Goal: Task Accomplishment & Management: Manage account settings

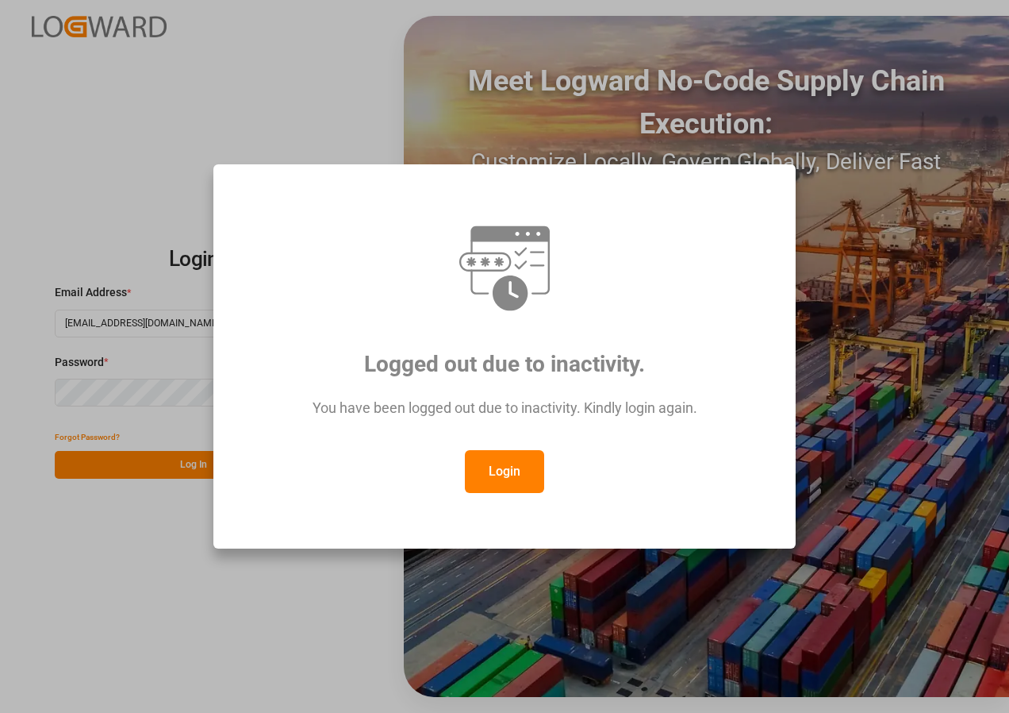
click at [494, 465] on button "Login" at bounding box center [504, 471] width 79 height 43
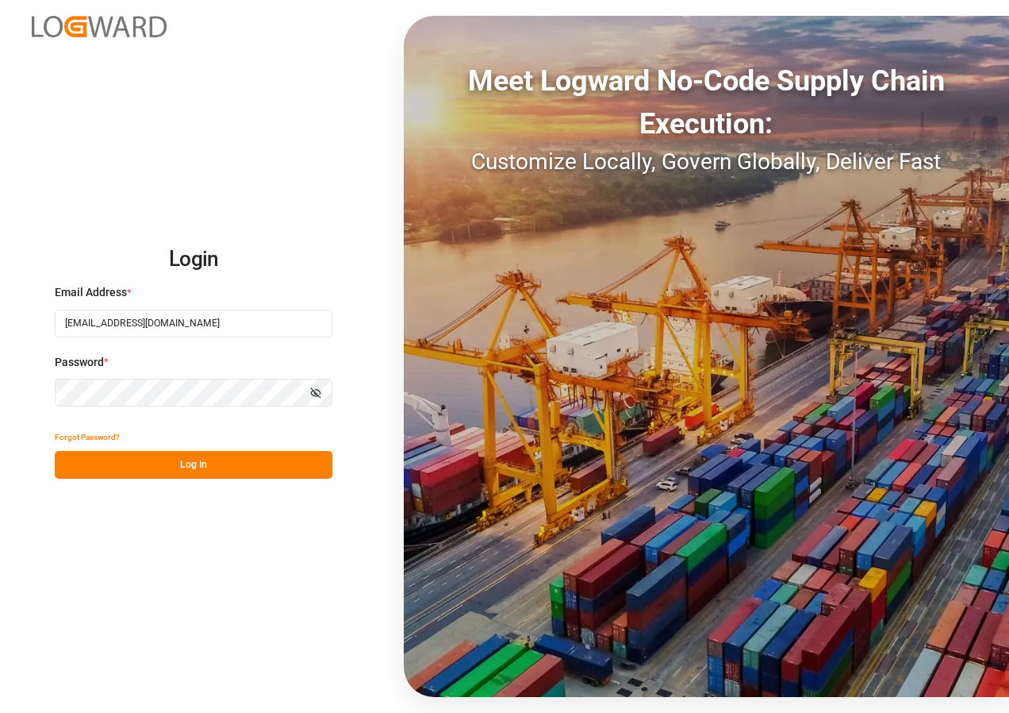
click at [175, 467] on button "Log In" at bounding box center [194, 465] width 278 height 28
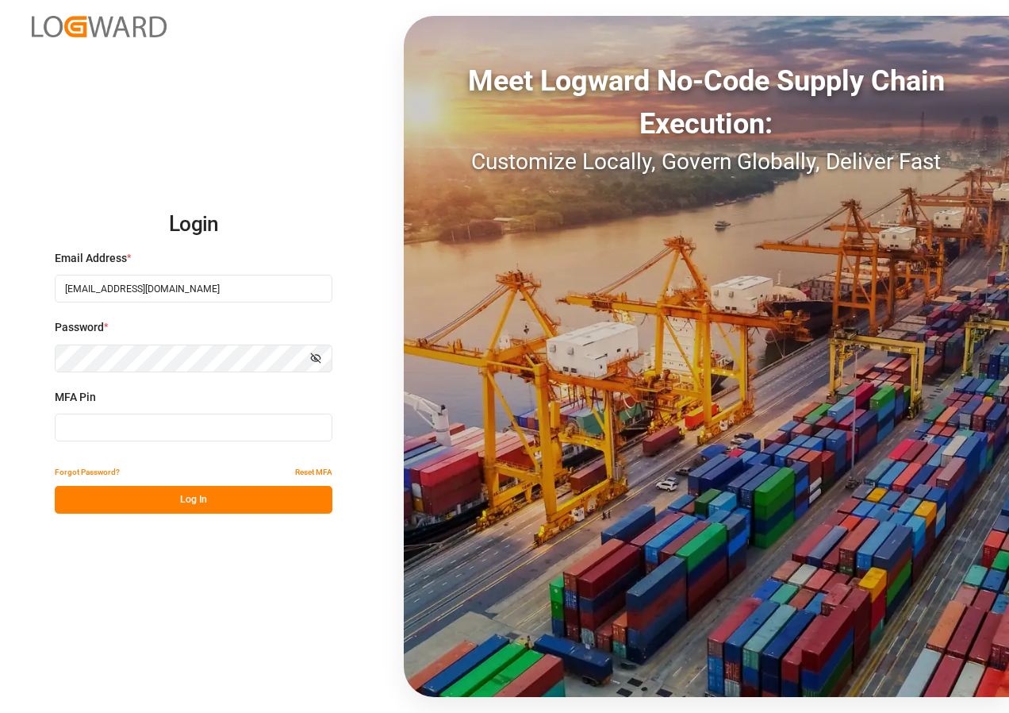
click at [156, 433] on input at bounding box center [194, 427] width 278 height 28
type input "695978"
click at [169, 506] on button "Log In" at bounding box center [194, 500] width 278 height 28
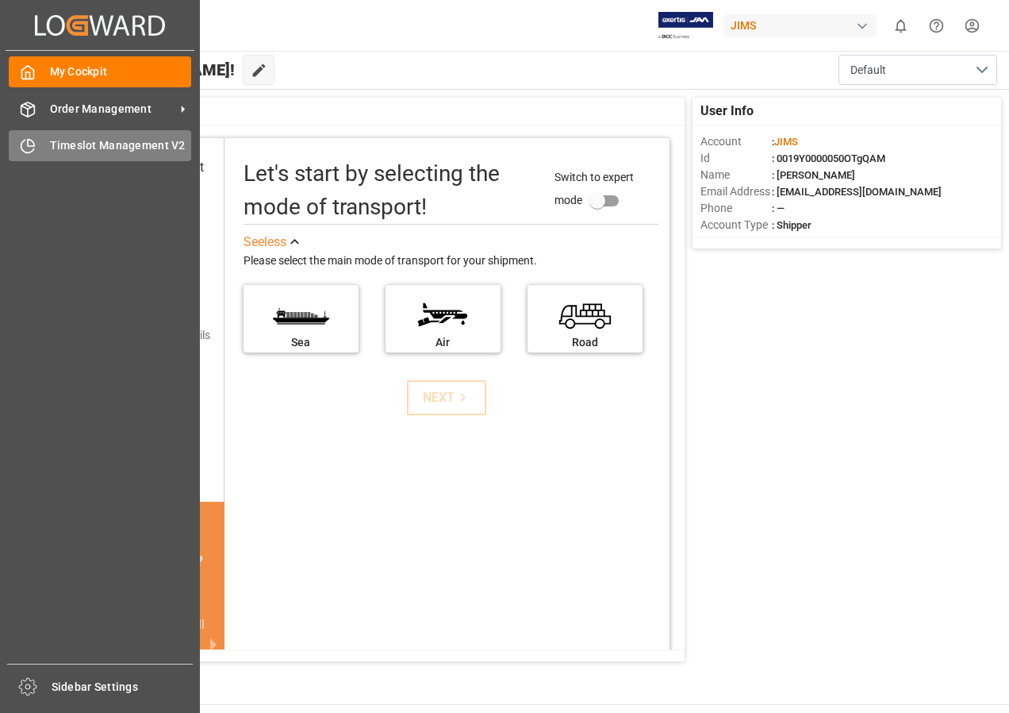
click at [72, 141] on span "Timeslot Management V2" at bounding box center [121, 145] width 142 height 17
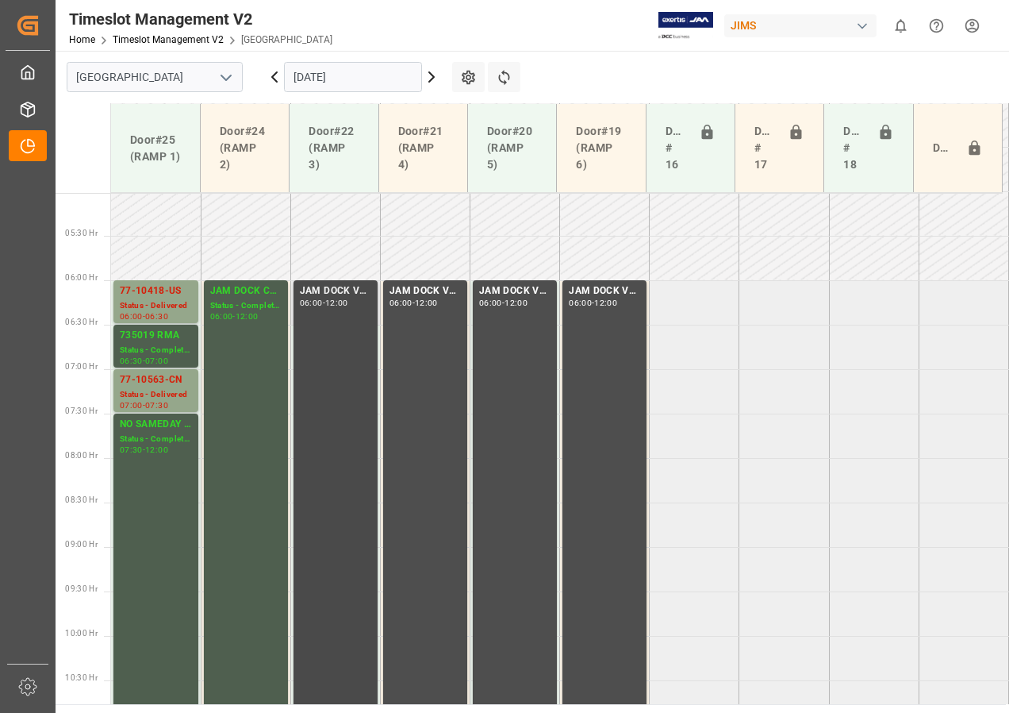
scroll to position [474, 0]
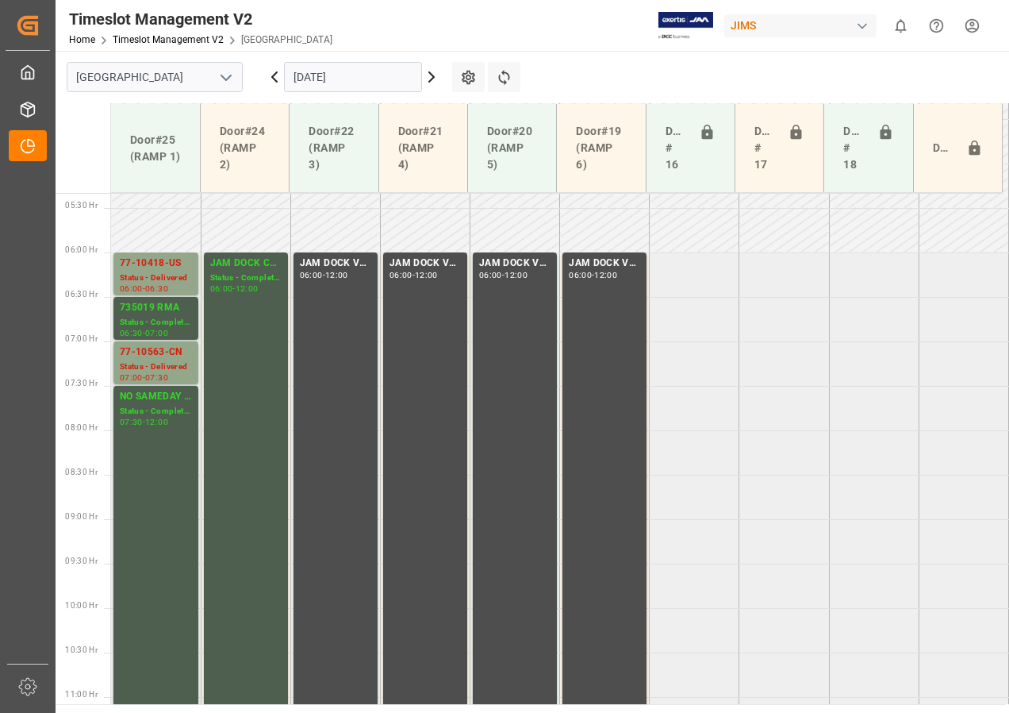
click at [434, 75] on icon at bounding box center [431, 76] width 19 height 19
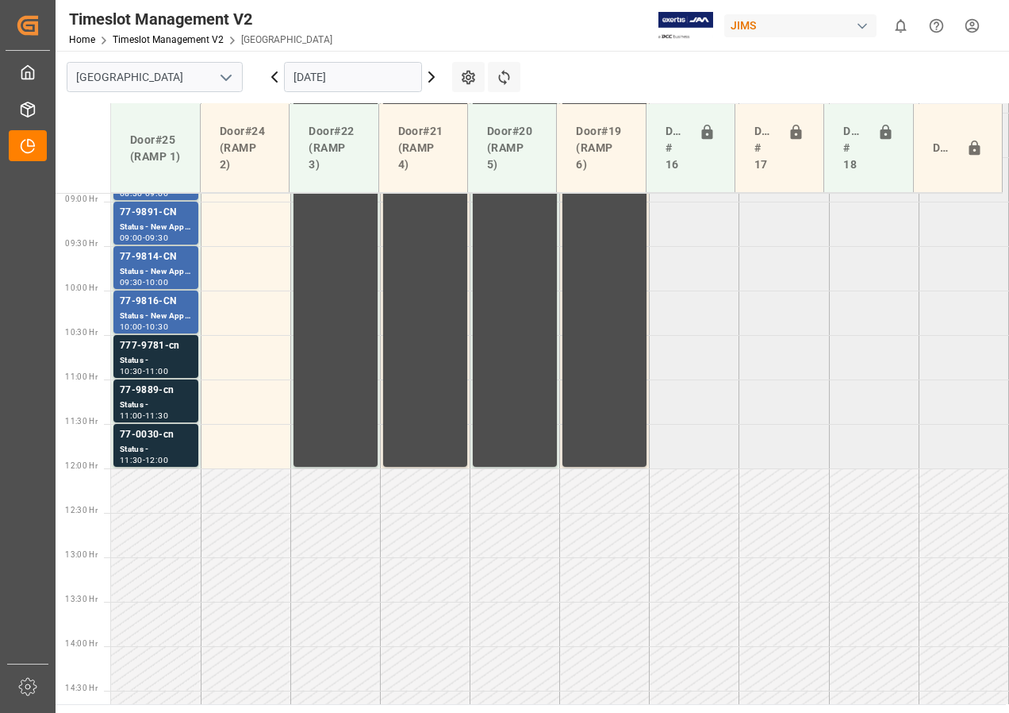
scroll to position [712, 0]
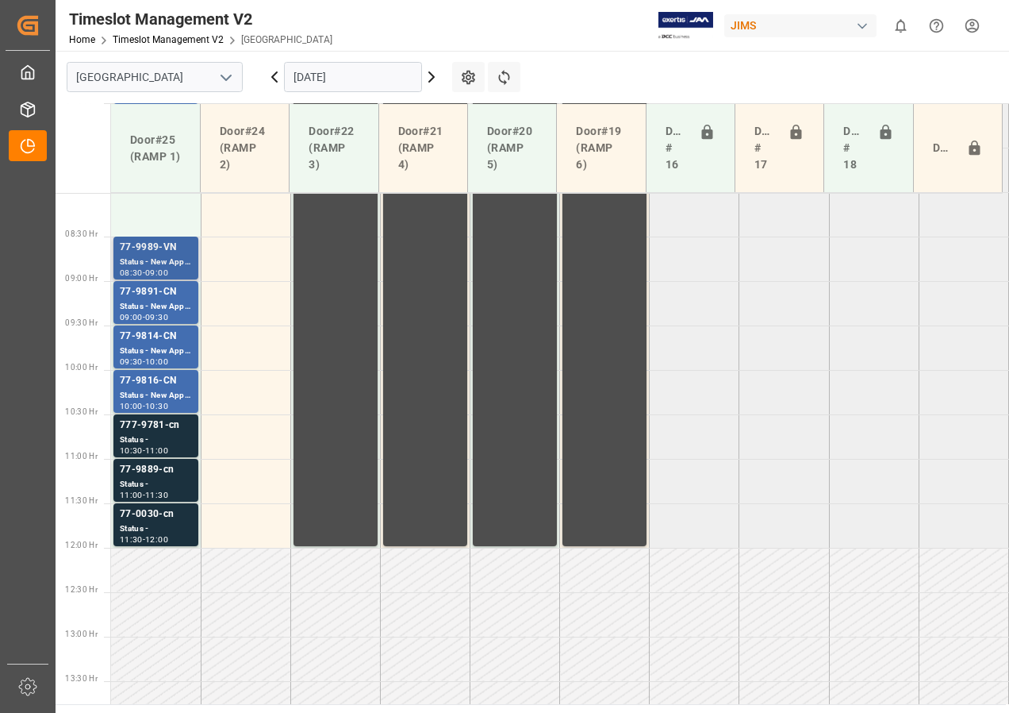
click at [163, 251] on div "77-9989-VN" at bounding box center [156, 248] width 72 height 16
click at [158, 336] on div "77-9814-CN" at bounding box center [156, 337] width 72 height 16
click at [153, 511] on div "77-0030-cn" at bounding box center [156, 514] width 72 height 16
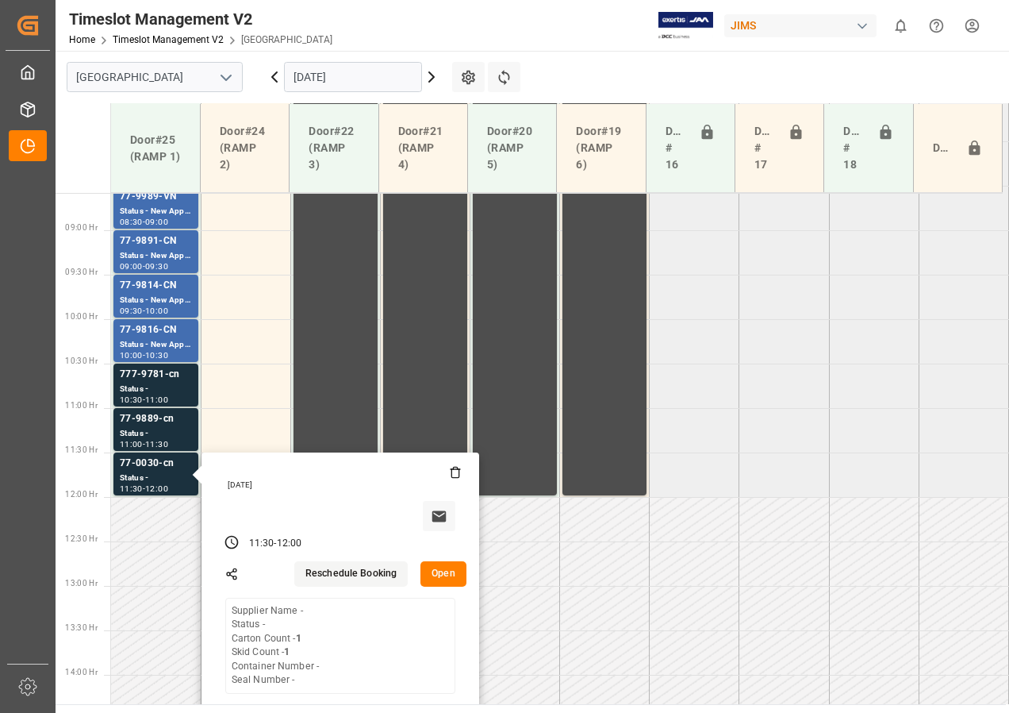
scroll to position [791, 0]
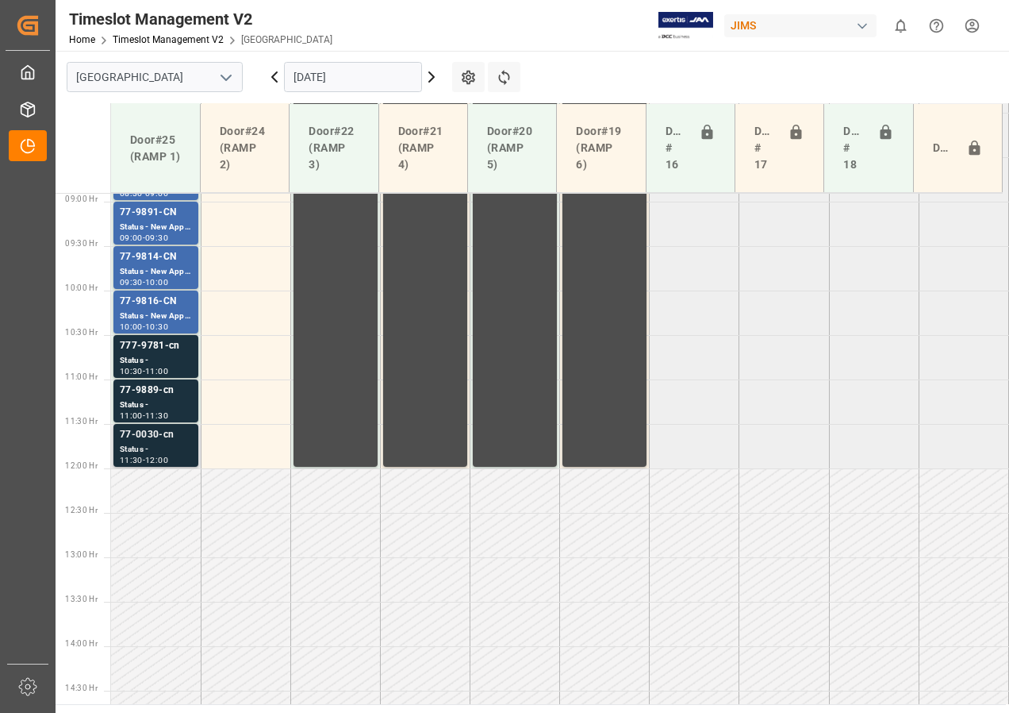
click at [157, 440] on div "77-0030-cn" at bounding box center [156, 435] width 72 height 16
click at [147, 401] on div "Status -" at bounding box center [156, 404] width 72 height 13
click at [150, 351] on div "777-9781-cn" at bounding box center [156, 346] width 72 height 16
click at [148, 312] on div "Status - New Appointment" at bounding box center [156, 316] width 72 height 13
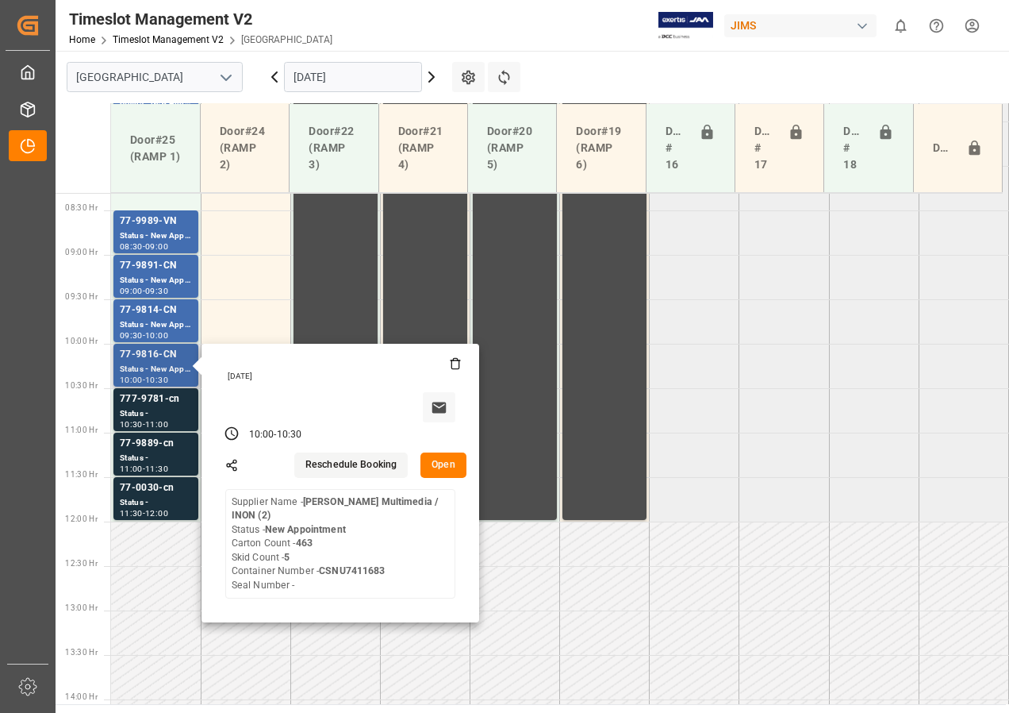
scroll to position [712, 0]
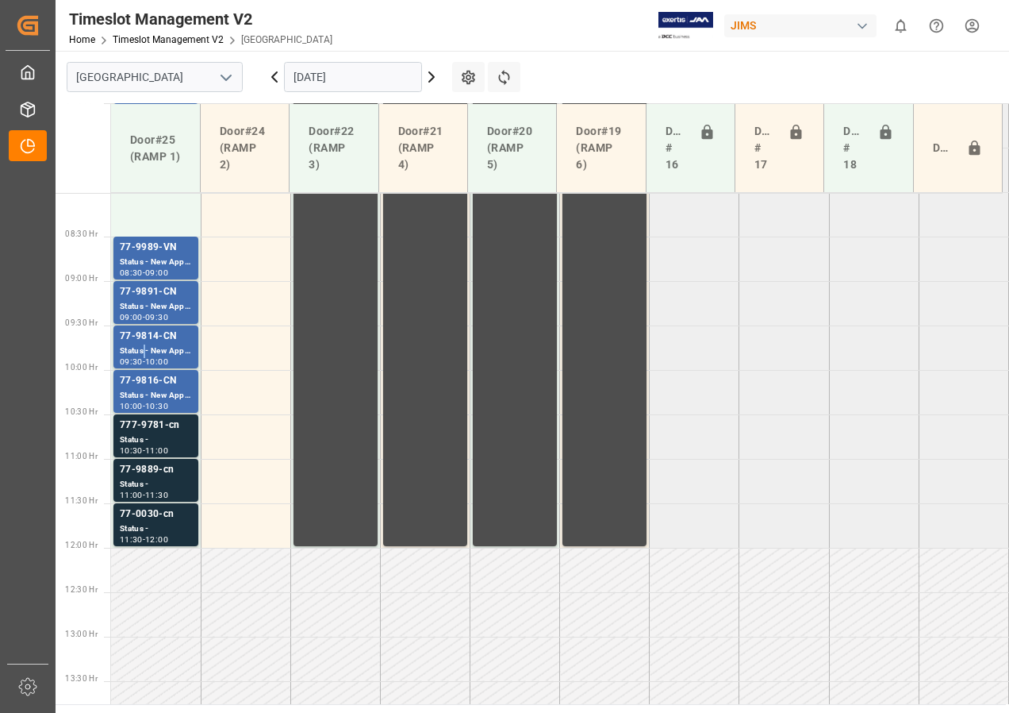
click at [144, 345] on div "Status - New Appointment" at bounding box center [156, 350] width 72 height 13
click at [154, 306] on div "Status - New Appointment" at bounding box center [156, 306] width 72 height 13
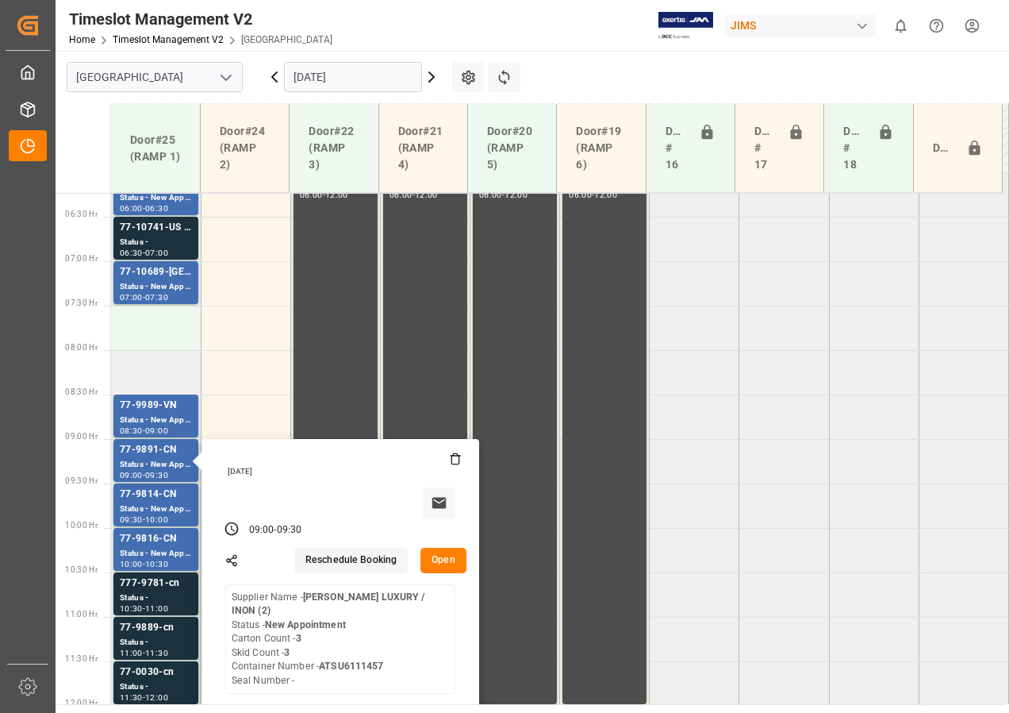
scroll to position [553, 0]
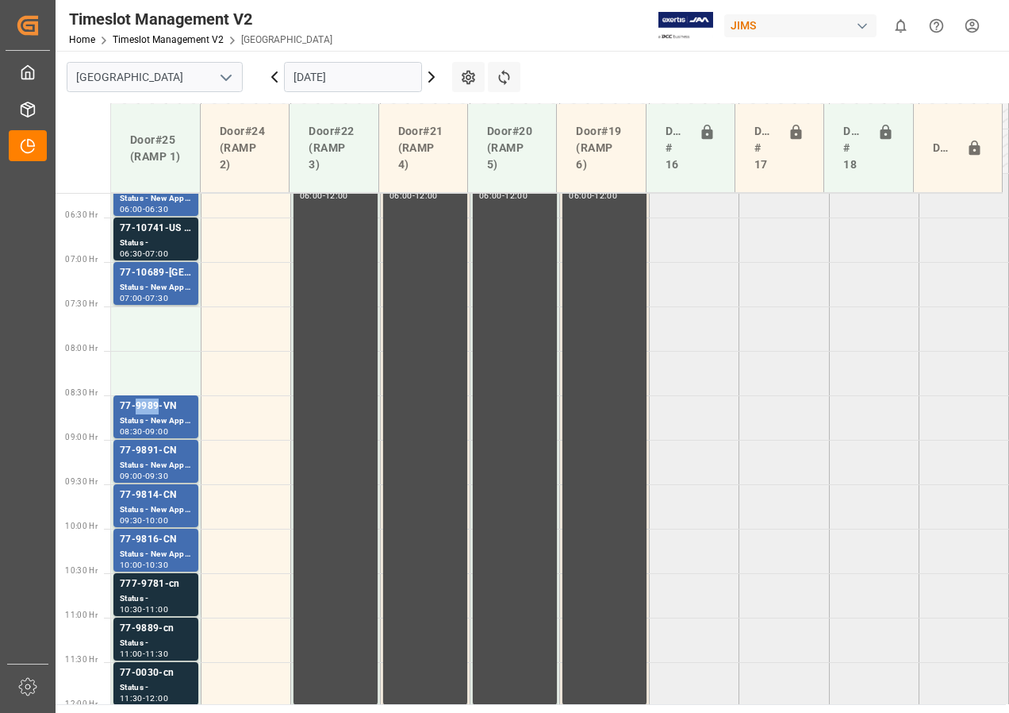
click at [155, 413] on div "77-9989-VN" at bounding box center [156, 406] width 72 height 16
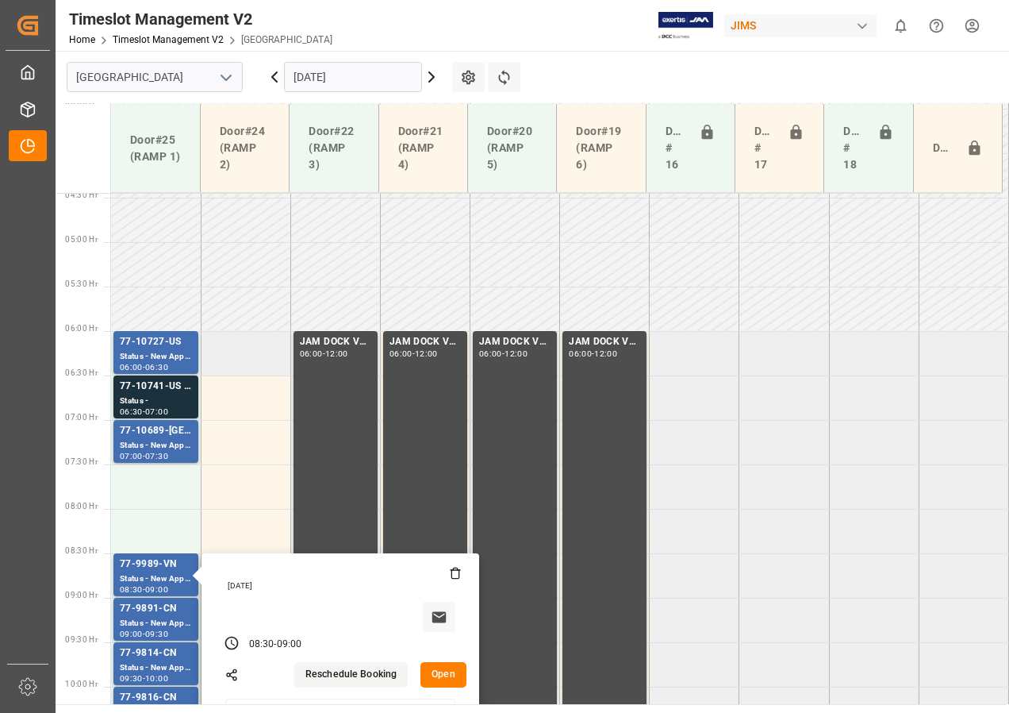
scroll to position [394, 0]
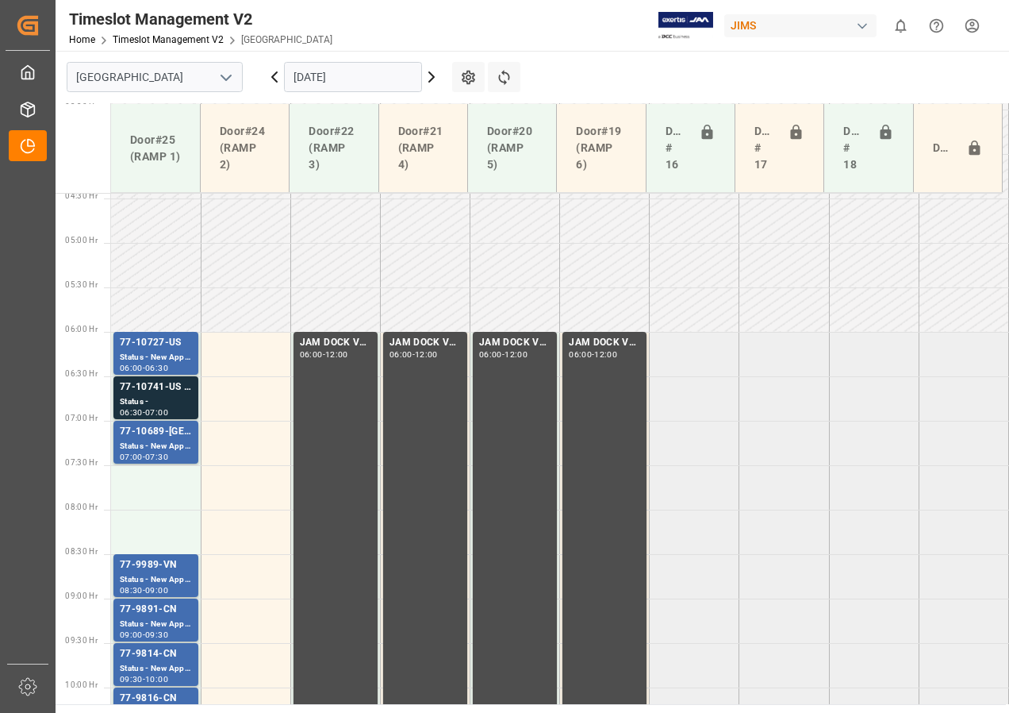
click at [253, 354] on td at bounding box center [246, 354] width 90 height 44
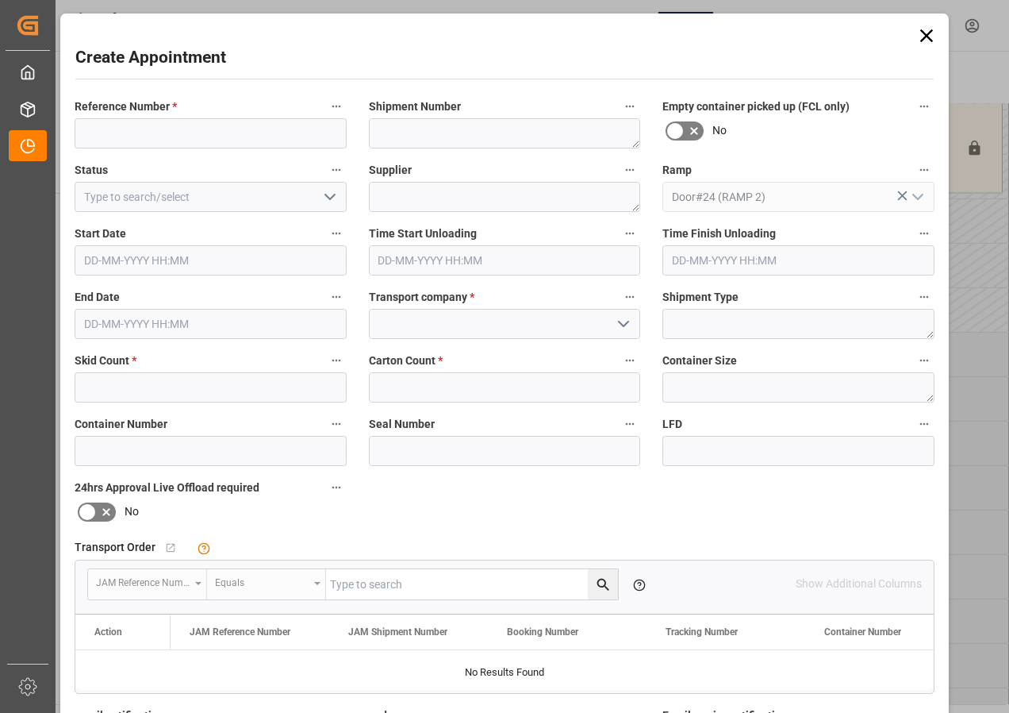
type input "[DATE] 06:00"
type input "[DATE] 06:30"
click at [138, 136] on input at bounding box center [211, 133] width 272 height 30
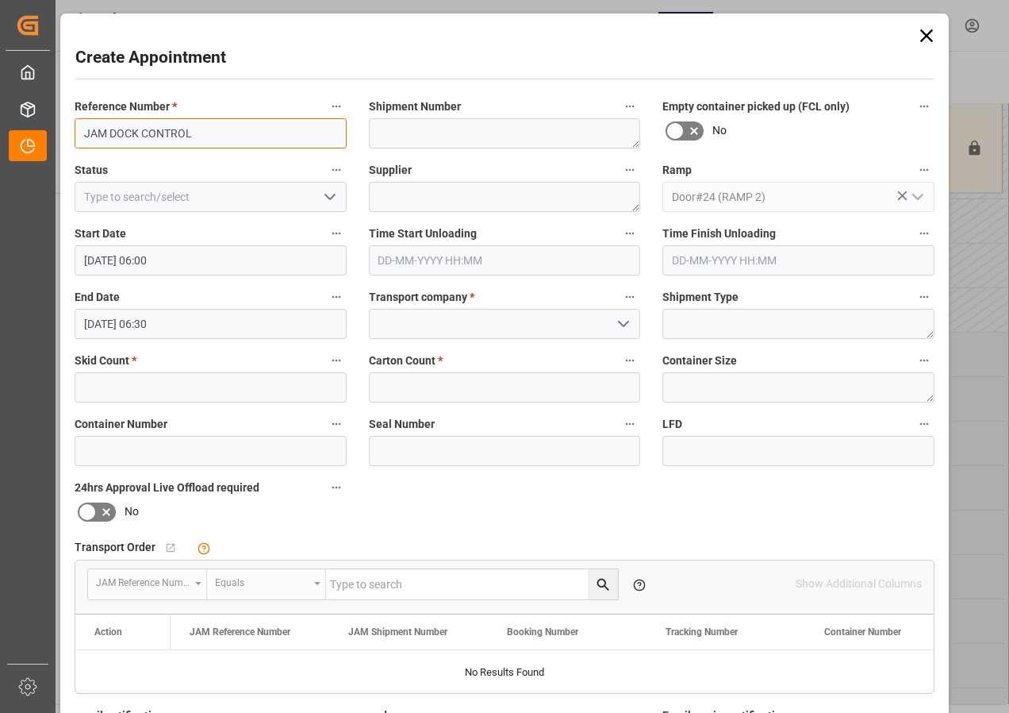
type input "JAM DOCK CONTROL"
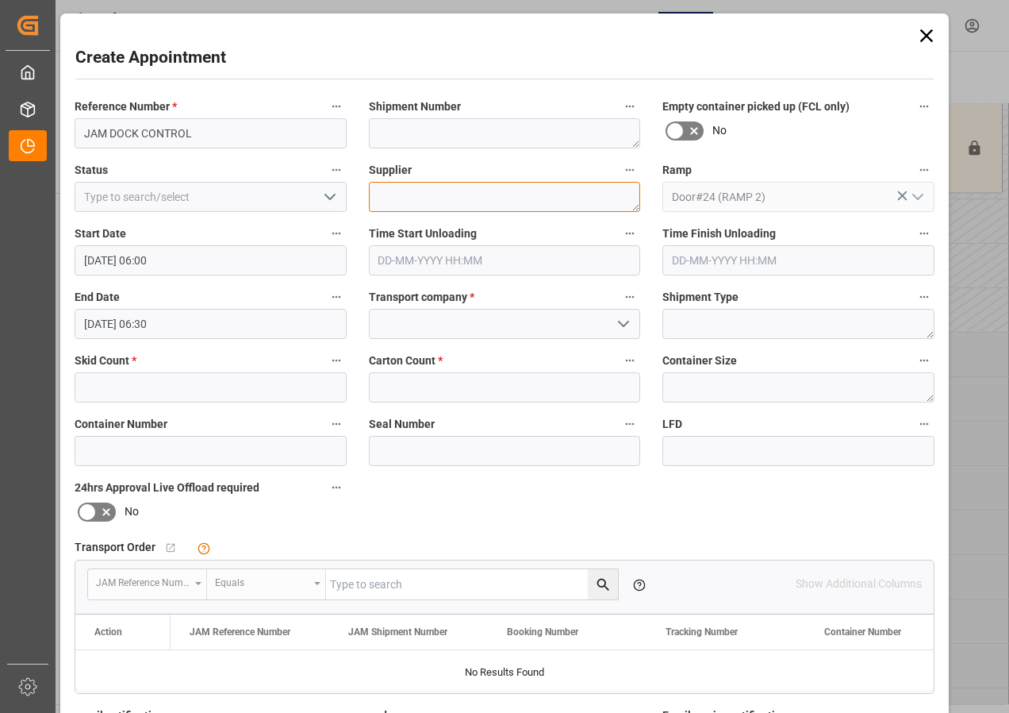
click at [413, 201] on textarea at bounding box center [505, 197] width 272 height 30
type textarea "JAM DOCK CONTROL"
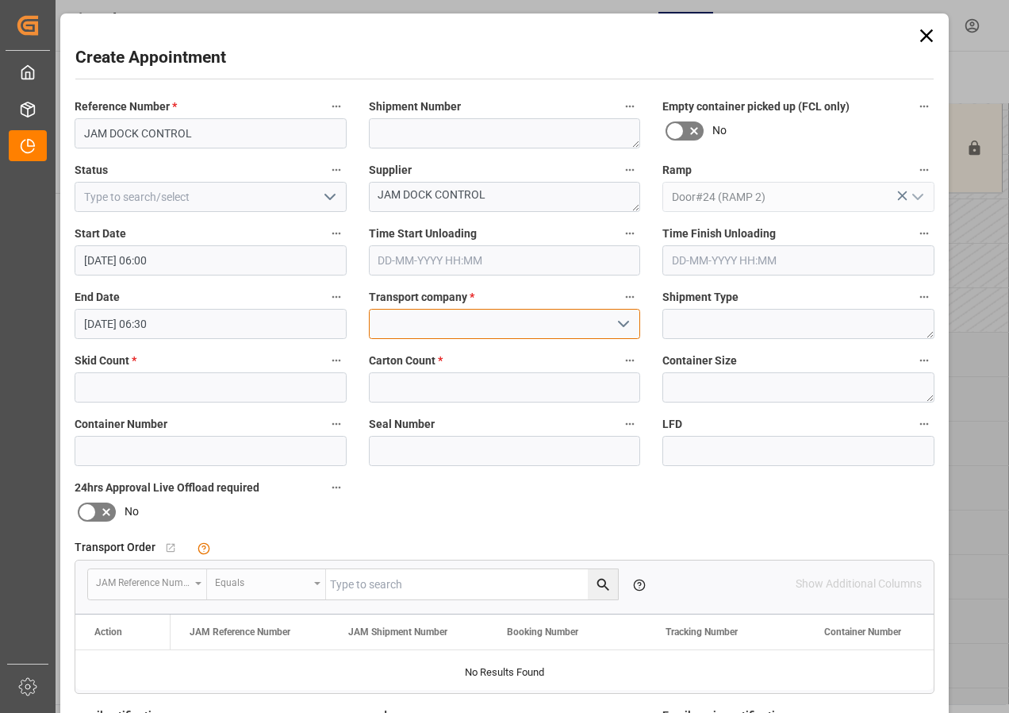
click at [459, 326] on input at bounding box center [505, 324] width 272 height 30
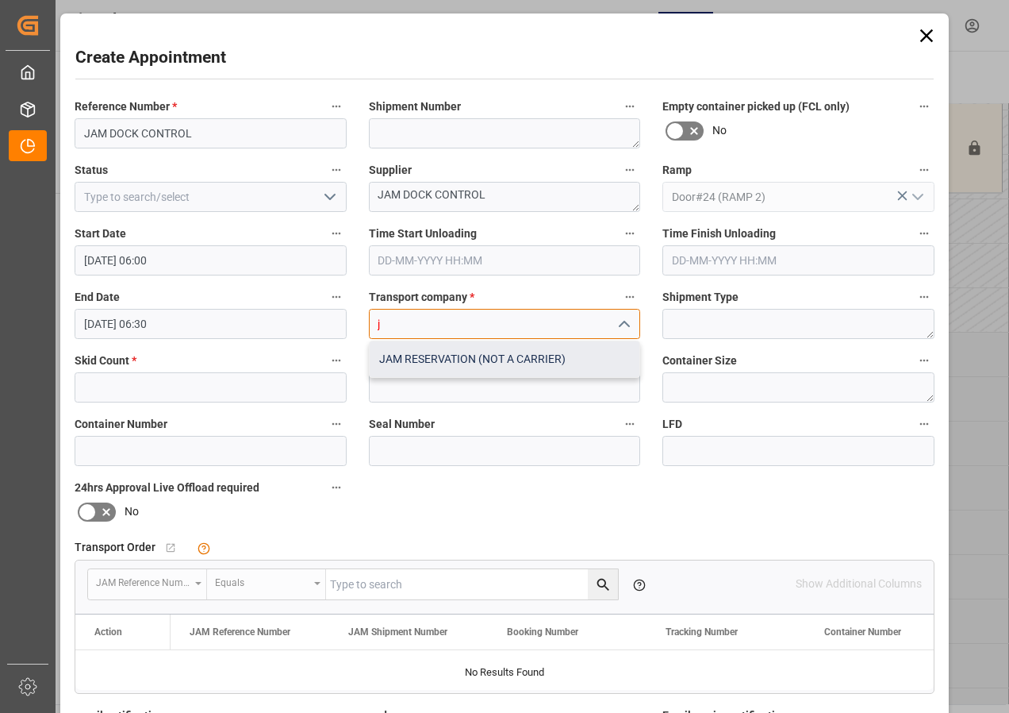
click at [460, 357] on div "JAM RESERVATION (NOT A CARRIER)" at bounding box center [505, 359] width 271 height 36
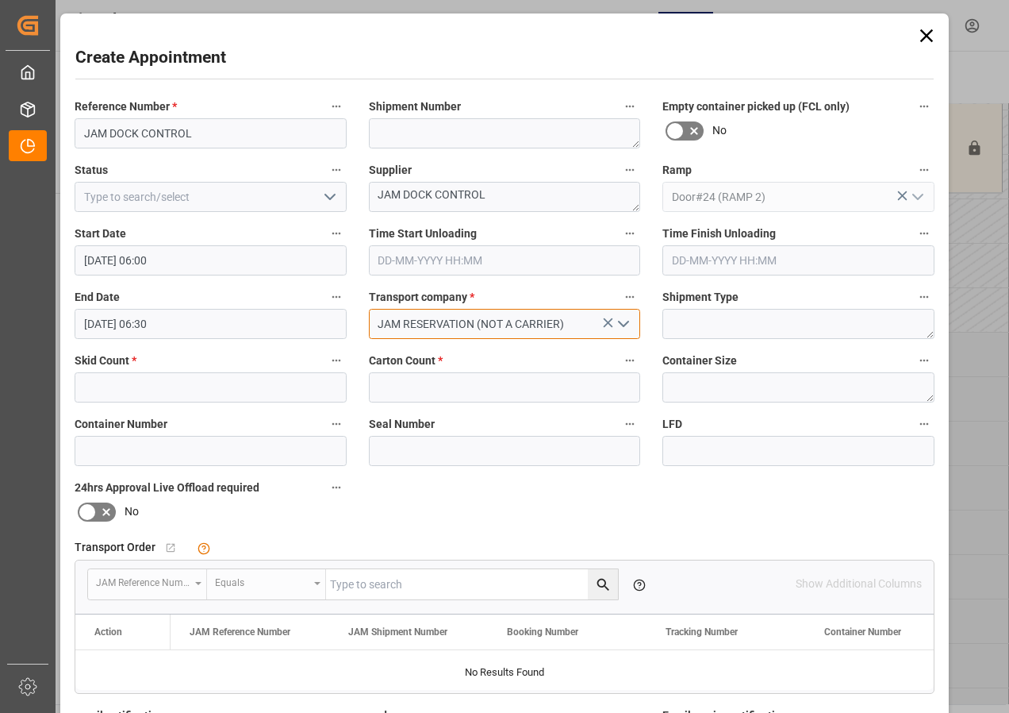
type input "JAM RESERVATION (NOT A CARRIER)"
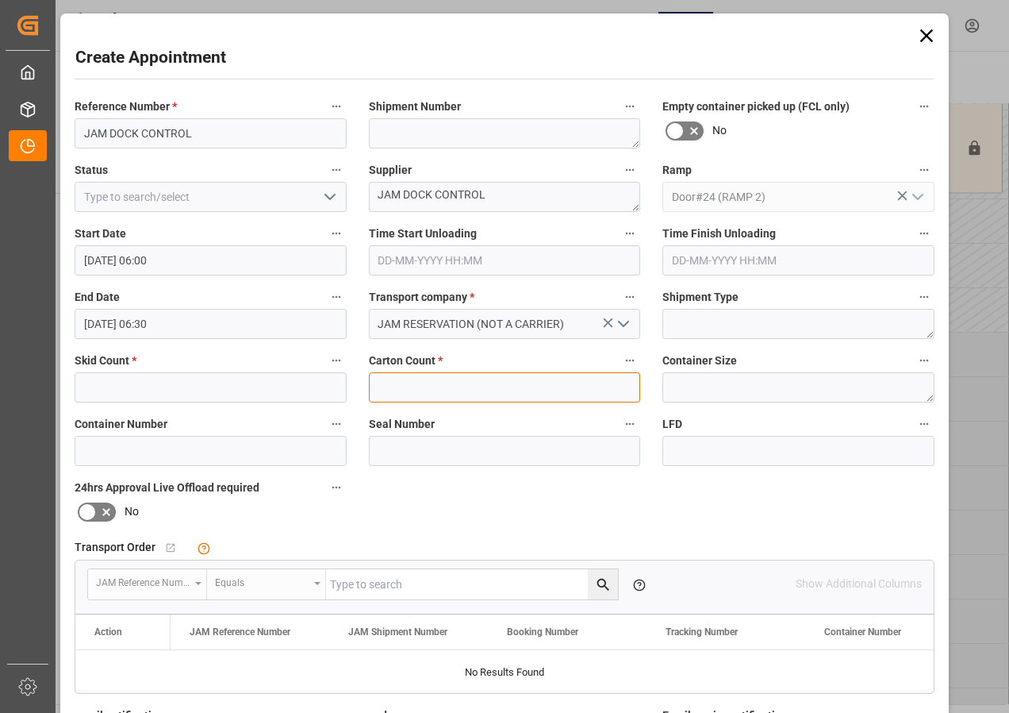
click at [440, 381] on input "text" at bounding box center [505, 387] width 272 height 30
type input "0"
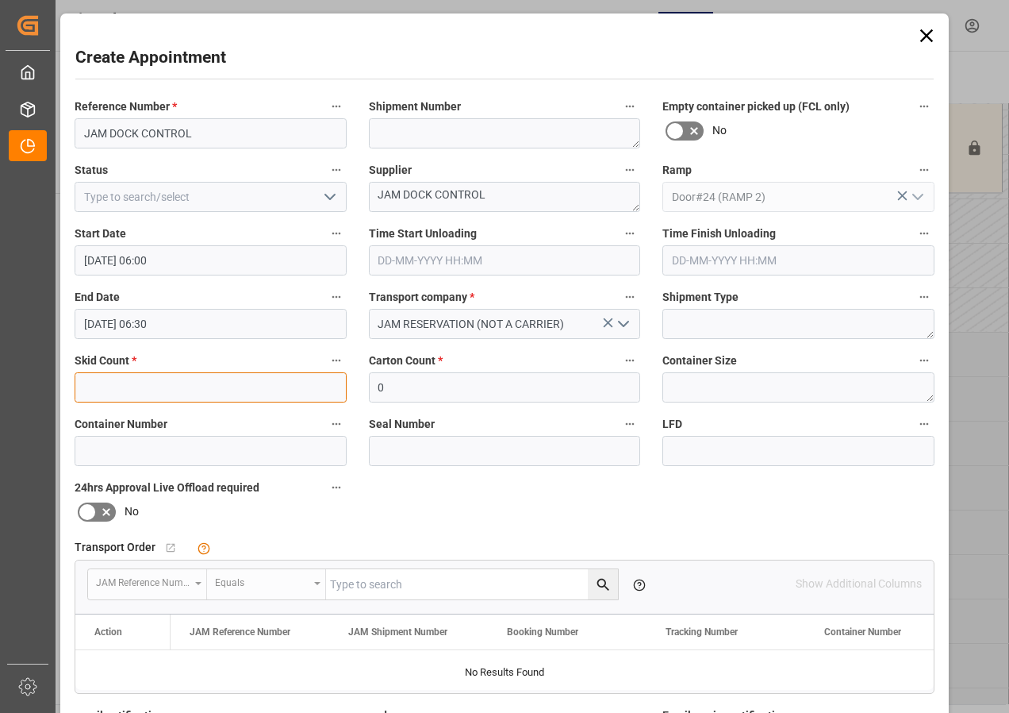
click at [228, 394] on input "text" at bounding box center [211, 387] width 272 height 30
type input "0"
click at [188, 256] on input "[DATE] 06:00" at bounding box center [211, 260] width 272 height 30
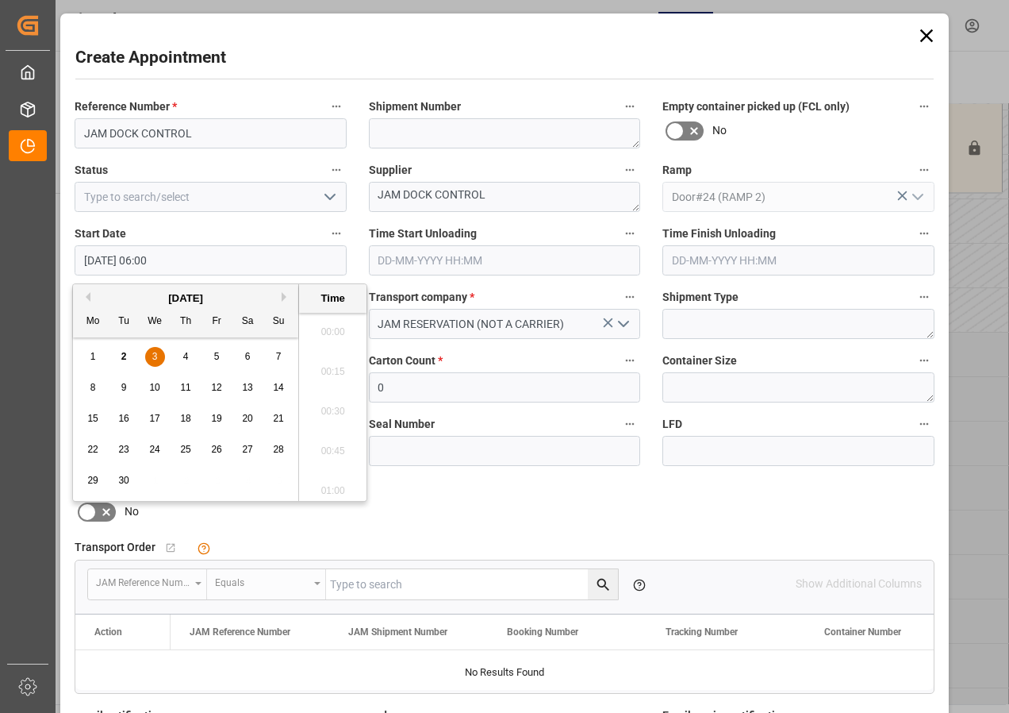
scroll to position [879, 0]
click at [63, 312] on div "End Date [DATE] 06:30" at bounding box center [210, 312] width 294 height 63
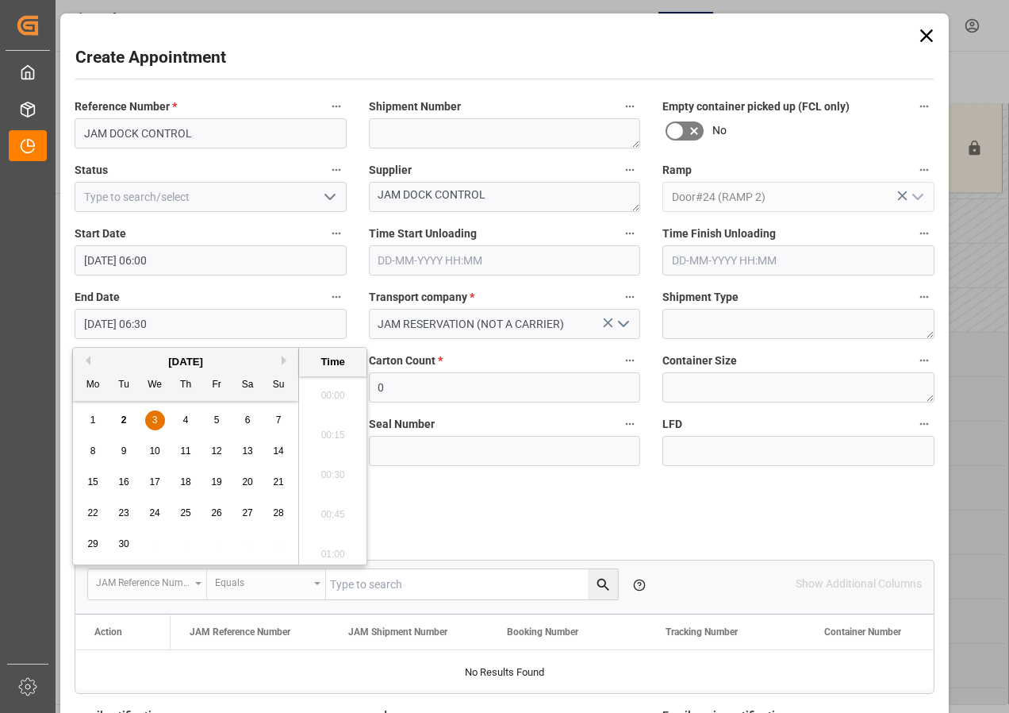
click at [144, 330] on input "[DATE] 06:30" at bounding box center [211, 324] width 272 height 30
drag, startPoint x: 153, startPoint y: 415, endPoint x: 239, endPoint y: 422, distance: 86.0
click at [153, 416] on span "3" at bounding box center [155, 419] width 6 height 11
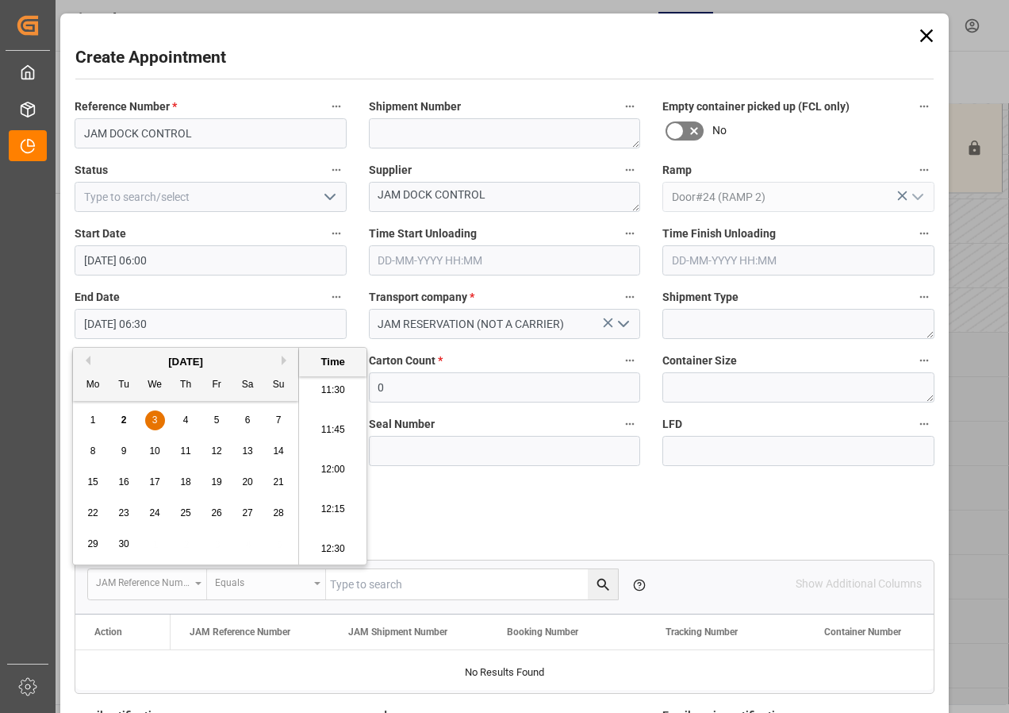
click at [336, 471] on li "12:00" at bounding box center [332, 470] width 67 height 40
type input "[DATE] 12:00"
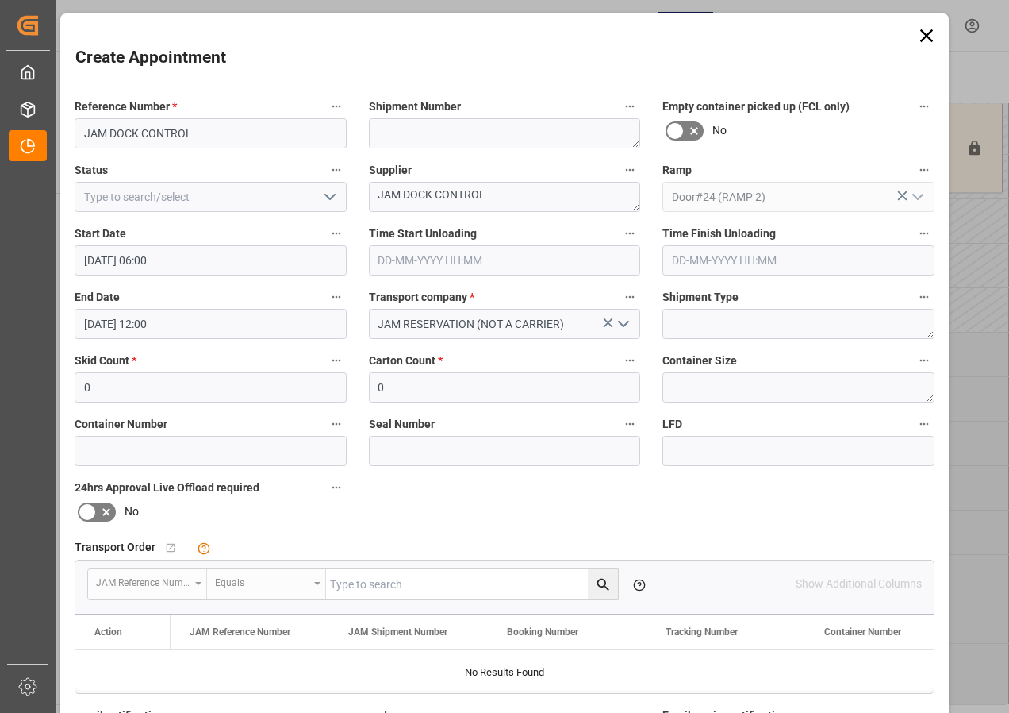
click at [328, 198] on polyline "open menu" at bounding box center [330, 196] width 10 height 5
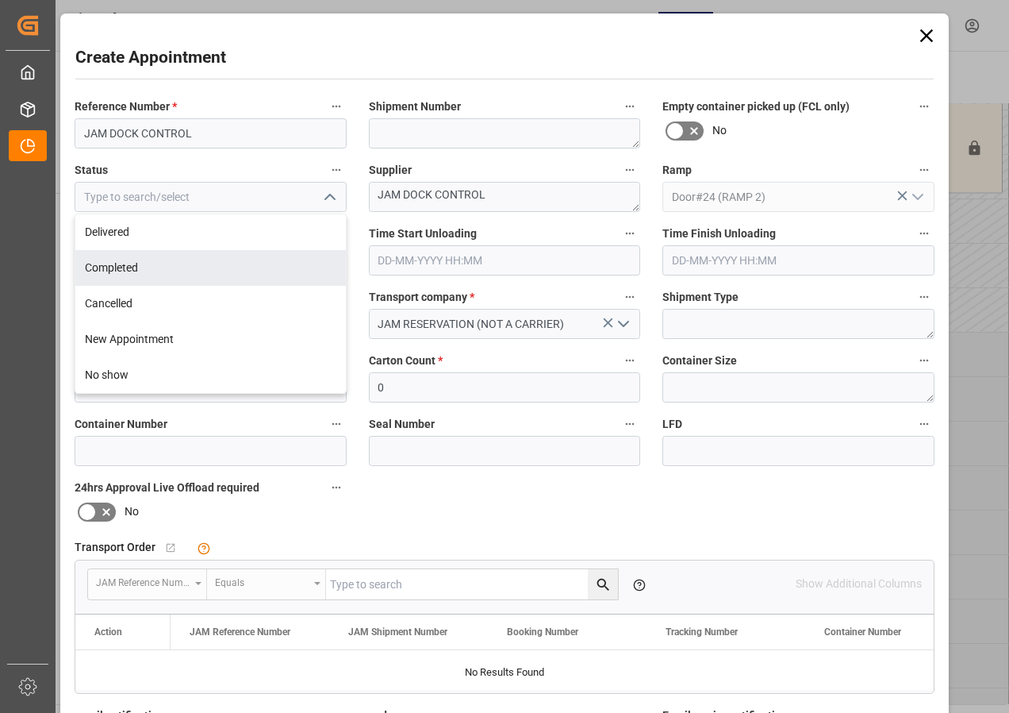
drag, startPoint x: 111, startPoint y: 266, endPoint x: 242, endPoint y: 309, distance: 137.8
click at [111, 265] on div "Completed" at bounding box center [210, 268] width 271 height 36
type input "Completed"
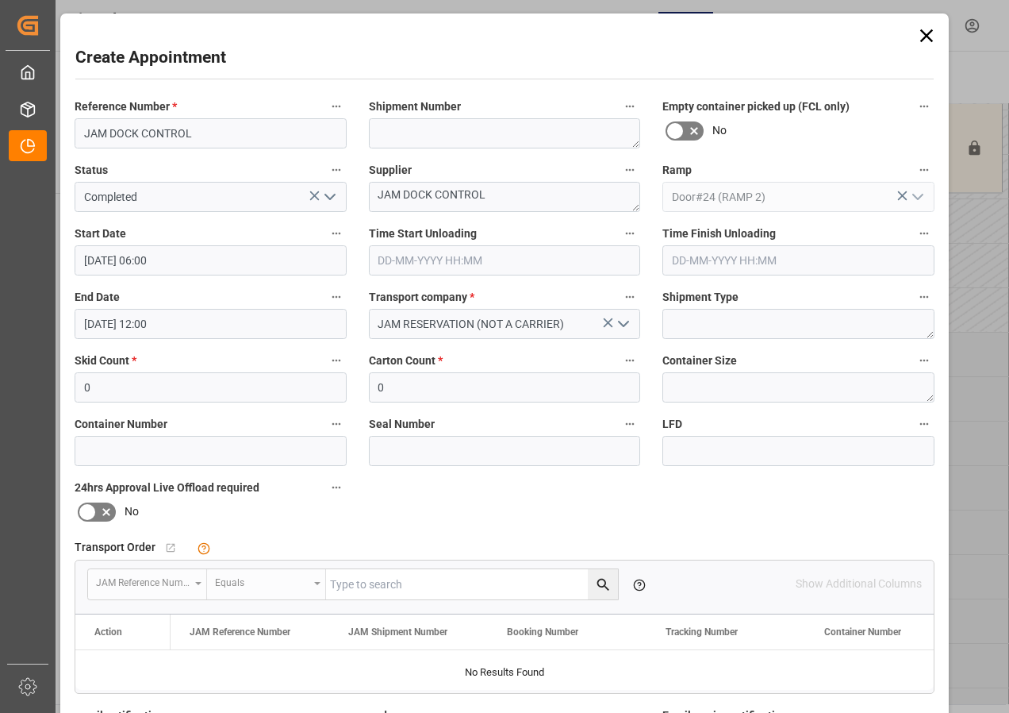
scroll to position [252, 0]
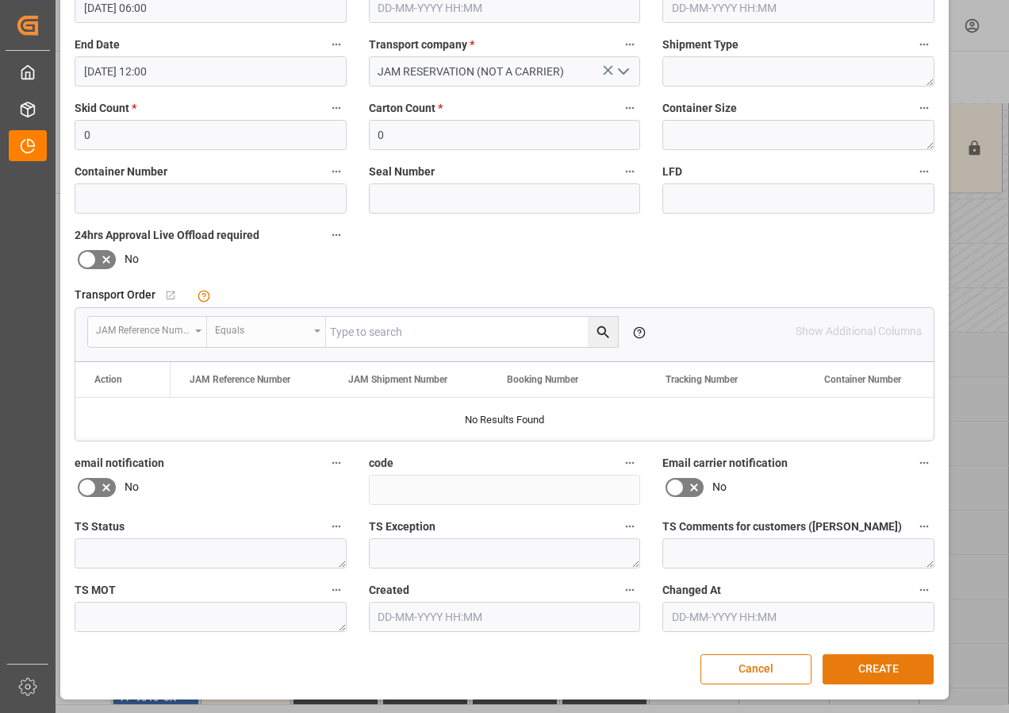
click at [871, 663] on button "CREATE" at bounding box center [878, 669] width 111 height 30
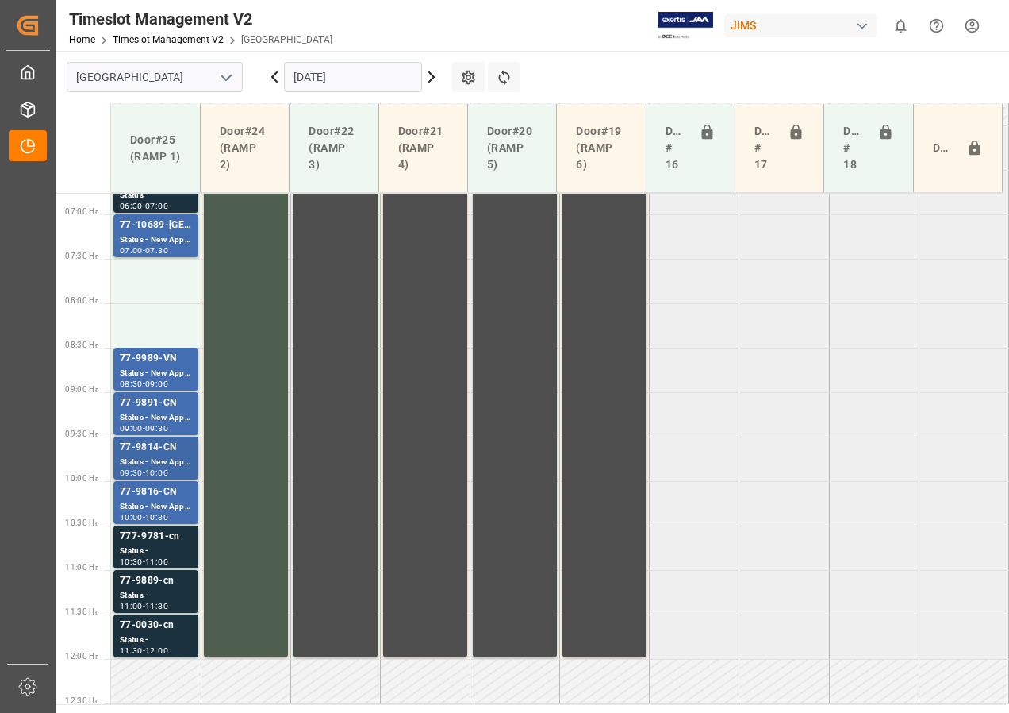
scroll to position [626, 0]
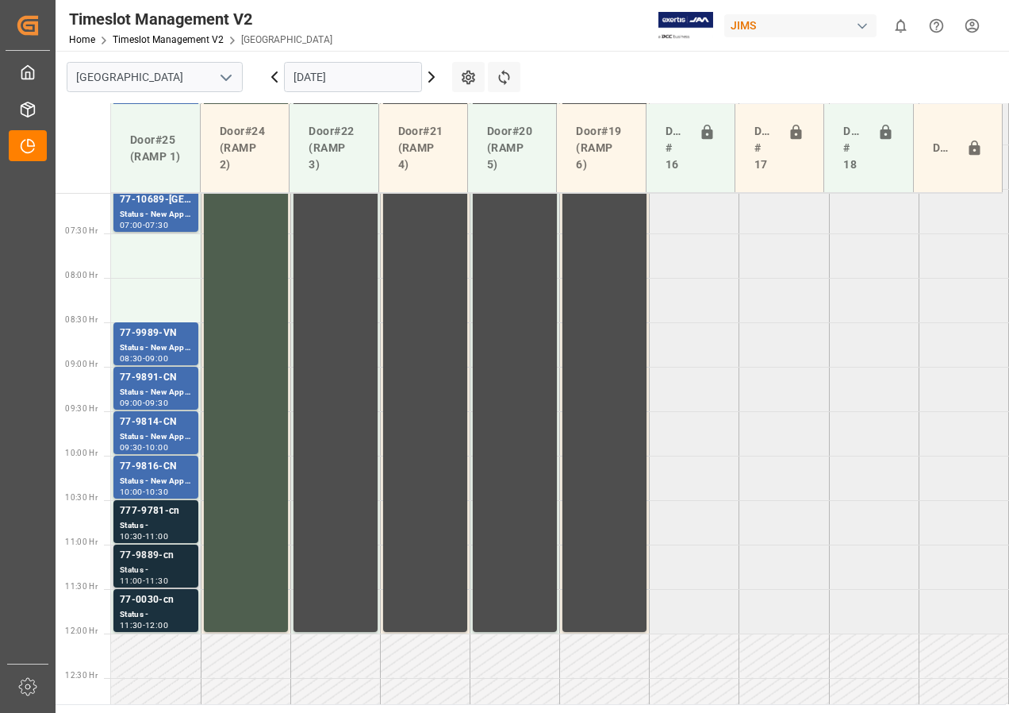
click at [160, 559] on div "77-9889-cn" at bounding box center [156, 556] width 72 height 16
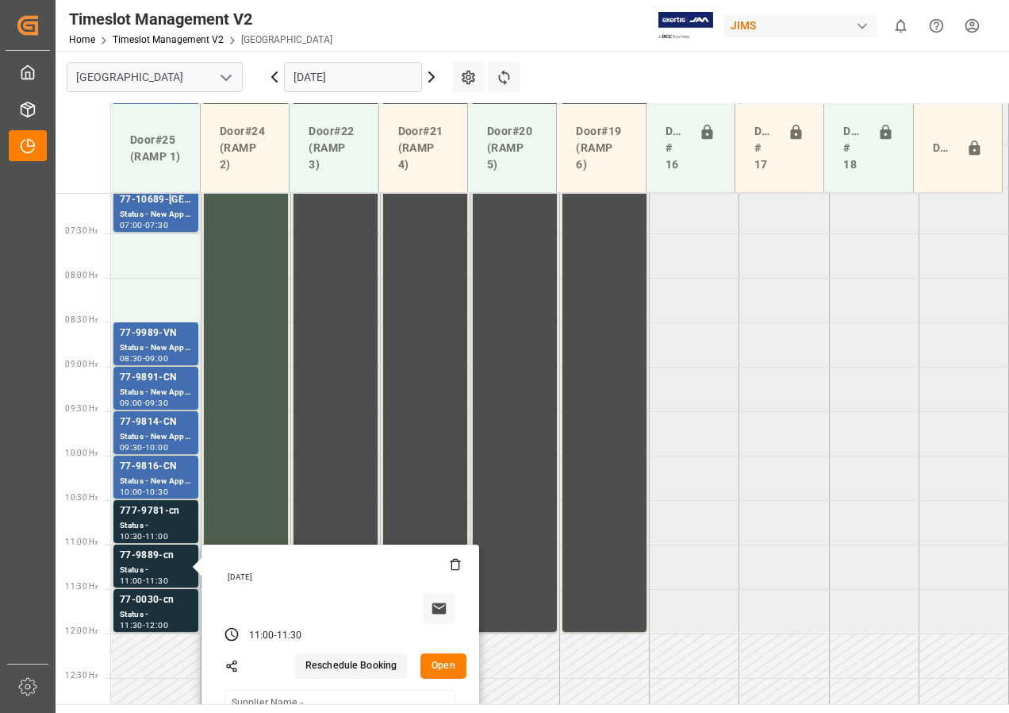
click at [440, 665] on button "Open" at bounding box center [444, 665] width 46 height 25
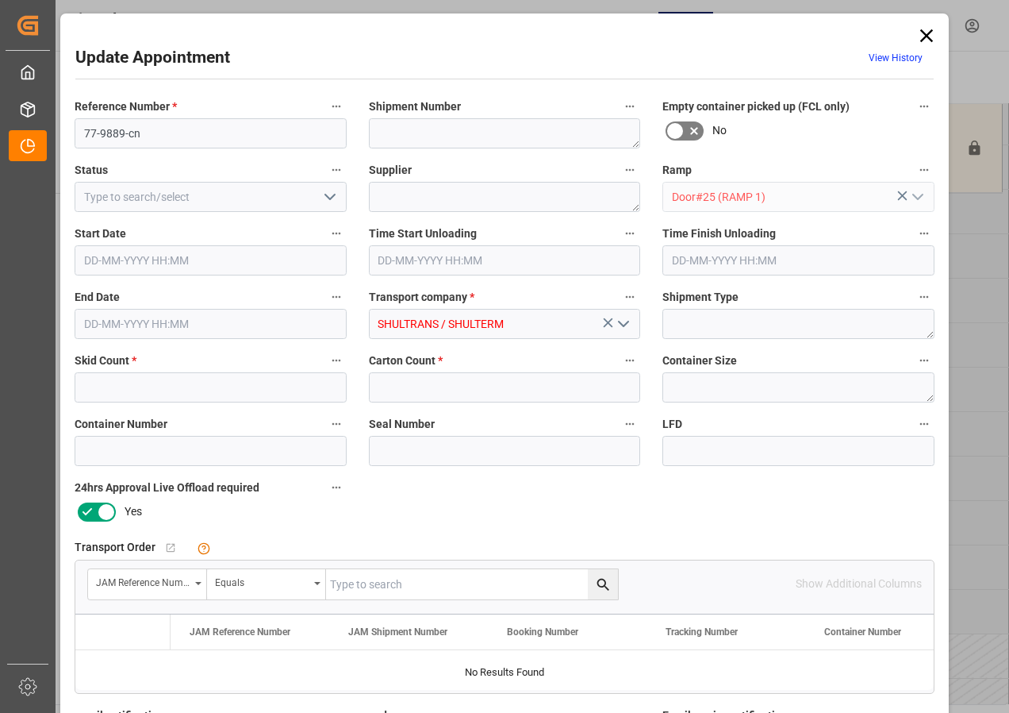
type input "11"
type input "[DATE] 11:00"
type input "[DATE] 11:30"
type input "[DATE] 18:00"
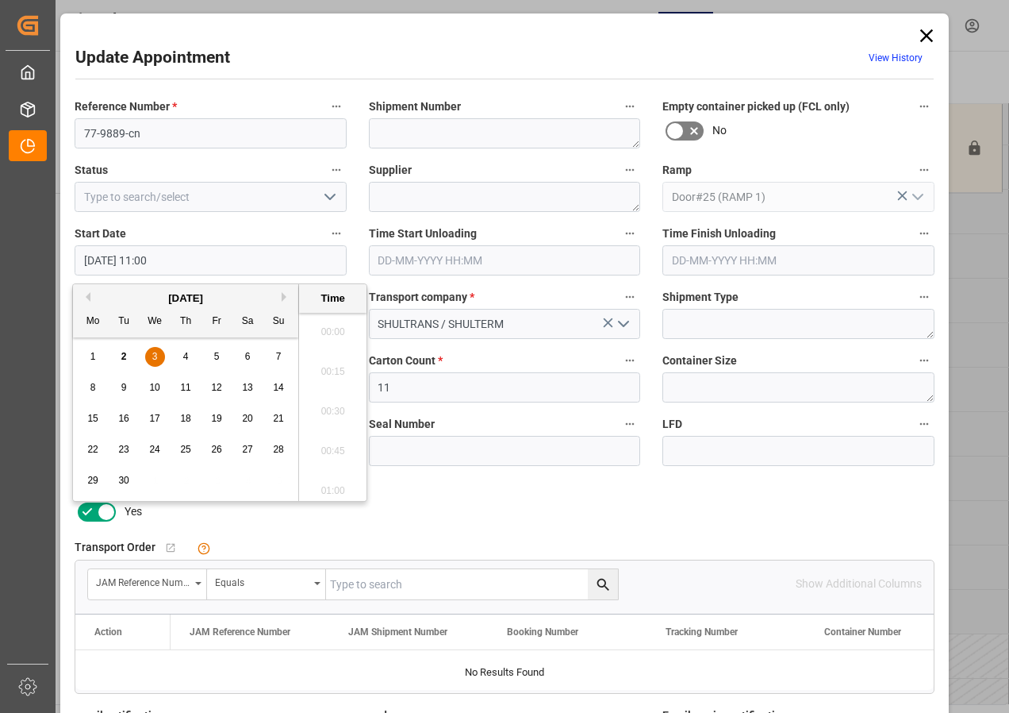
click at [133, 260] on input "[DATE] 11:00" at bounding box center [211, 260] width 272 height 30
click at [156, 354] on span "3" at bounding box center [155, 356] width 6 height 11
click at [328, 320] on li "07:30" at bounding box center [332, 327] width 67 height 40
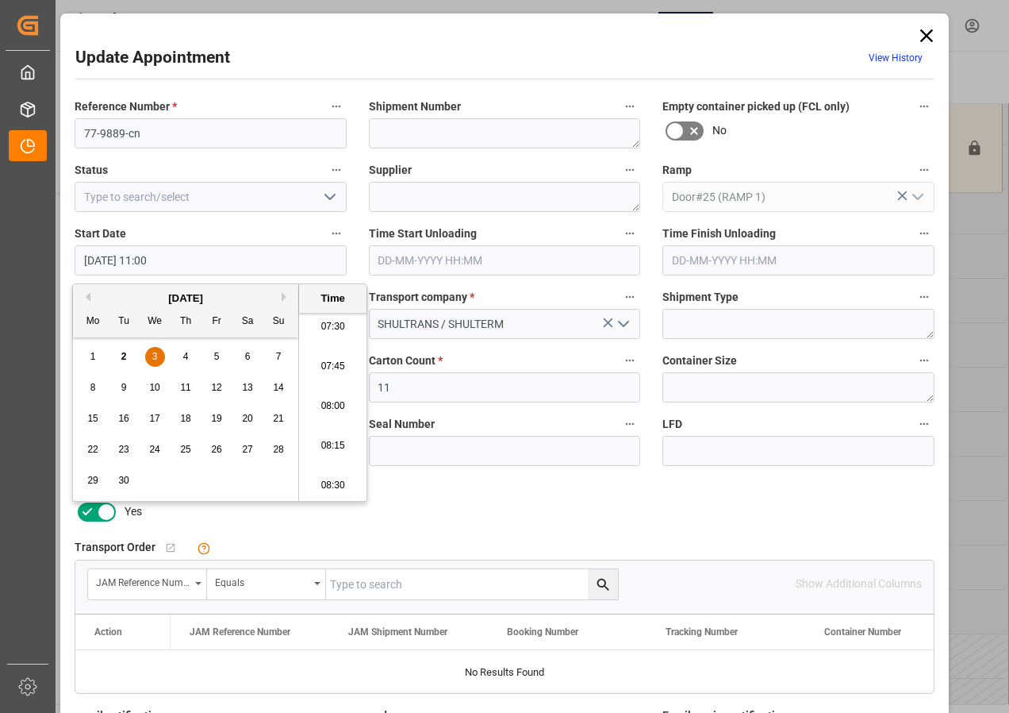
type input "[DATE] 07:30"
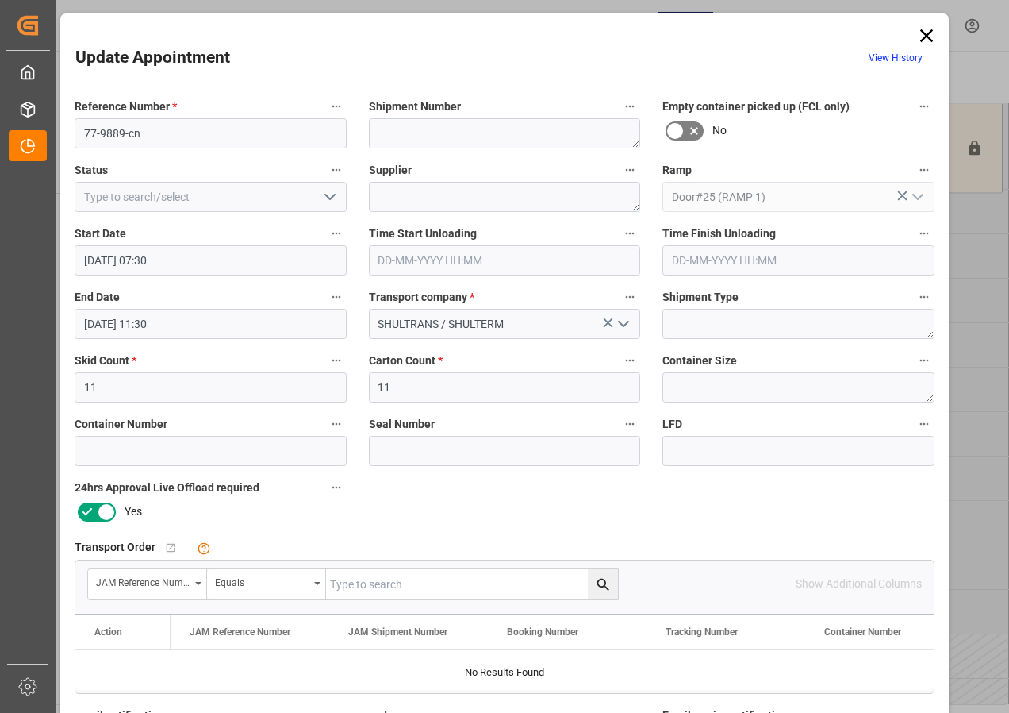
click at [102, 322] on input "[DATE] 11:30" at bounding box center [211, 324] width 272 height 30
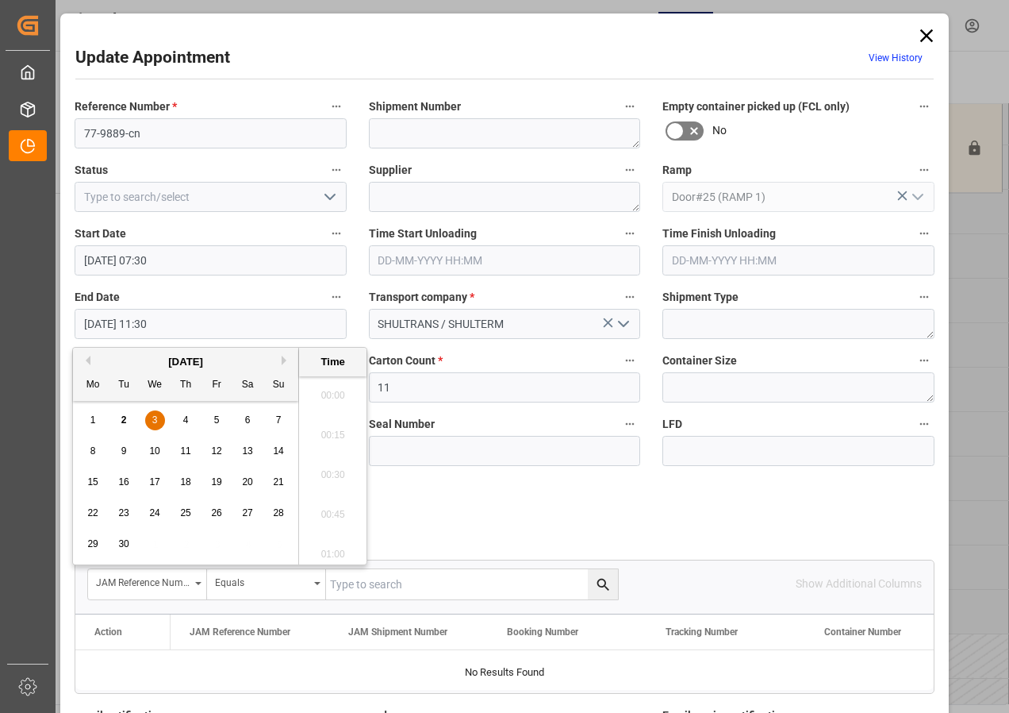
scroll to position [1751, 0]
click at [150, 419] on div "3" at bounding box center [155, 420] width 20 height 19
click at [331, 390] on li "08:00" at bounding box center [332, 391] width 67 height 40
type input "[DATE] 08:00"
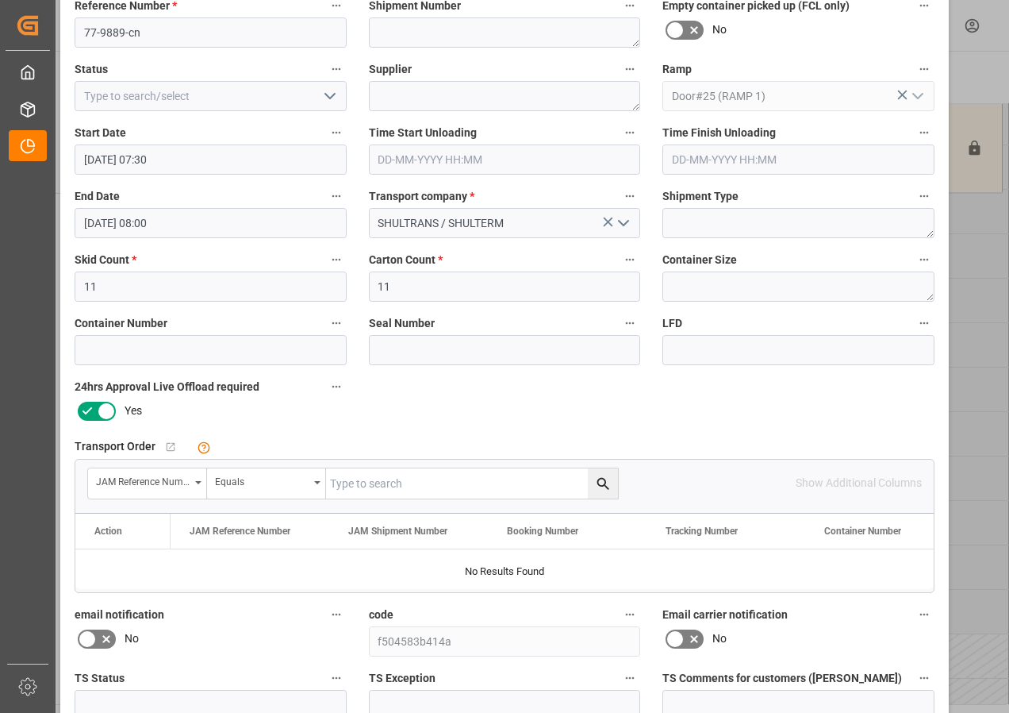
scroll to position [252, 0]
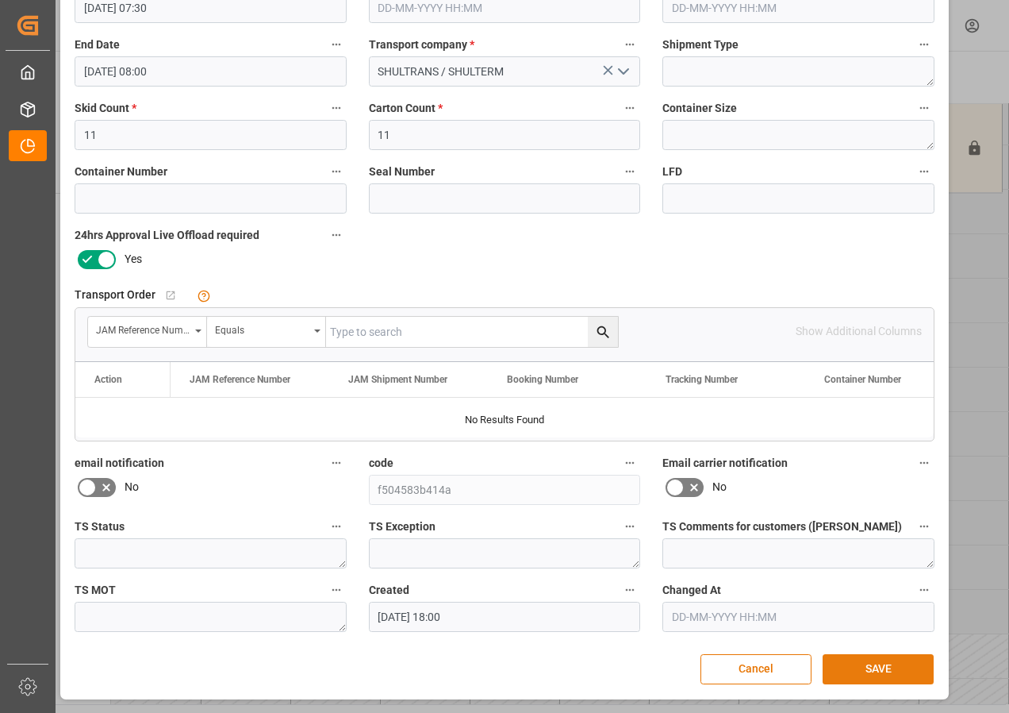
click at [862, 663] on button "SAVE" at bounding box center [878, 669] width 111 height 30
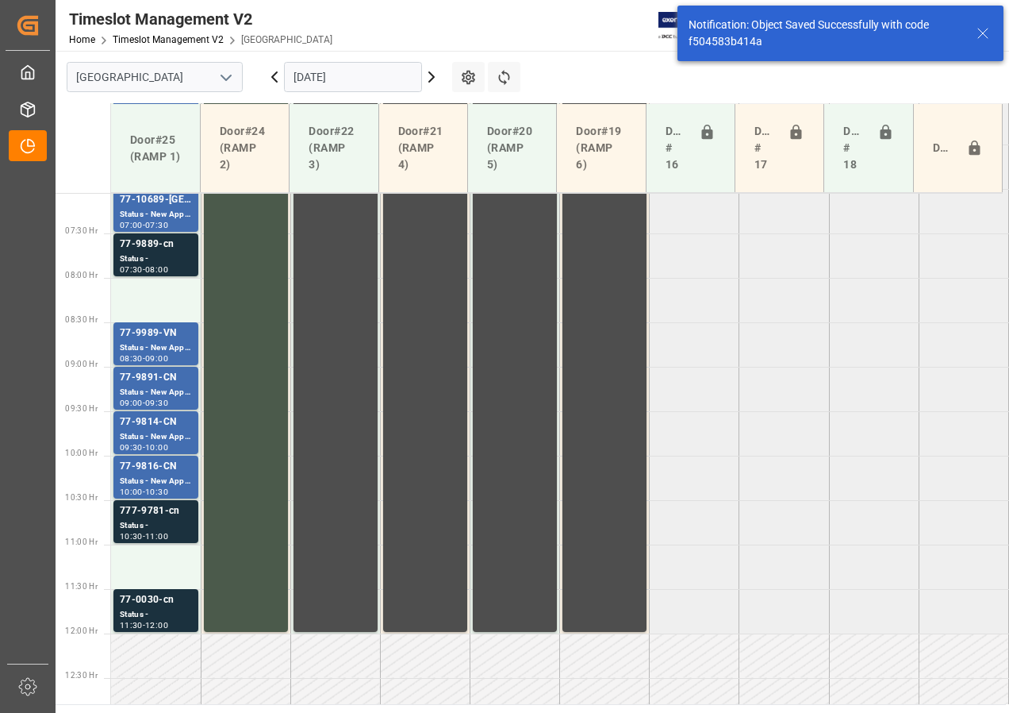
scroll to position [715, 0]
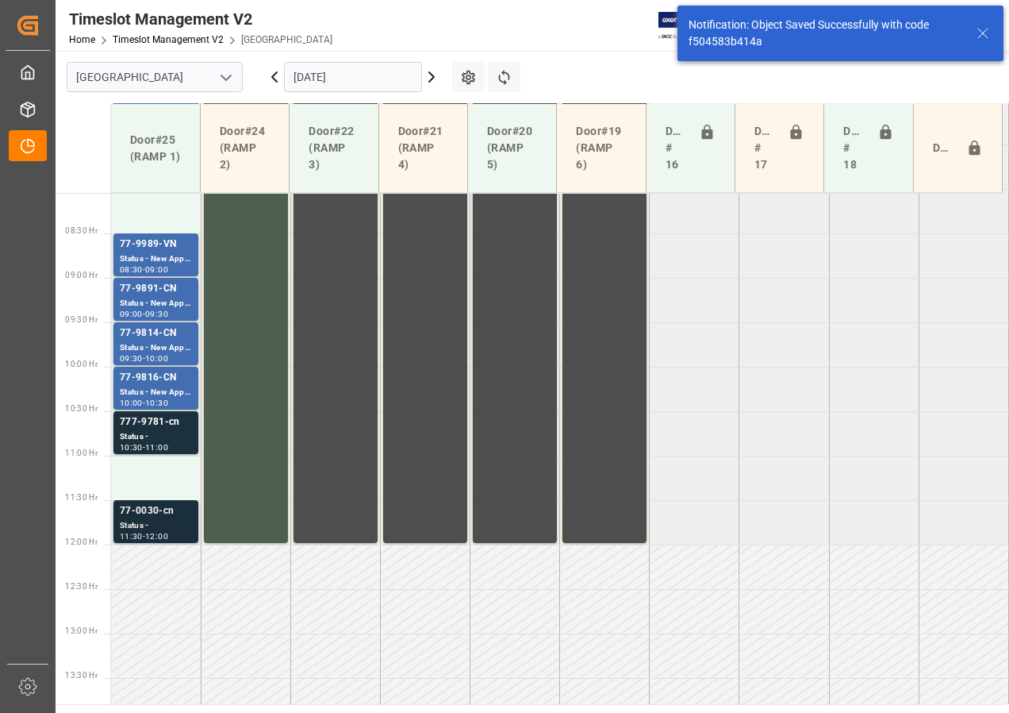
click at [160, 514] on div "77-0030-cn" at bounding box center [156, 511] width 72 height 16
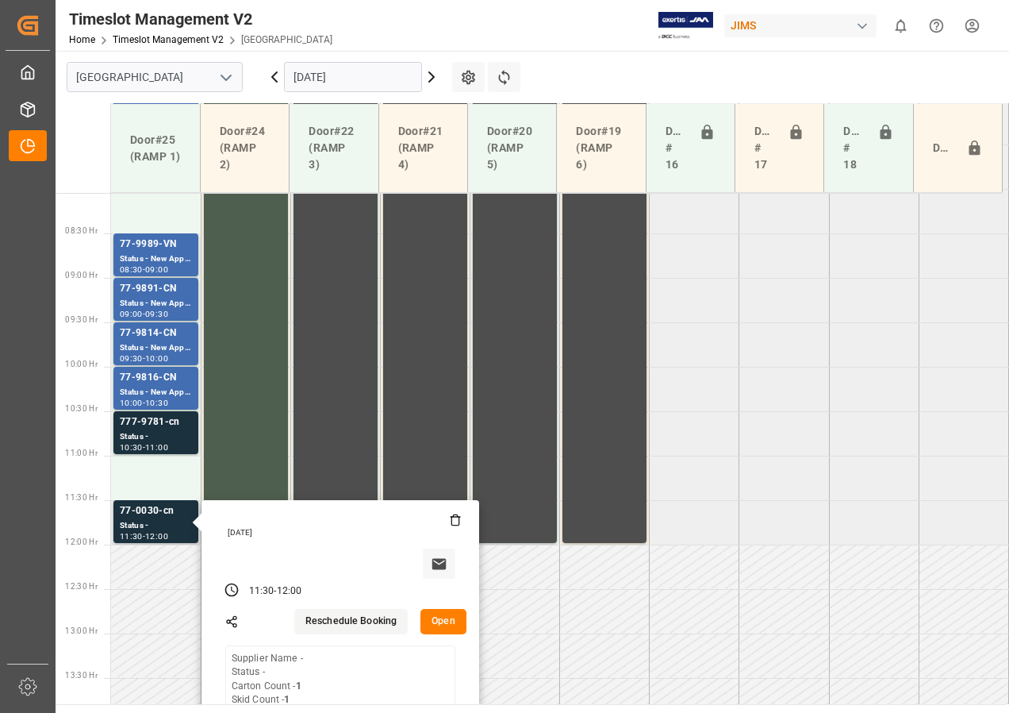
click at [445, 621] on button "Open" at bounding box center [444, 621] width 46 height 25
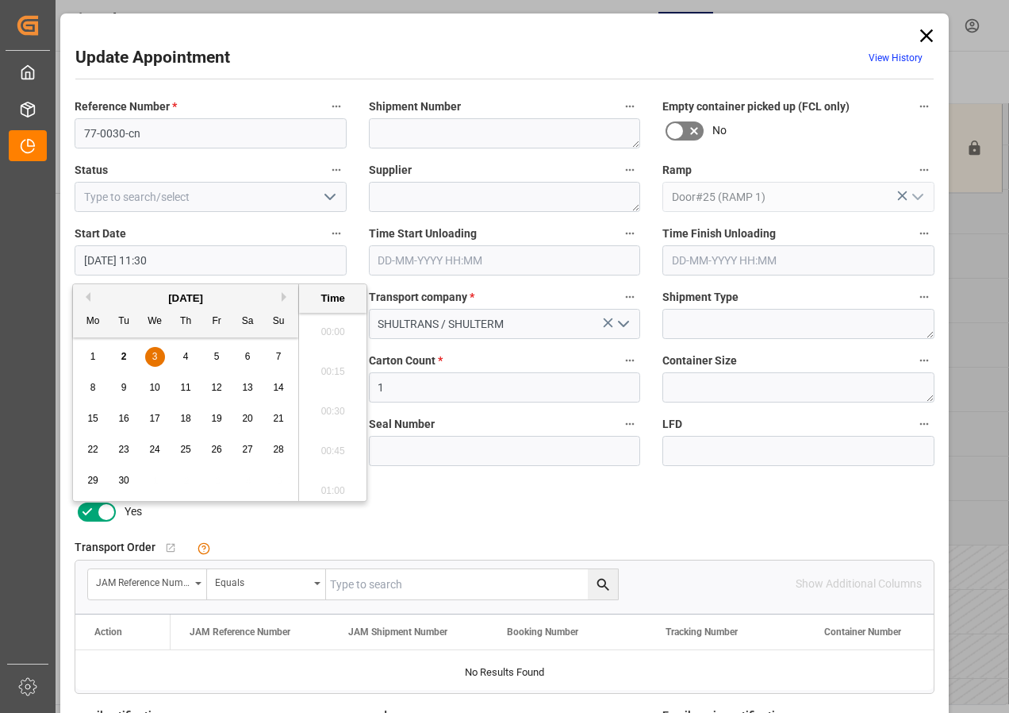
click at [130, 256] on input "[DATE] 11:30" at bounding box center [211, 260] width 272 height 30
click at [156, 352] on span "3" at bounding box center [155, 356] width 6 height 11
click at [329, 327] on li "08:30" at bounding box center [332, 327] width 67 height 40
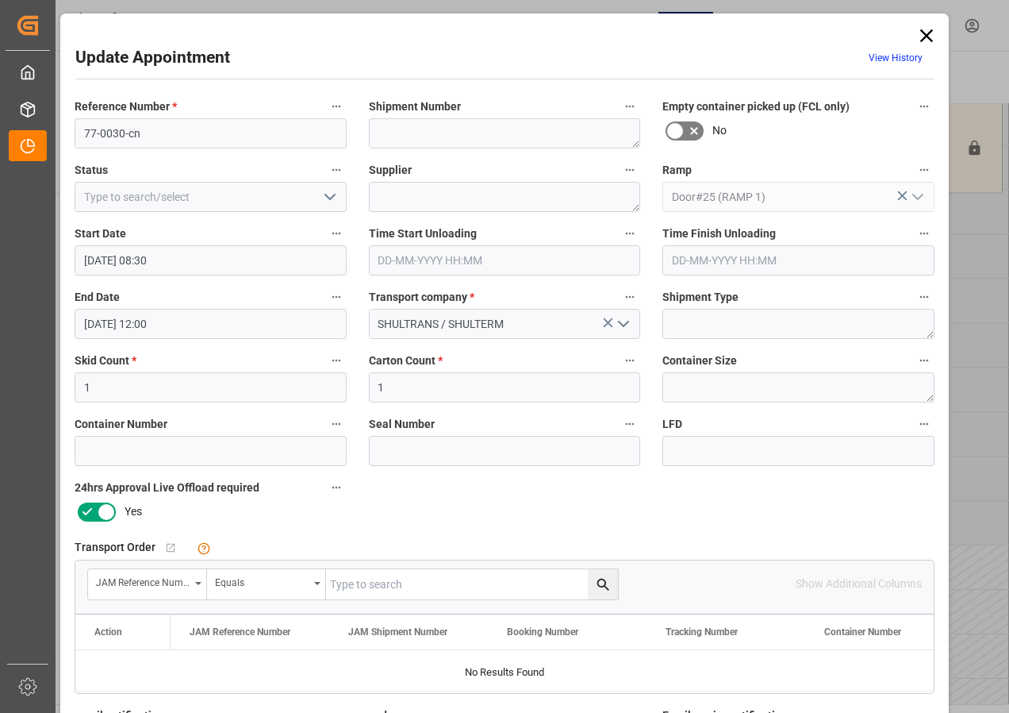
click at [140, 261] on input "[DATE] 08:30" at bounding box center [211, 260] width 272 height 30
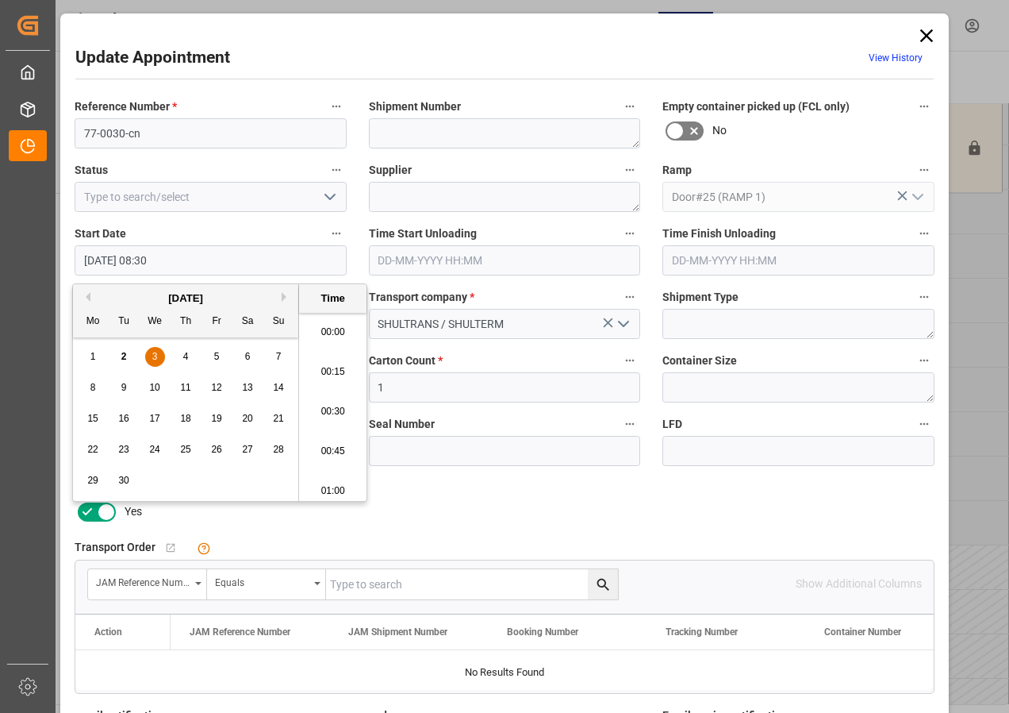
scroll to position [1275, 0]
click at [330, 326] on li "08:00" at bounding box center [332, 327] width 67 height 40
type input "[DATE] 08:00"
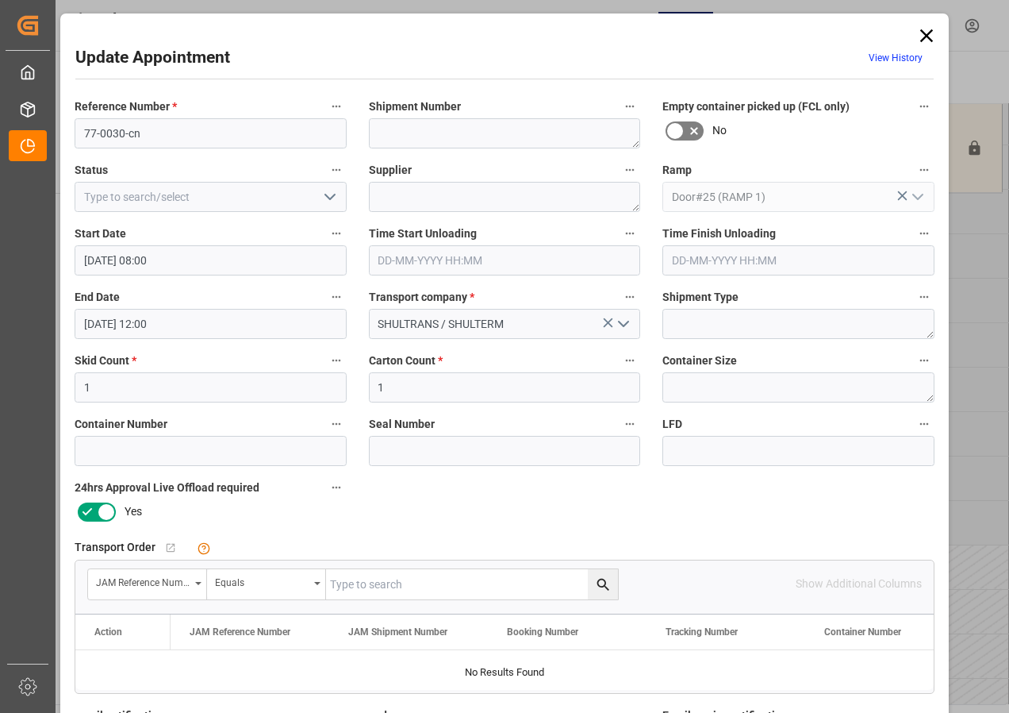
click at [130, 317] on input "[DATE] 12:00" at bounding box center [211, 324] width 272 height 30
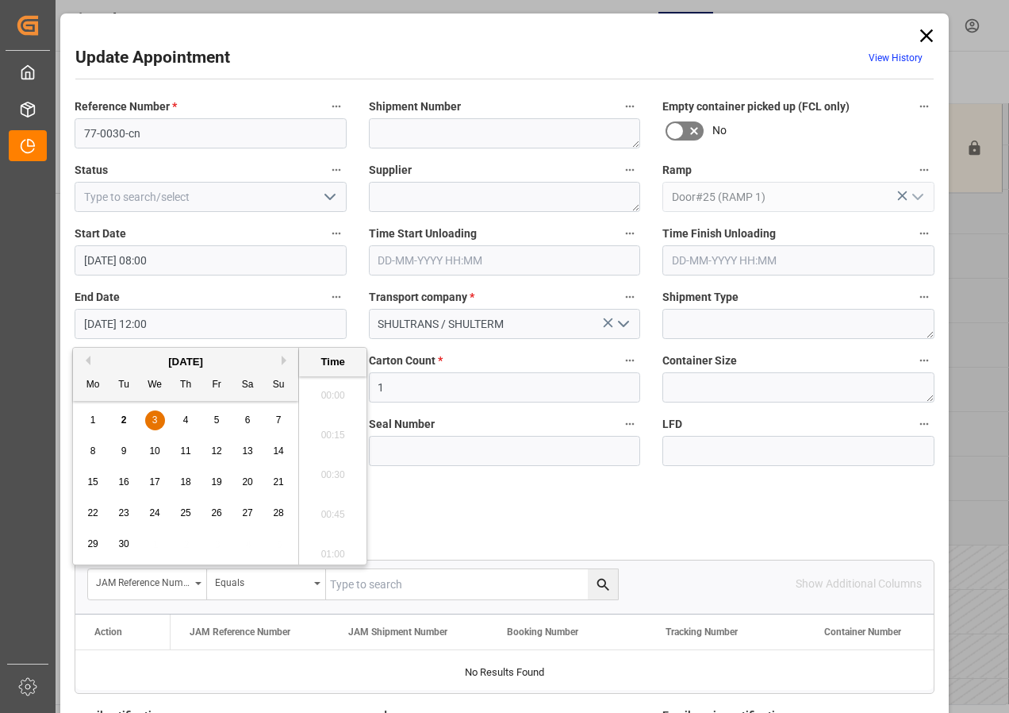
scroll to position [1831, 0]
click at [149, 417] on div "3" at bounding box center [155, 420] width 20 height 19
click at [328, 386] on li "08:30" at bounding box center [332, 391] width 67 height 40
type input "[DATE] 08:30"
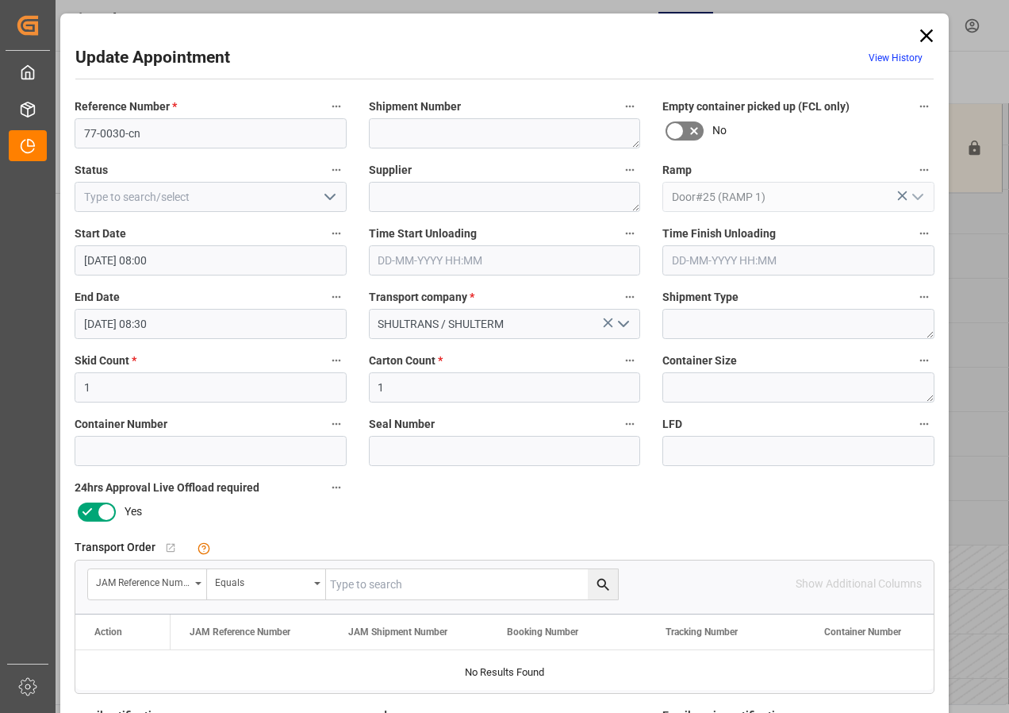
scroll to position [252, 0]
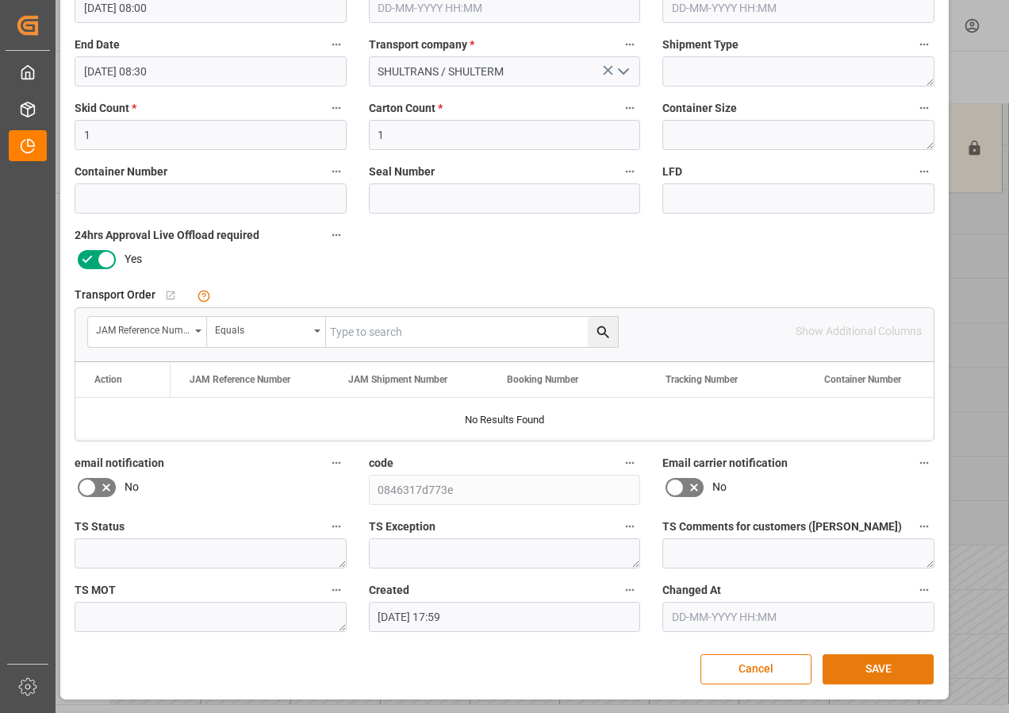
click at [863, 663] on button "SAVE" at bounding box center [878, 669] width 111 height 30
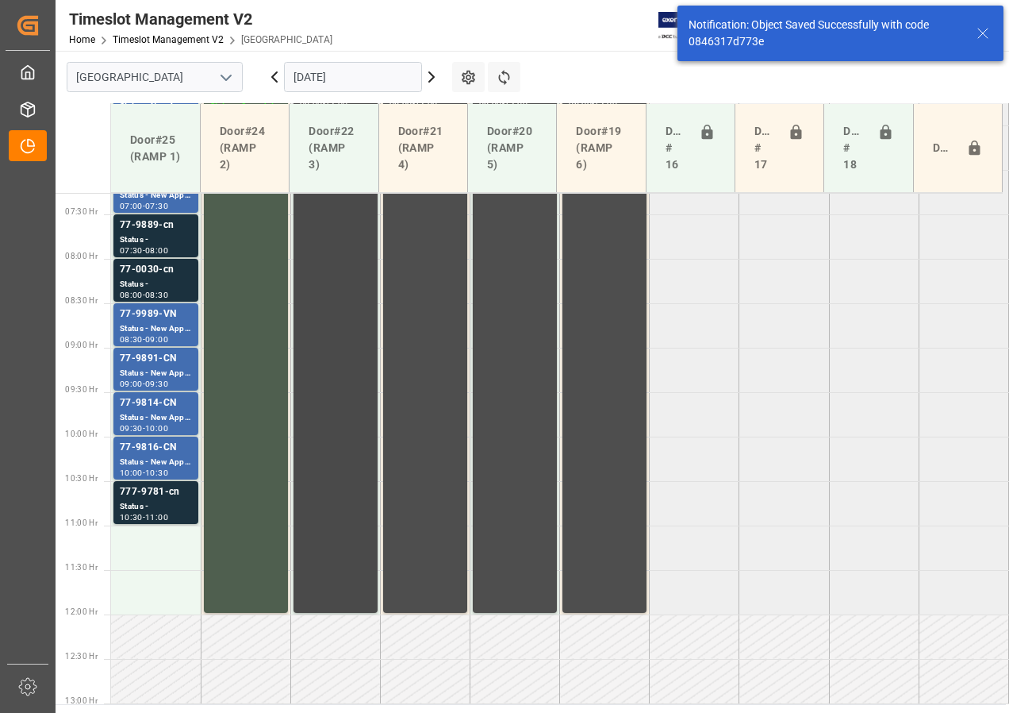
scroll to position [725, 0]
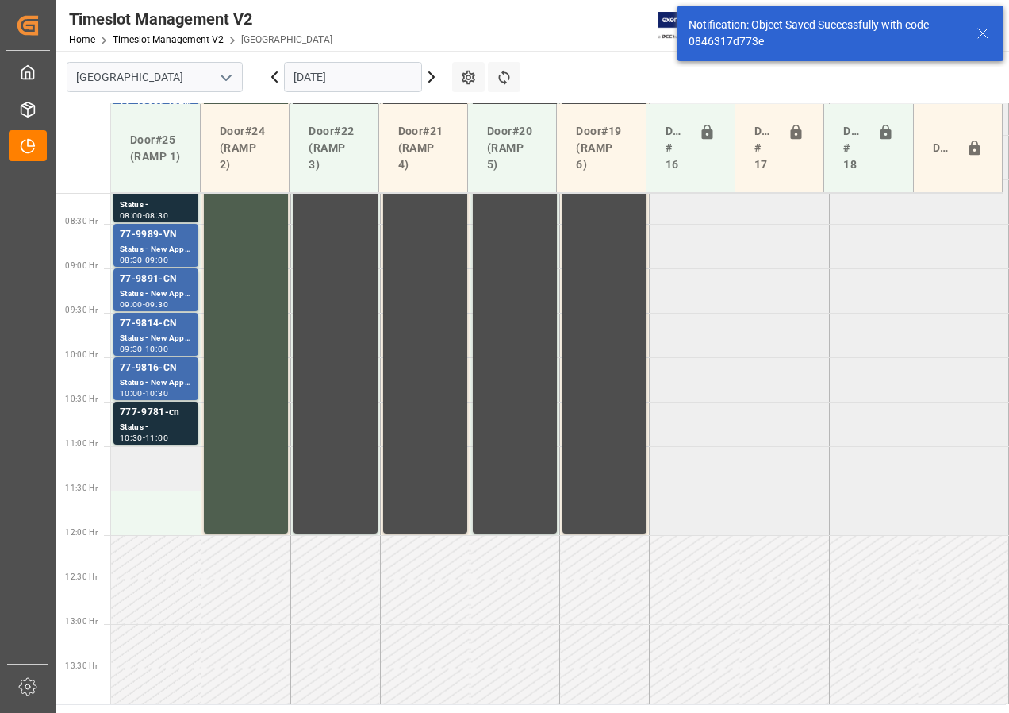
click at [162, 479] on td at bounding box center [156, 468] width 90 height 44
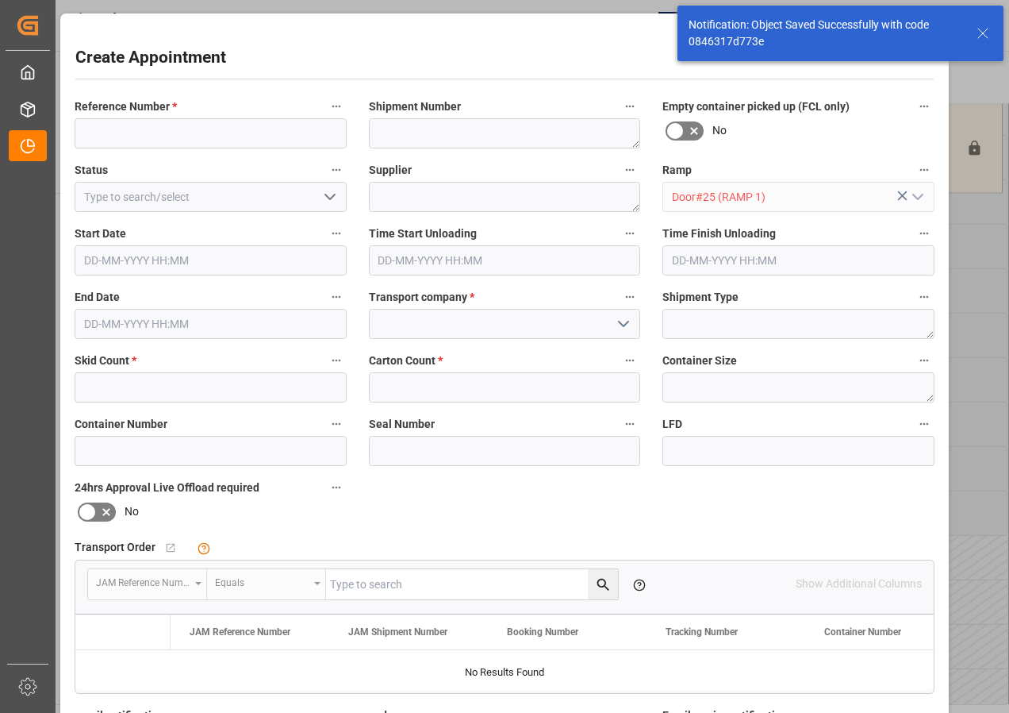
type input "[DATE] 11:00"
type input "[DATE] 11:30"
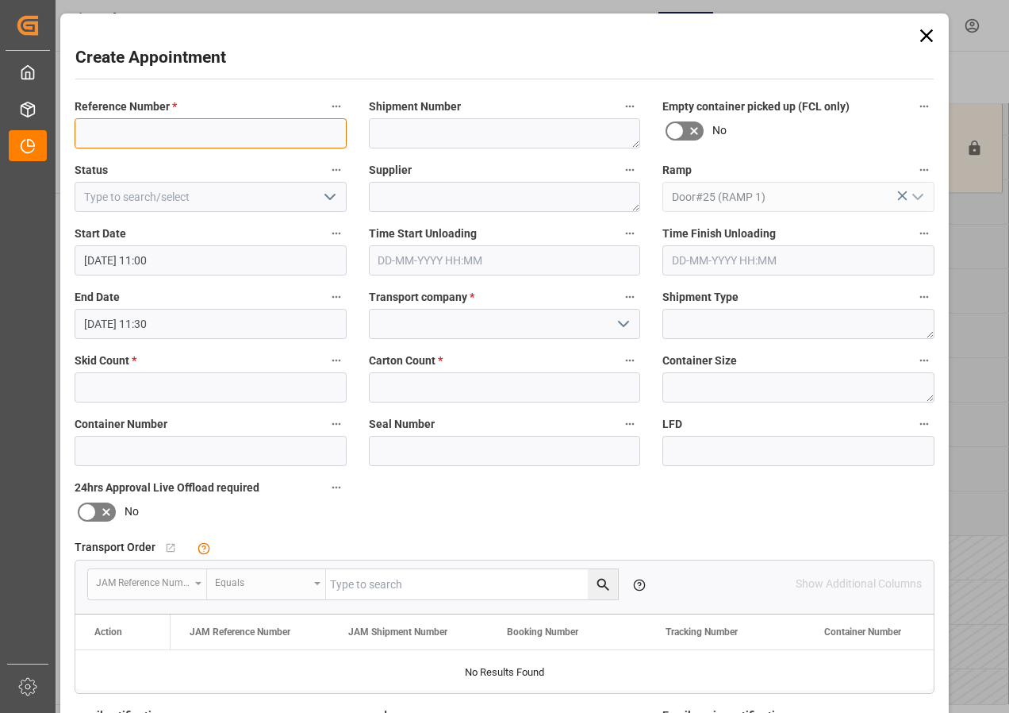
click at [135, 135] on input at bounding box center [211, 133] width 272 height 30
type input "JAM DOCK CONTROL"
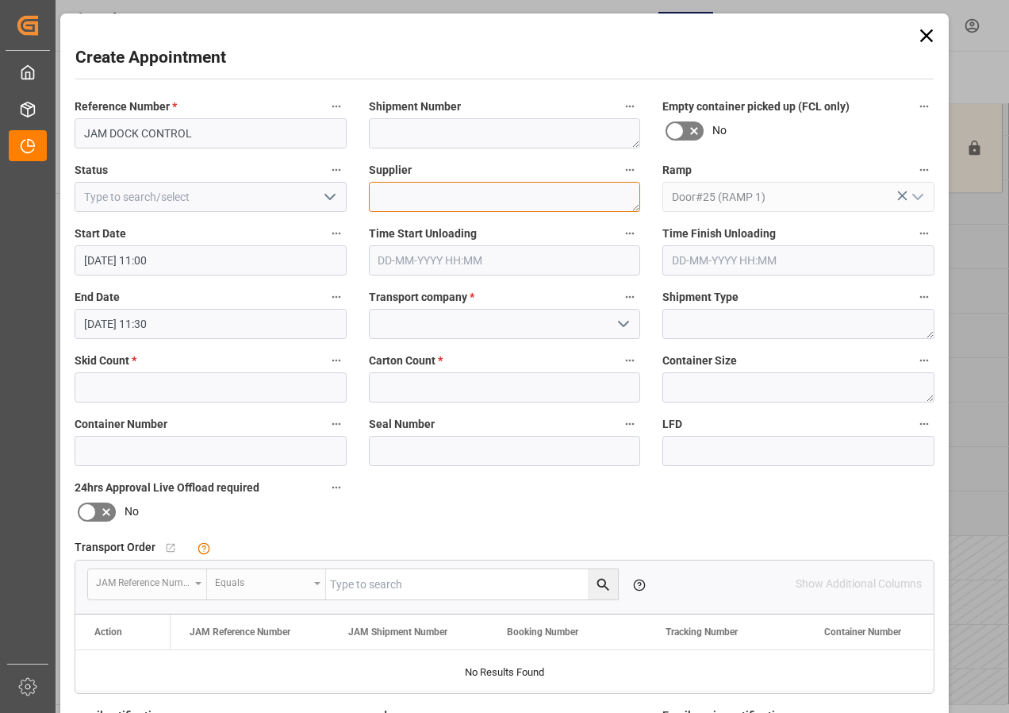
click at [394, 196] on textarea at bounding box center [505, 197] width 272 height 30
type textarea "JAM DOCK CONTROL"
click at [324, 198] on icon "open menu" at bounding box center [330, 196] width 19 height 19
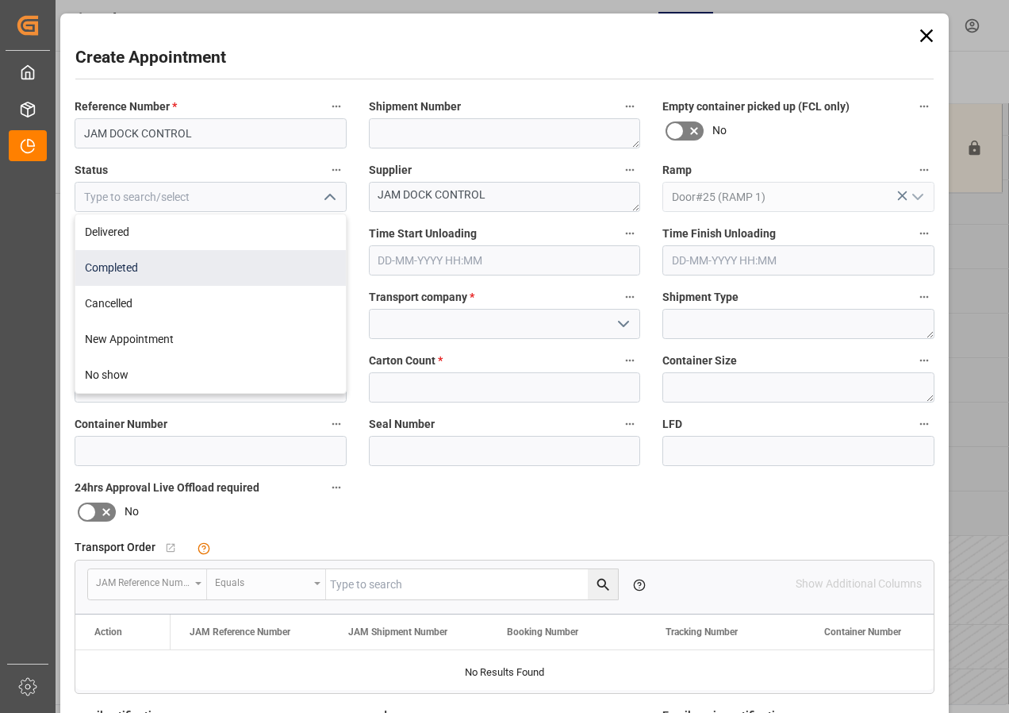
click at [126, 272] on div "Completed" at bounding box center [210, 268] width 271 height 36
type input "Completed"
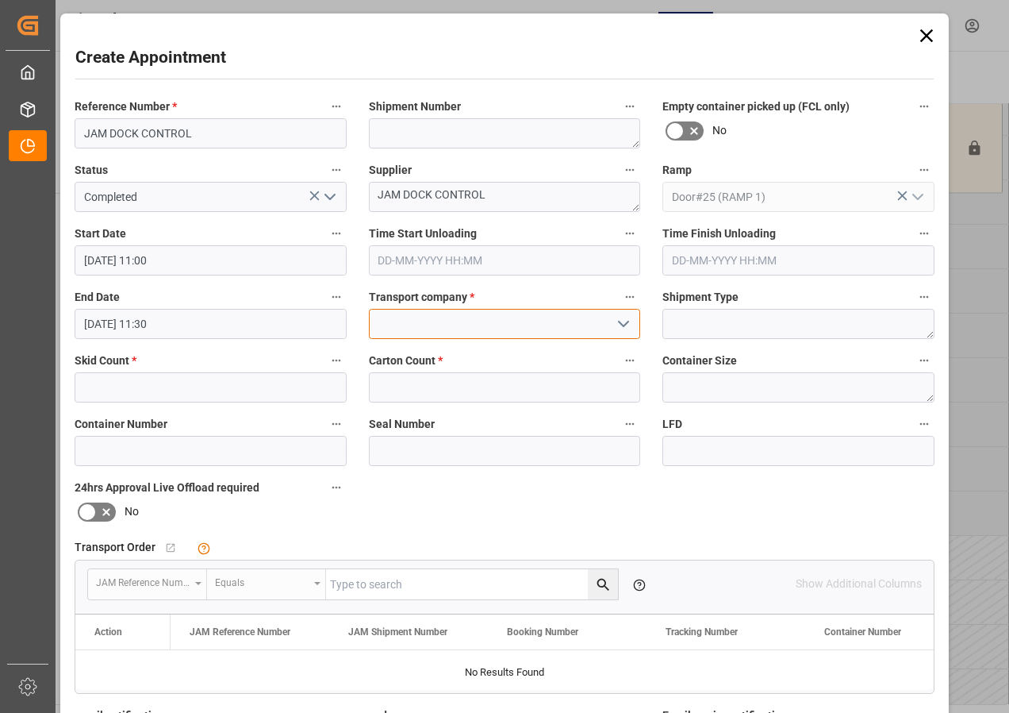
click at [455, 322] on input at bounding box center [505, 324] width 272 height 30
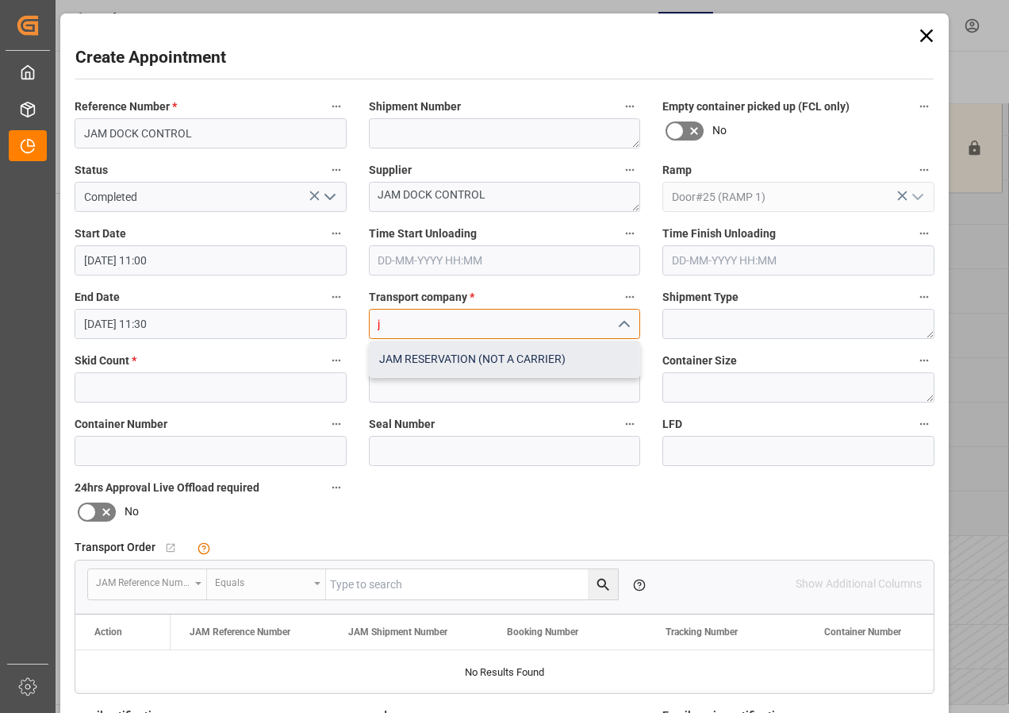
click at [456, 356] on div "JAM RESERVATION (NOT A CARRIER)" at bounding box center [505, 359] width 271 height 36
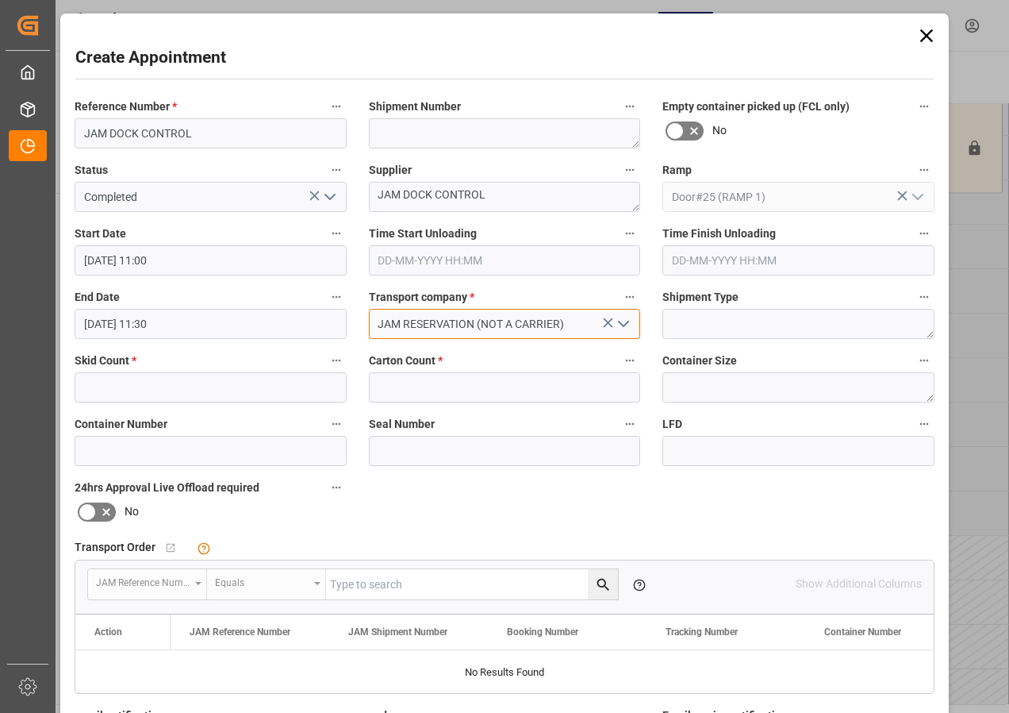
type input "JAM RESERVATION (NOT A CARRIER)"
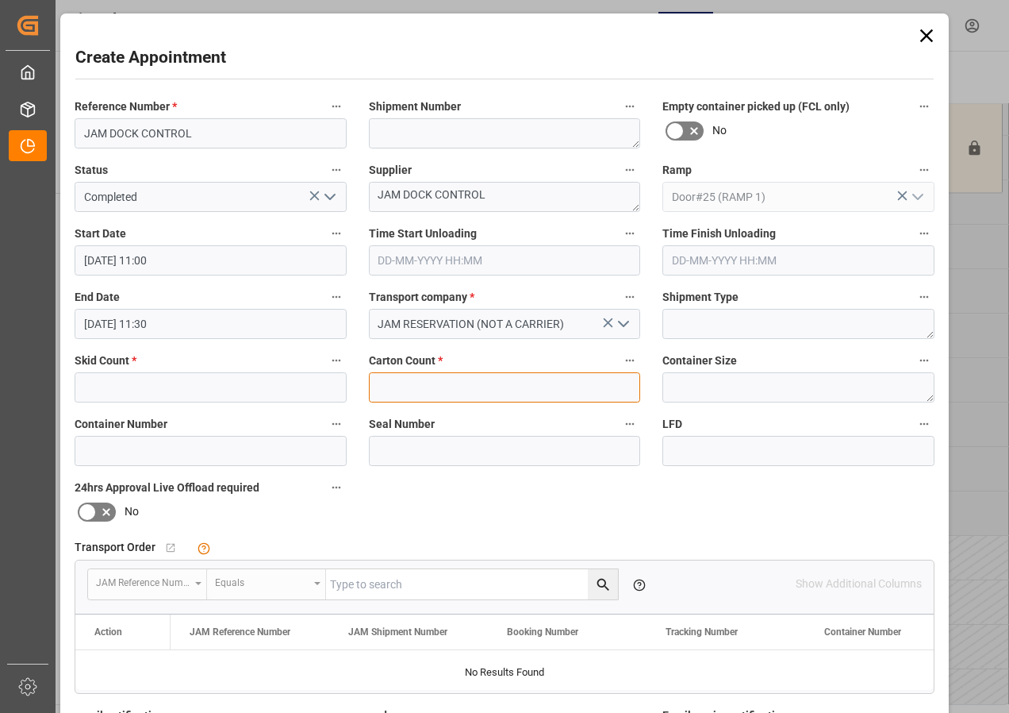
click at [416, 385] on input "text" at bounding box center [505, 387] width 272 height 30
type input "0"
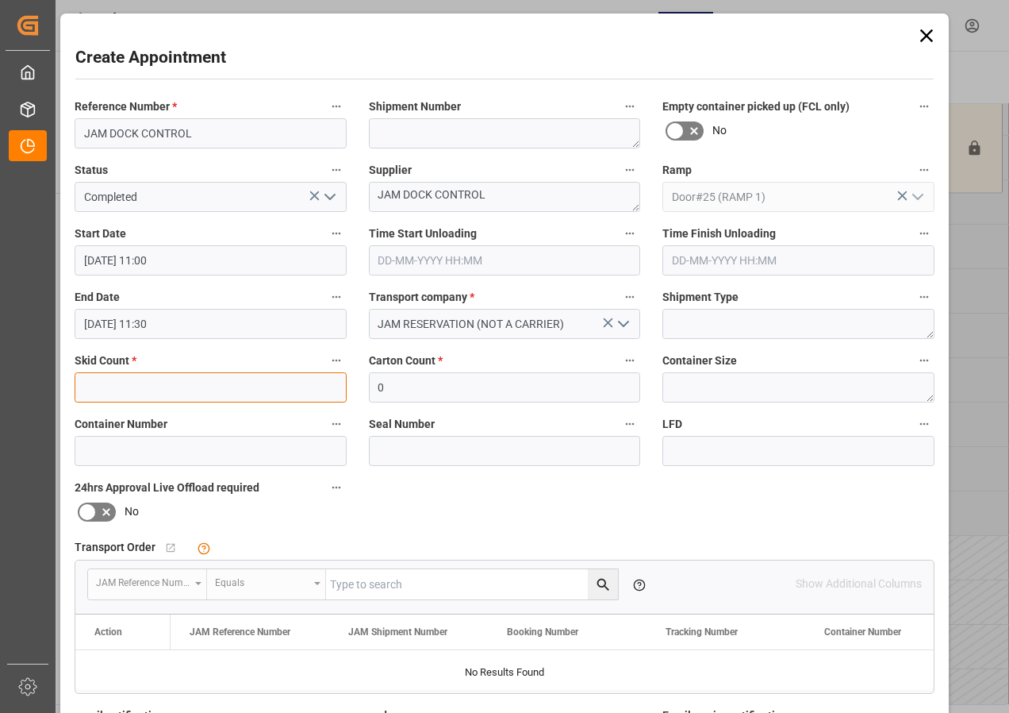
click at [202, 390] on input "text" at bounding box center [211, 387] width 272 height 30
type input "0"
click at [133, 329] on input "[DATE] 11:30" at bounding box center [211, 324] width 272 height 30
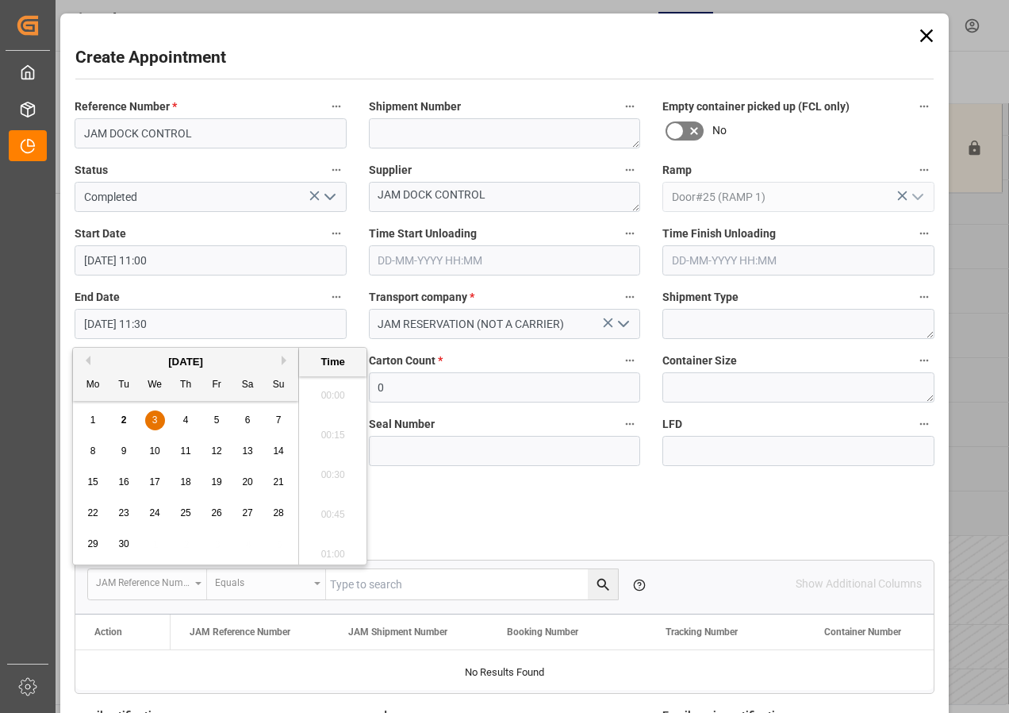
scroll to position [1751, 0]
click at [157, 412] on div "3" at bounding box center [155, 420] width 20 height 19
click at [326, 394] on li "12:00" at bounding box center [332, 391] width 67 height 40
type input "[DATE] 12:00"
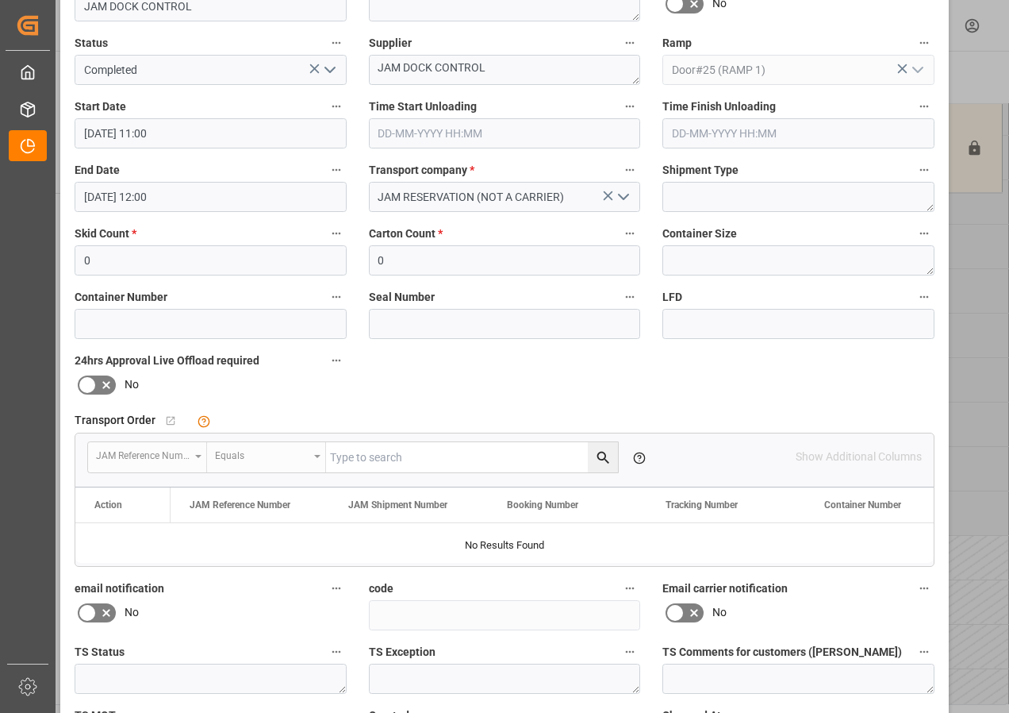
scroll to position [238, 0]
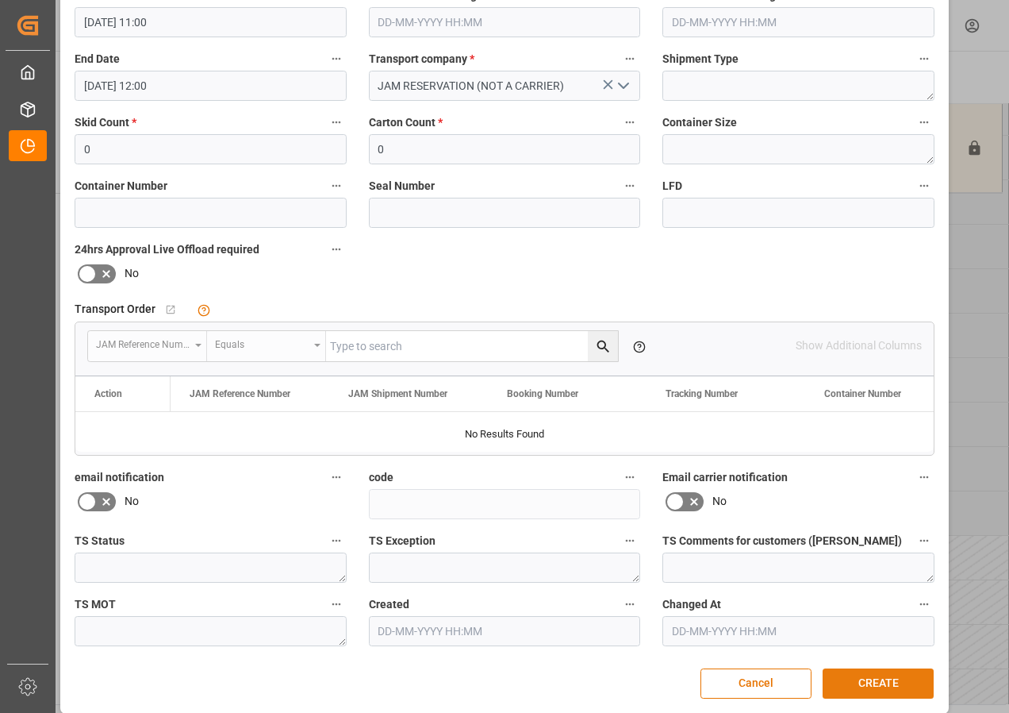
click at [865, 692] on button "CREATE" at bounding box center [878, 683] width 111 height 30
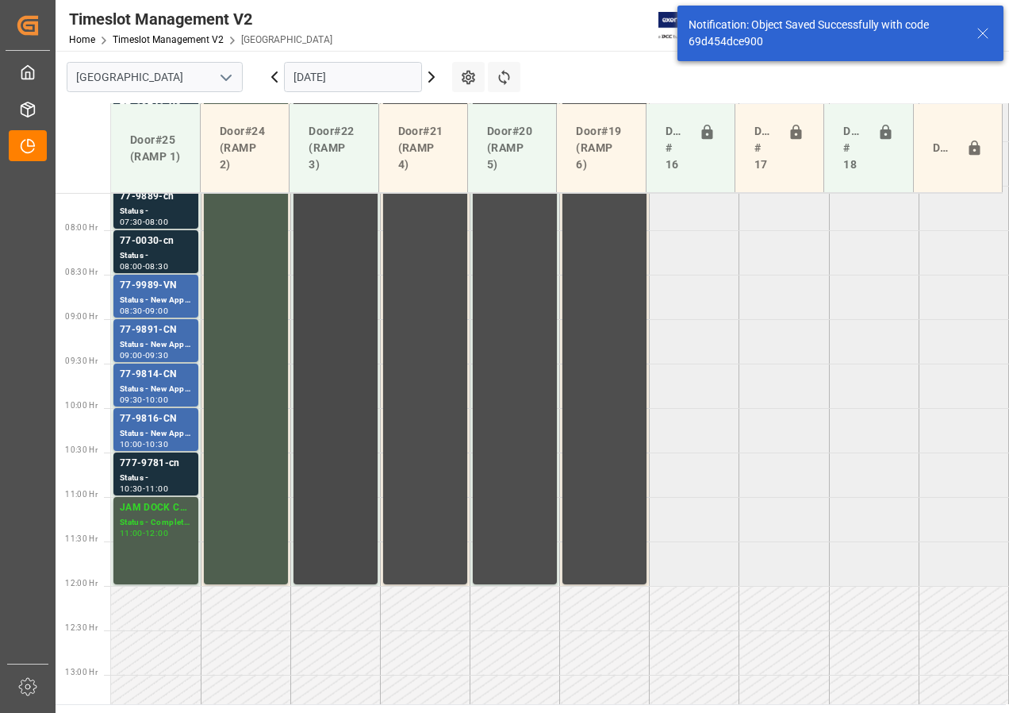
scroll to position [515, 0]
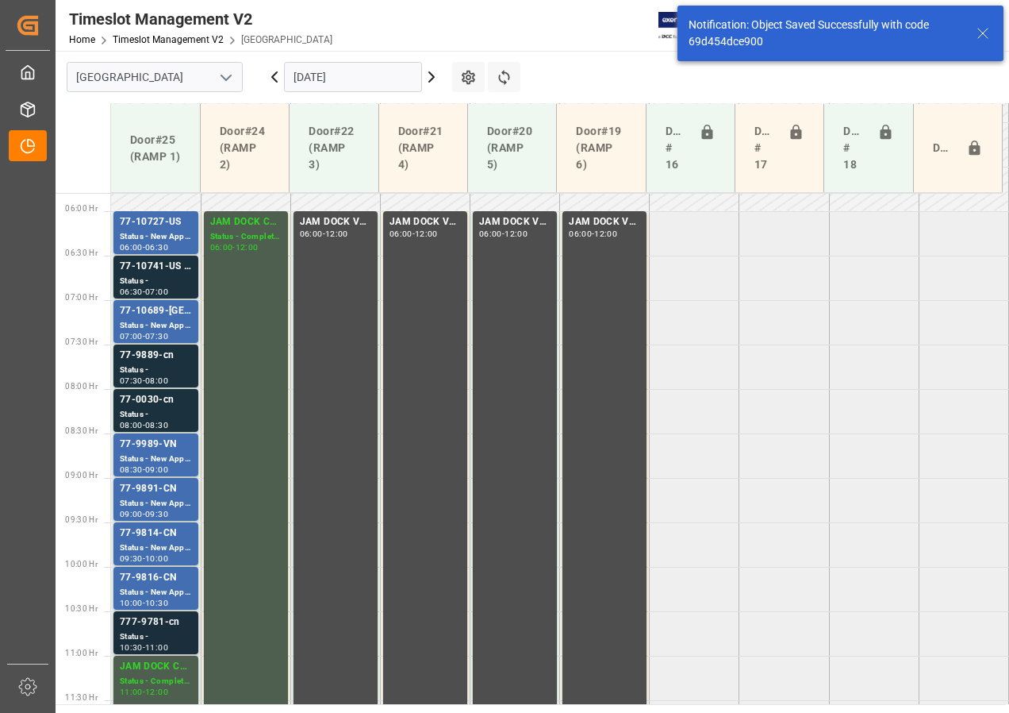
click at [141, 628] on div "777-9781-cn" at bounding box center [156, 622] width 72 height 16
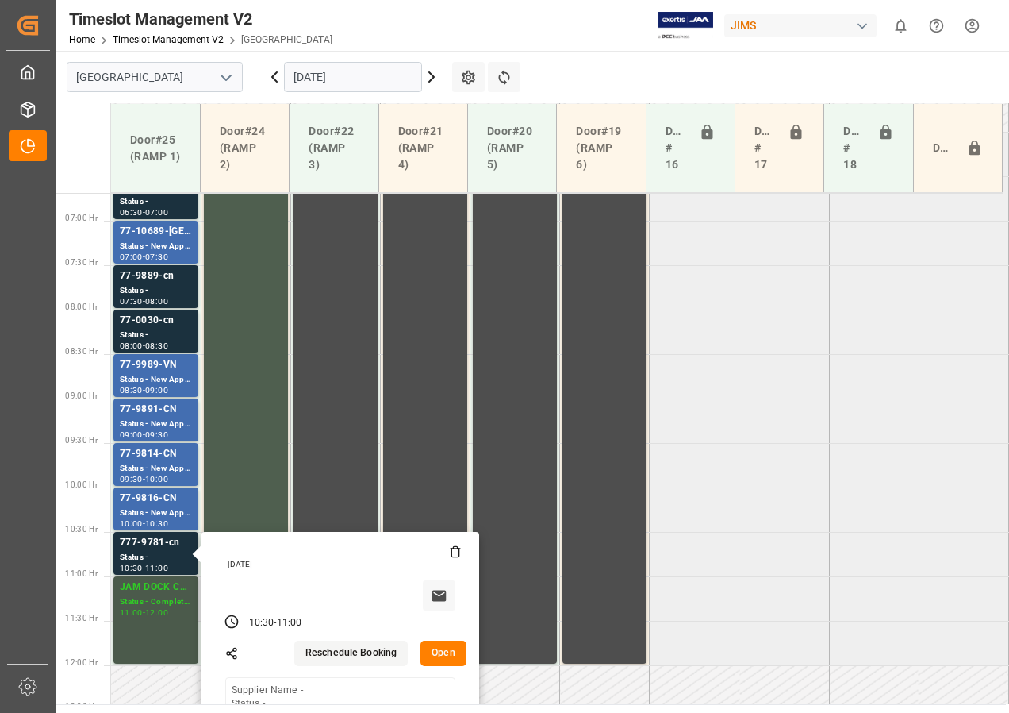
scroll to position [674, 0]
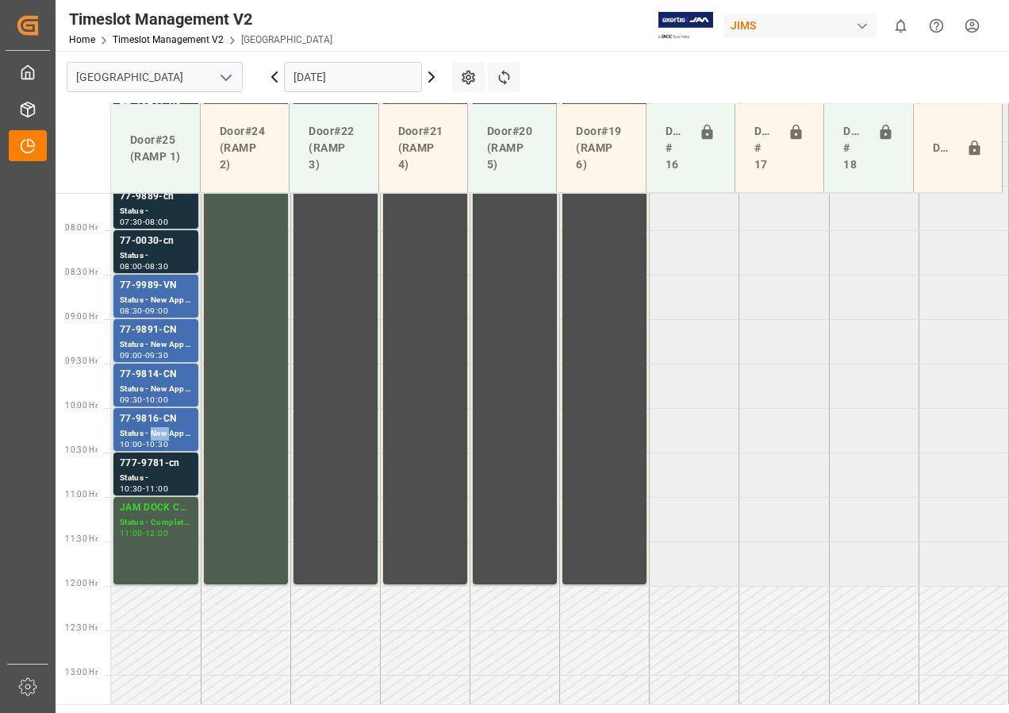
click at [154, 429] on div "Status - New Appointment" at bounding box center [156, 433] width 72 height 13
click at [153, 391] on div "Status - New Appointment" at bounding box center [156, 389] width 72 height 13
click at [154, 336] on div "77-9891-CN" at bounding box center [156, 330] width 72 height 16
click at [163, 290] on div "77-9989-VN" at bounding box center [156, 286] width 72 height 16
click at [160, 246] on div "77-0030-cn" at bounding box center [156, 241] width 72 height 16
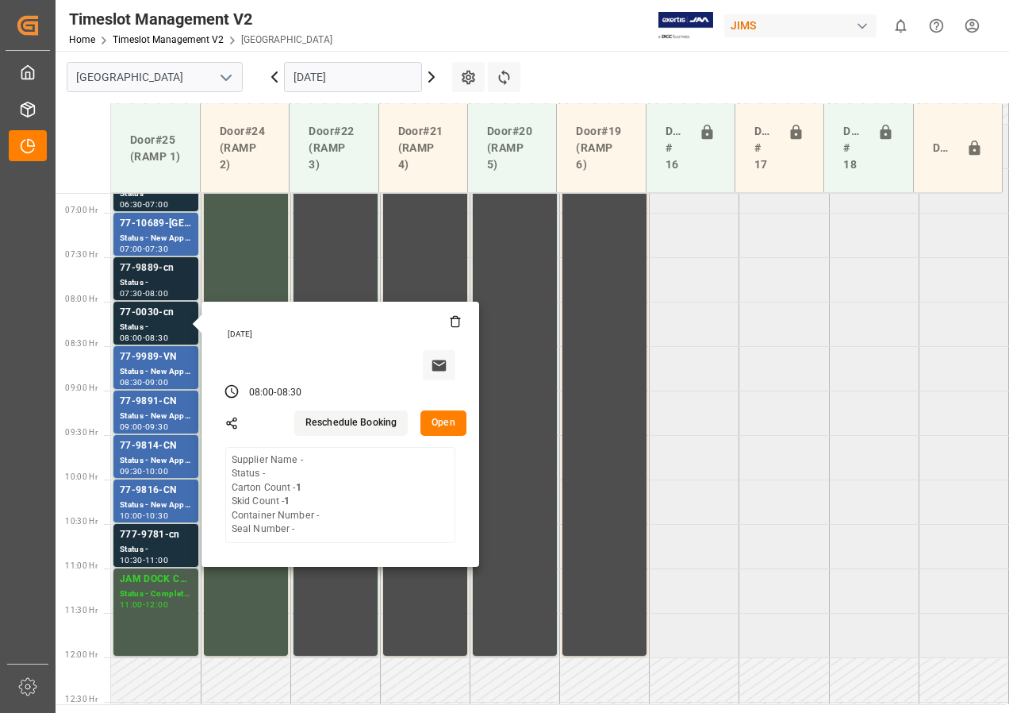
scroll to position [515, 0]
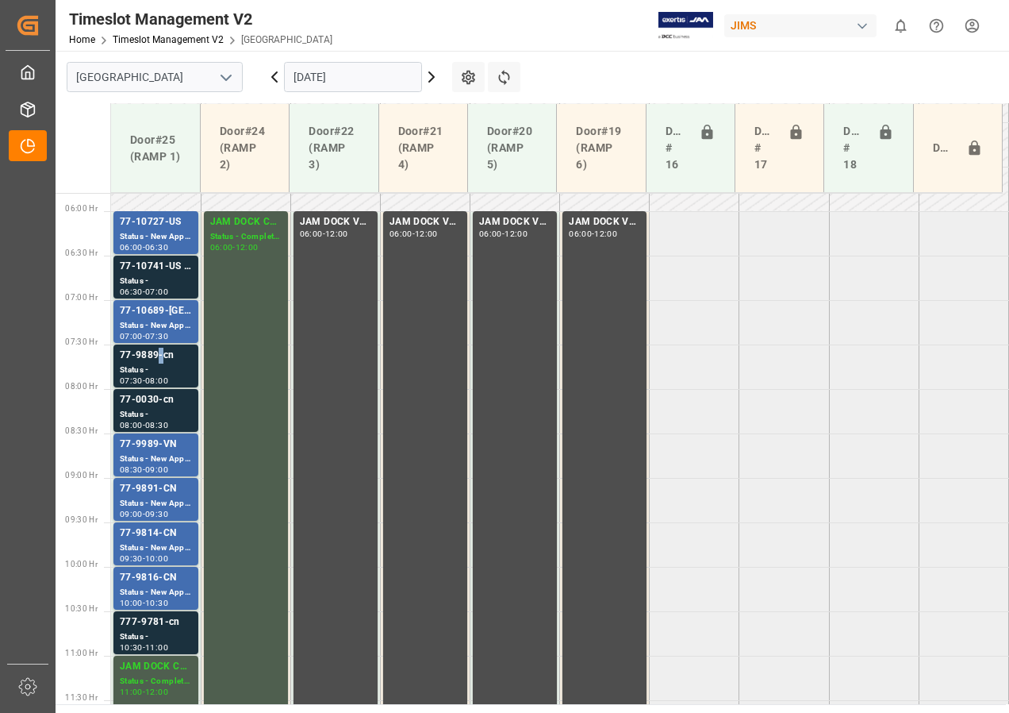
click at [158, 360] on div "77-9889-cn" at bounding box center [156, 356] width 72 height 16
click at [143, 313] on div "77-10689-[GEOGRAPHIC_DATA]" at bounding box center [156, 311] width 72 height 16
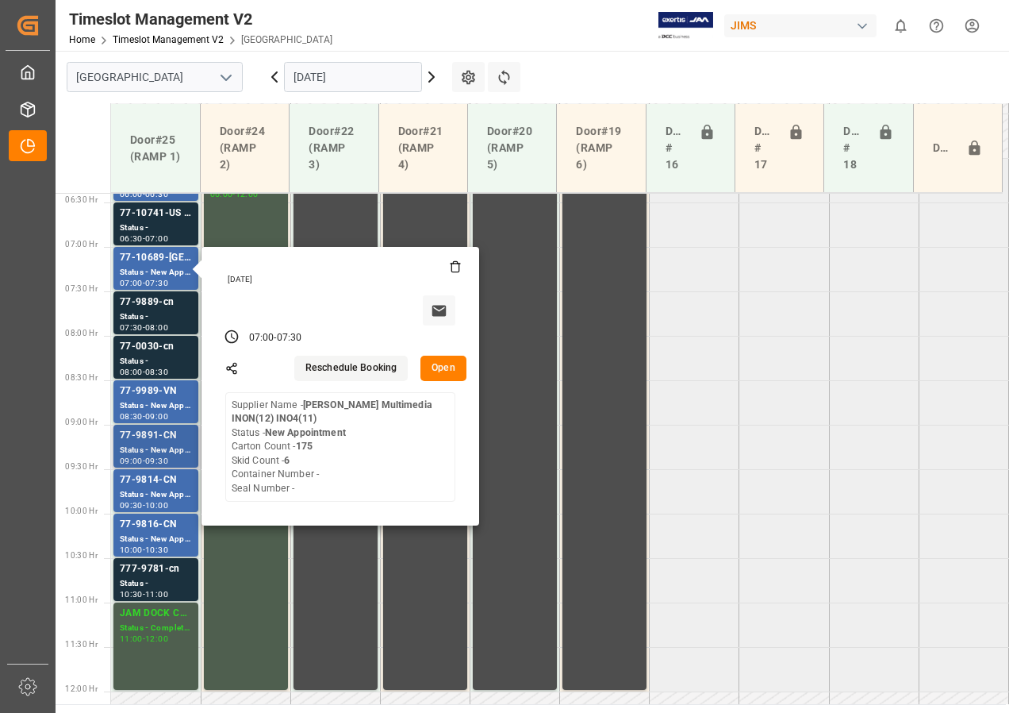
scroll to position [594, 0]
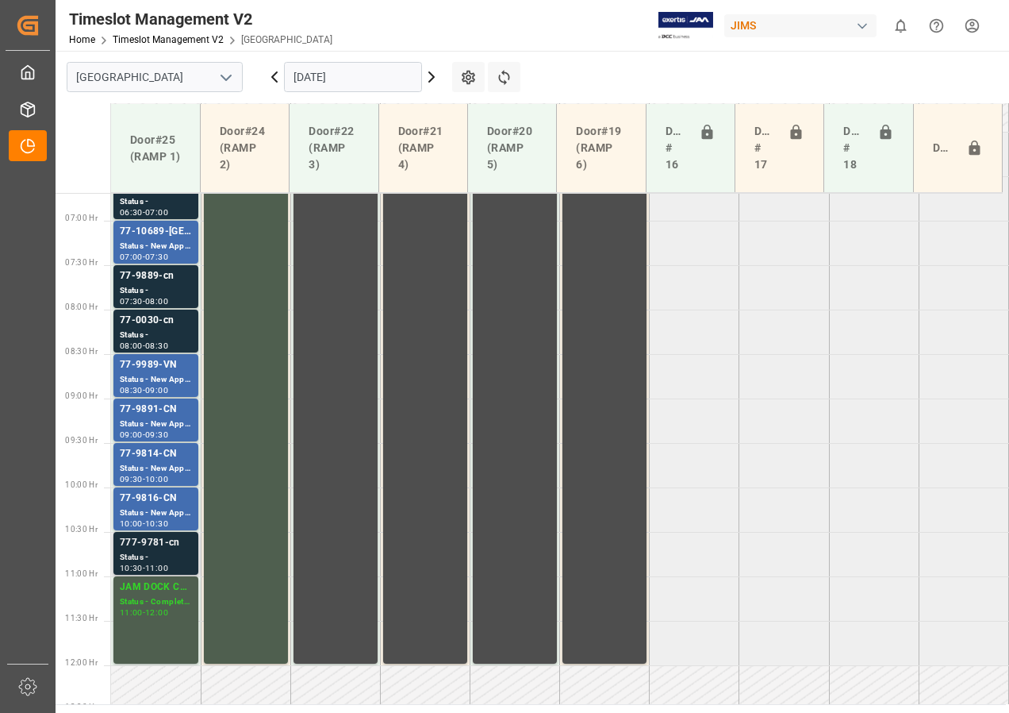
click at [152, 551] on div "Status -" at bounding box center [156, 557] width 72 height 13
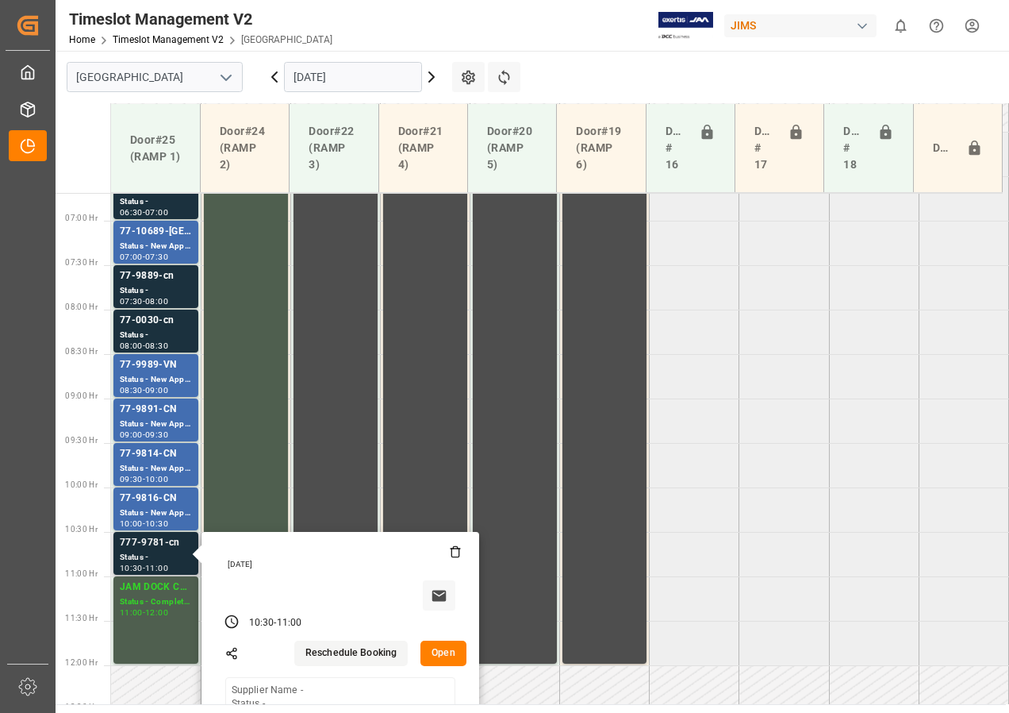
scroll to position [753, 0]
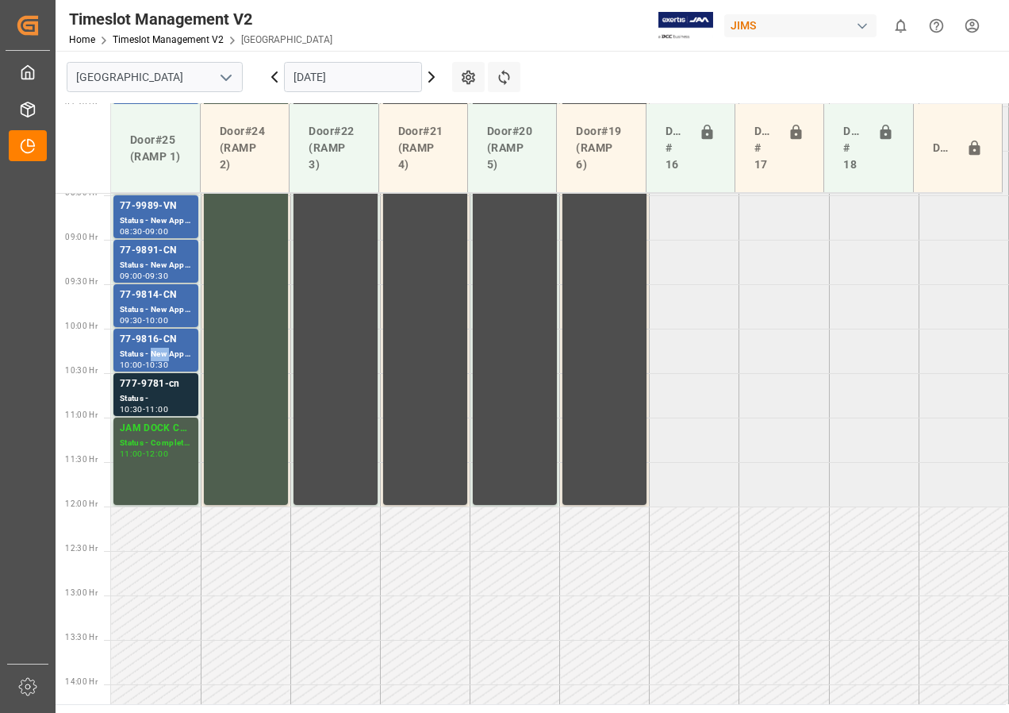
click at [165, 348] on div "Status - New Appointment" at bounding box center [156, 354] width 72 height 13
click at [154, 305] on div "Status - New Appointment" at bounding box center [156, 309] width 72 height 13
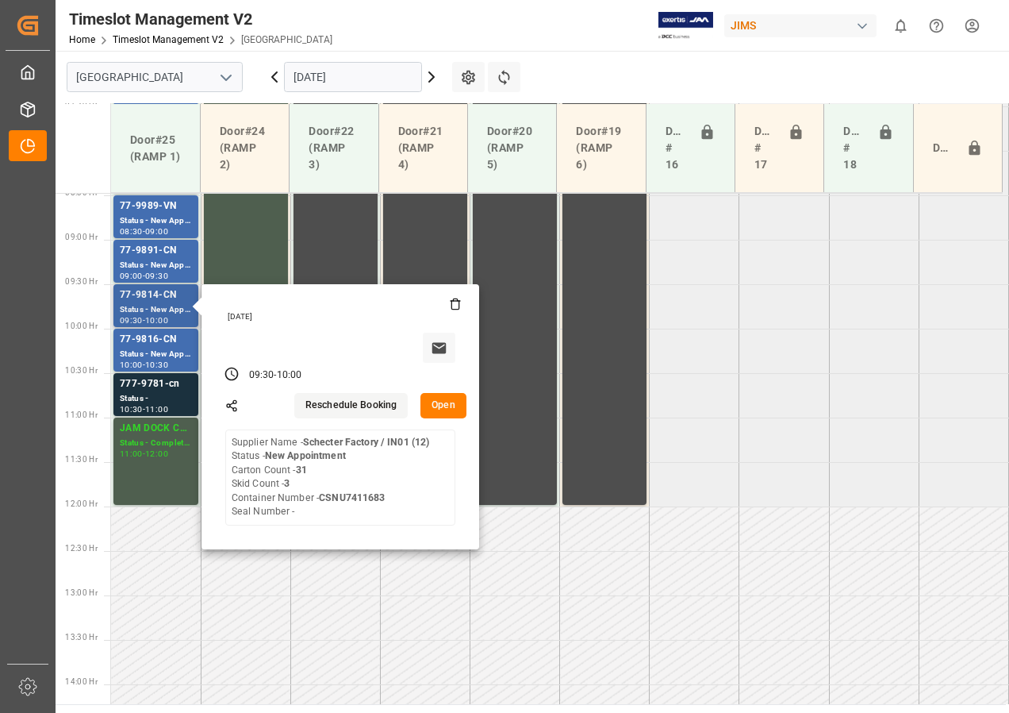
scroll to position [674, 0]
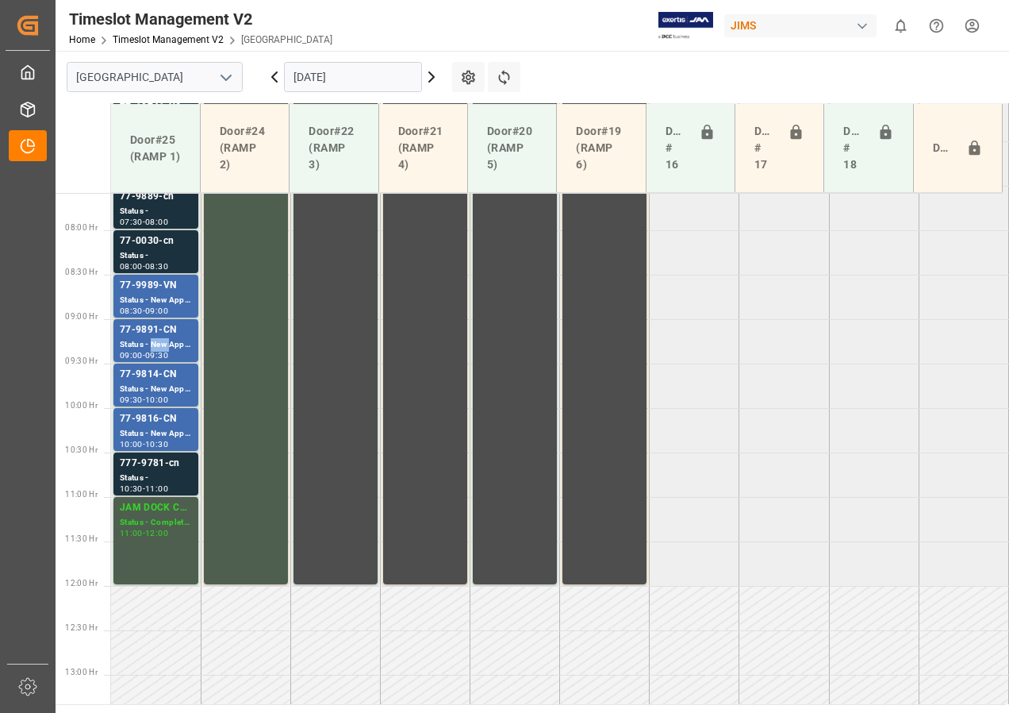
click at [160, 340] on div "Status - New Appointment" at bounding box center [156, 344] width 72 height 13
click at [159, 288] on div "77-9989-VN" at bounding box center [156, 286] width 72 height 16
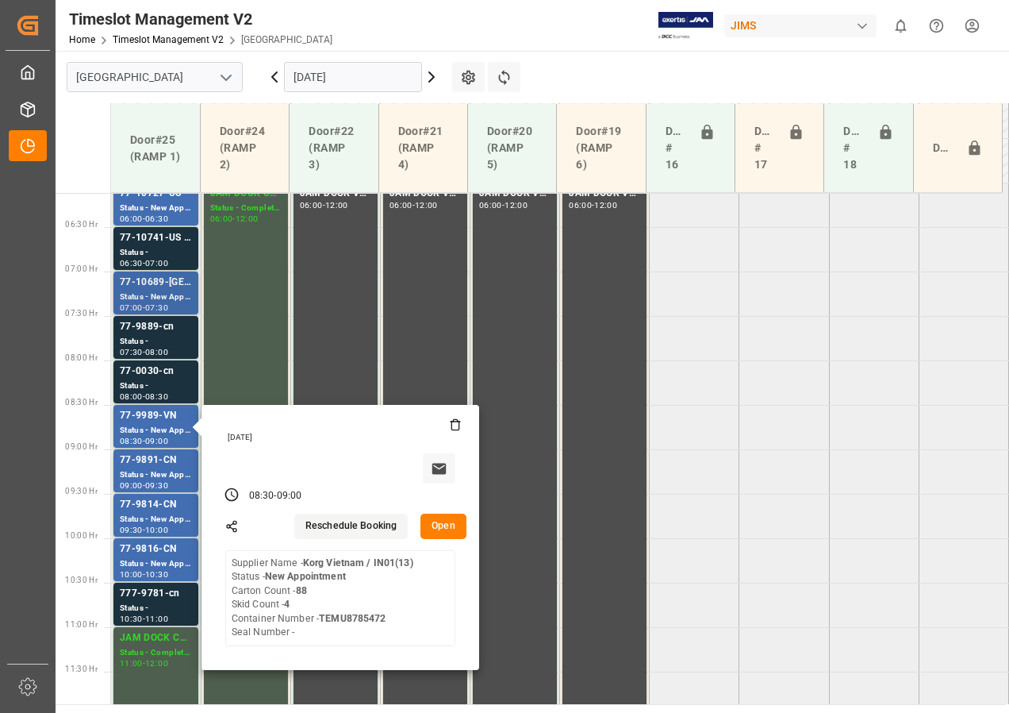
scroll to position [515, 0]
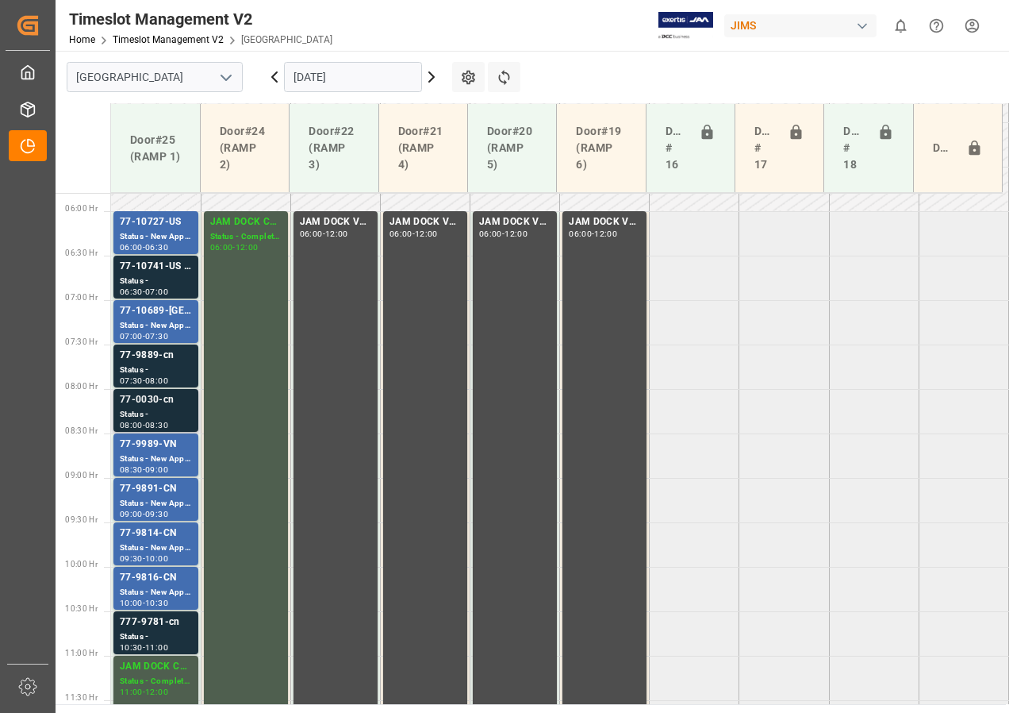
click at [156, 404] on div "77-0030-cn" at bounding box center [156, 400] width 72 height 16
click at [163, 360] on div "77-9889-cn" at bounding box center [156, 356] width 72 height 16
click at [165, 320] on div "Status - New Appointment" at bounding box center [156, 325] width 72 height 13
click at [168, 273] on div "77-10741-US SHIPM#/M" at bounding box center [156, 267] width 72 height 16
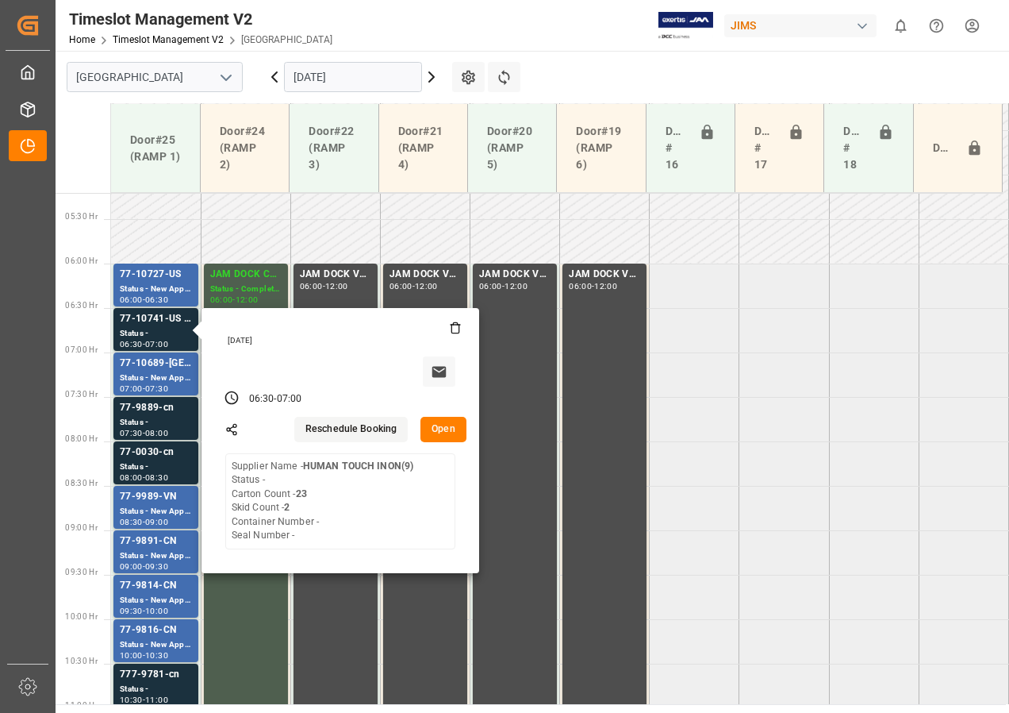
scroll to position [436, 0]
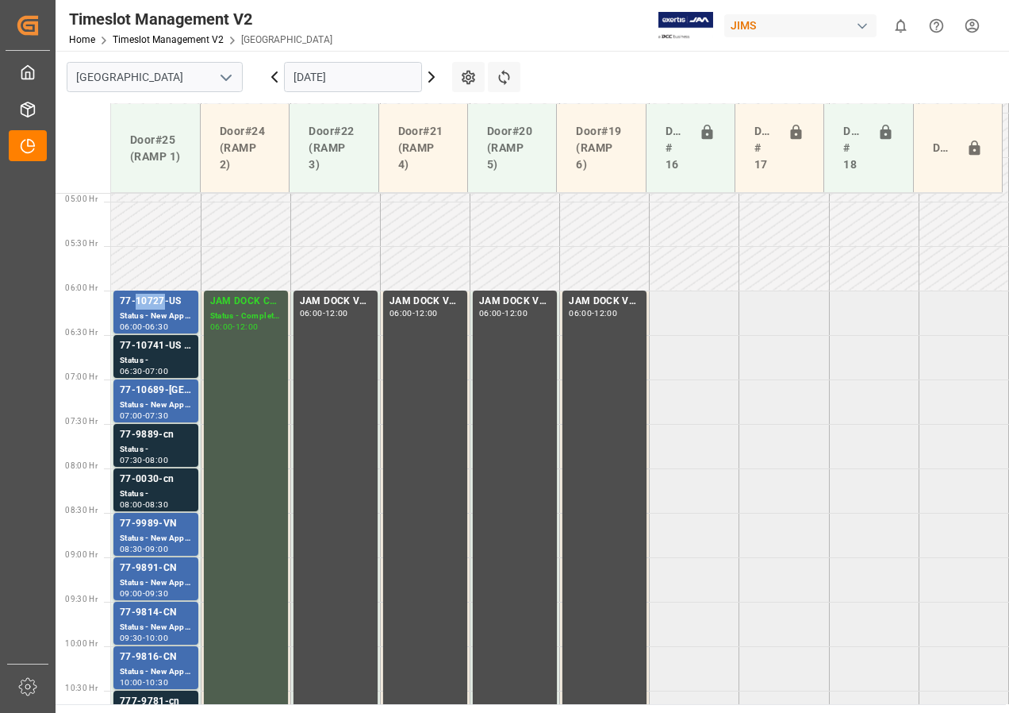
click at [145, 304] on div "77-10727-US" at bounding box center [156, 302] width 72 height 16
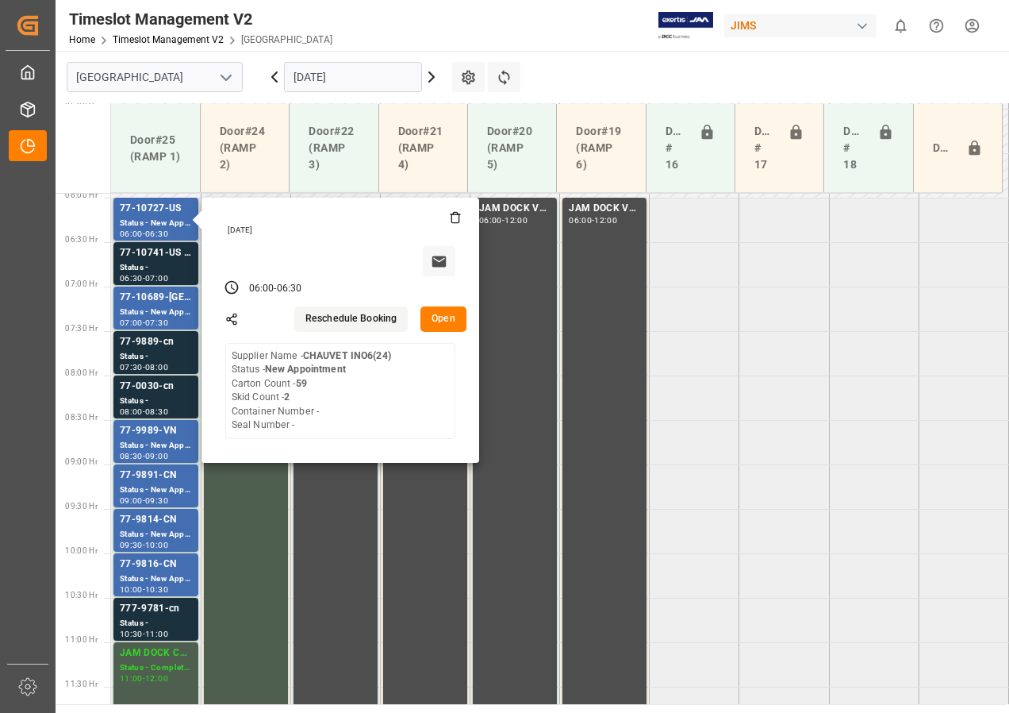
scroll to position [515, 0]
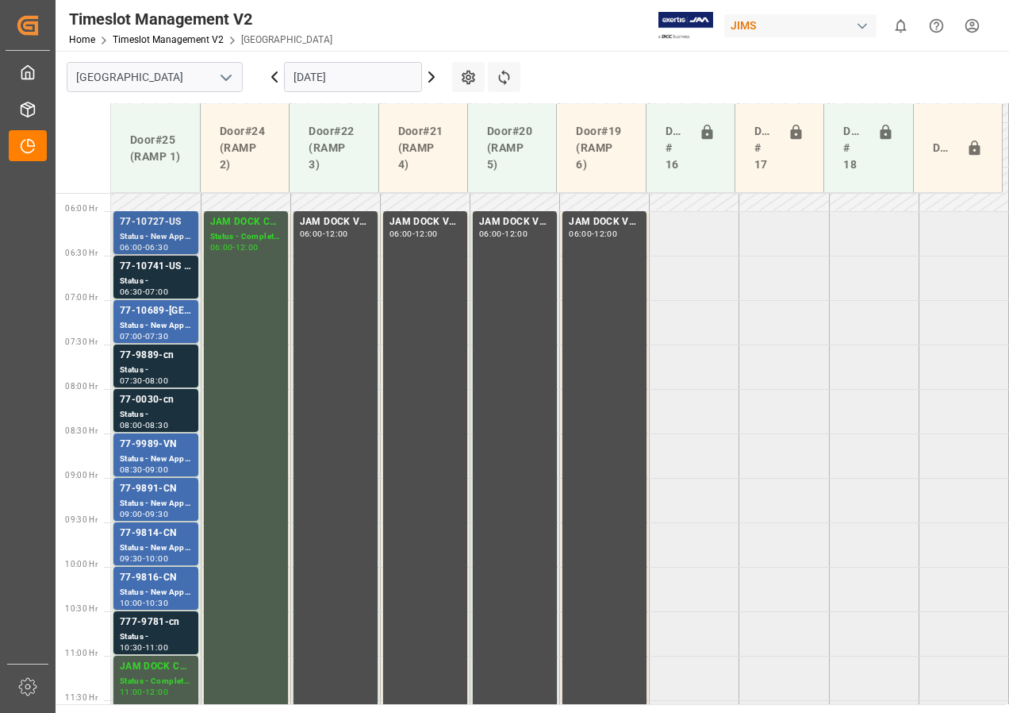
click at [159, 224] on div "77-10727-US" at bounding box center [156, 222] width 72 height 16
click at [158, 230] on div "Status - New Appointment" at bounding box center [156, 236] width 72 height 13
click at [156, 280] on div "Status -" at bounding box center [156, 281] width 72 height 13
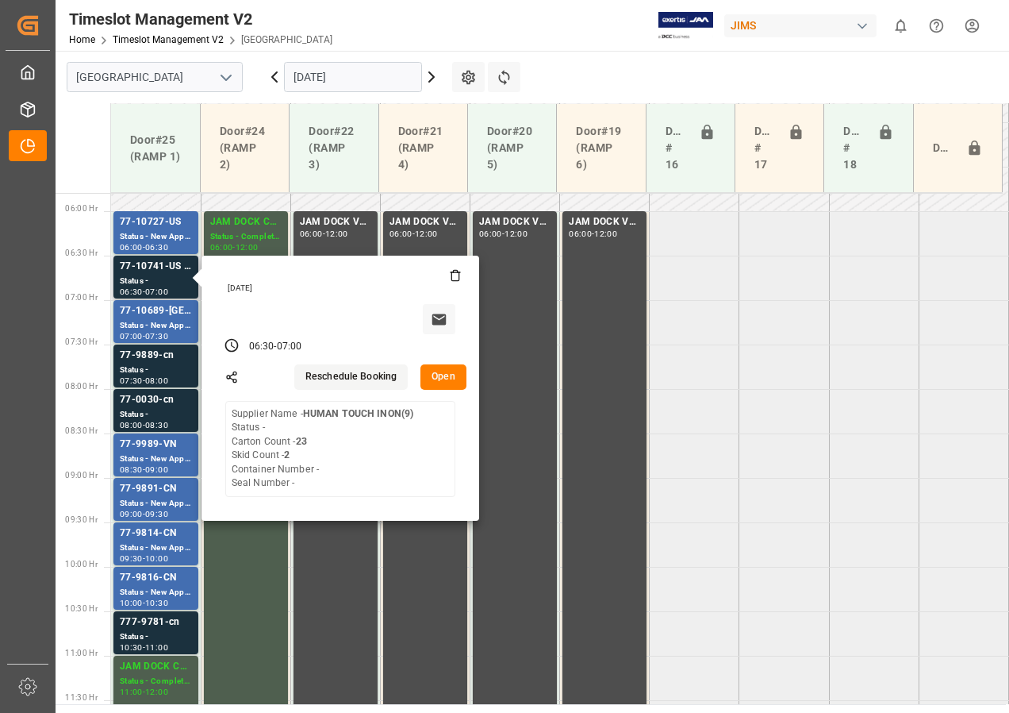
click at [445, 376] on button "Open" at bounding box center [444, 376] width 46 height 25
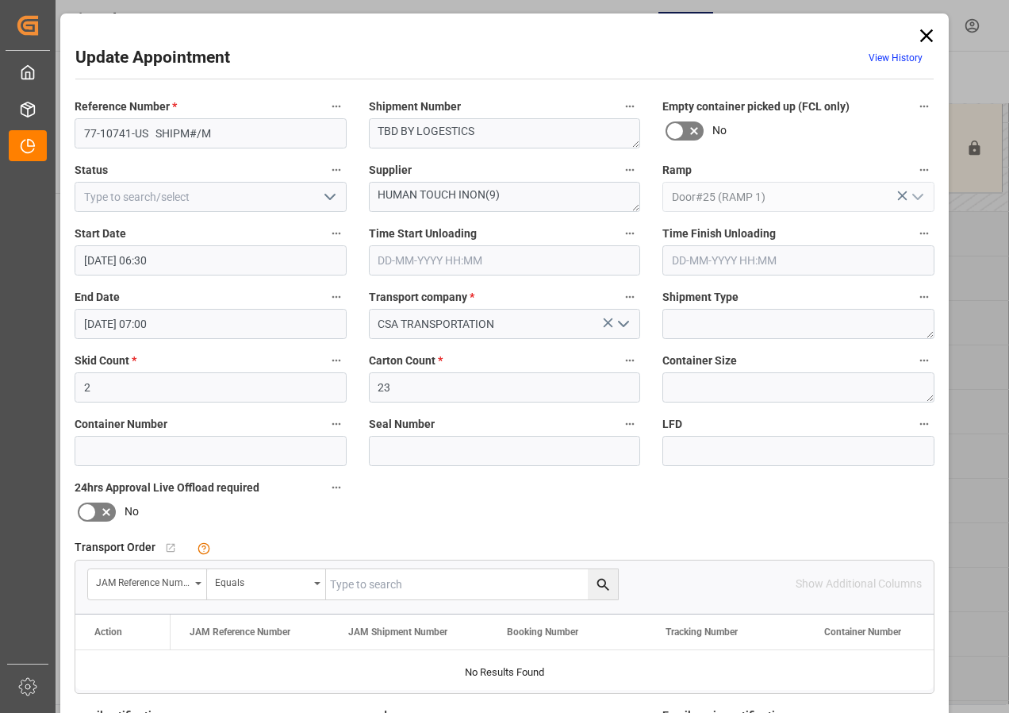
click at [342, 584] on input "text" at bounding box center [472, 584] width 292 height 30
click at [381, 576] on input "77-107" at bounding box center [472, 584] width 292 height 30
type input "77-10741-us"
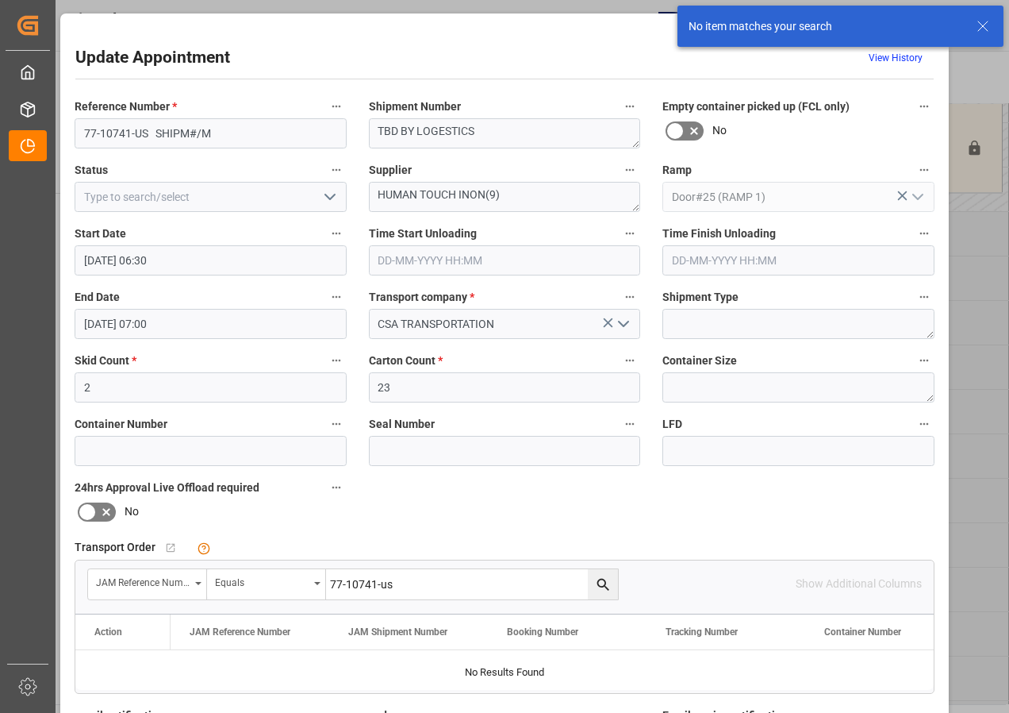
click at [980, 19] on icon at bounding box center [983, 26] width 19 height 19
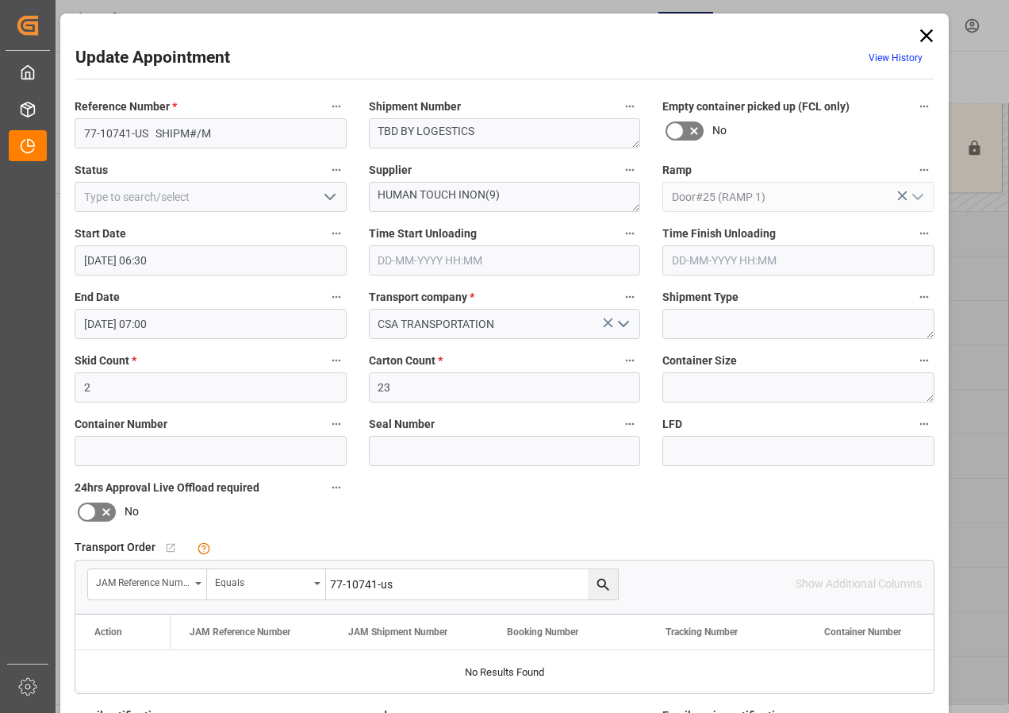
click at [924, 31] on icon at bounding box center [927, 36] width 22 height 22
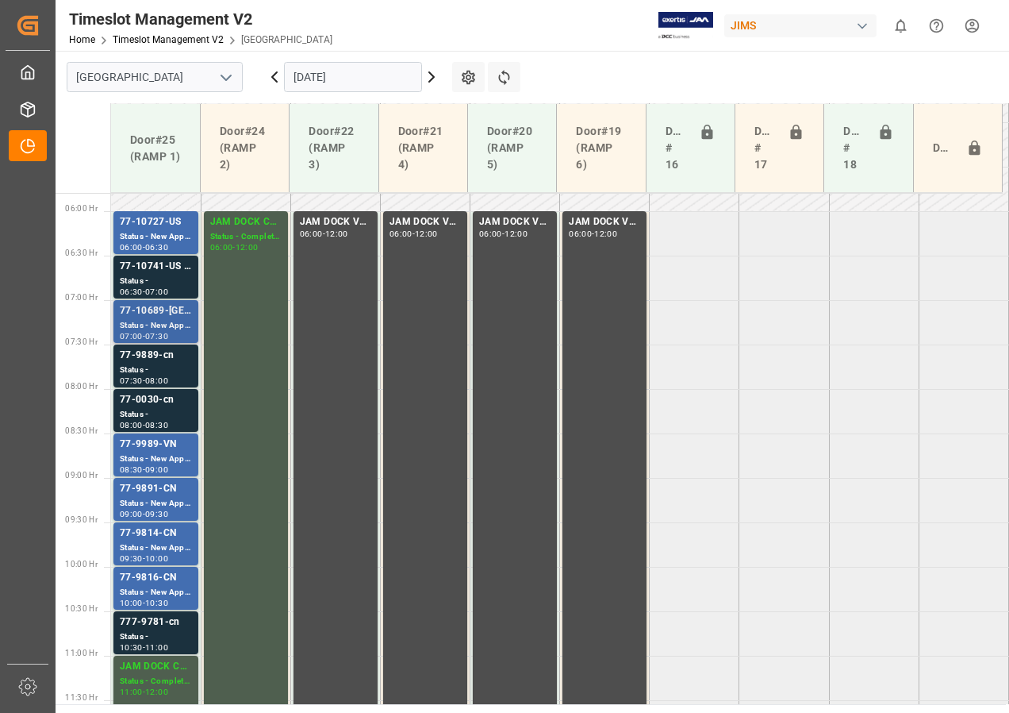
click at [146, 318] on div "77-10689-[GEOGRAPHIC_DATA]" at bounding box center [156, 311] width 72 height 16
click at [156, 360] on div "77-9889-cn" at bounding box center [156, 356] width 72 height 16
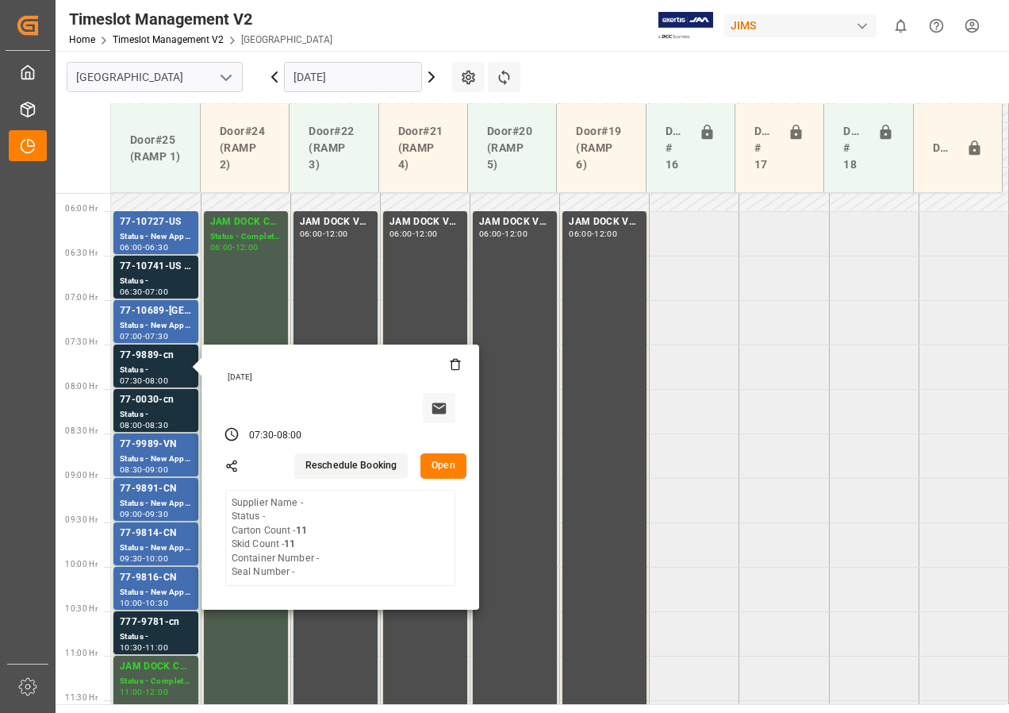
click at [442, 462] on button "Open" at bounding box center [444, 465] width 46 height 25
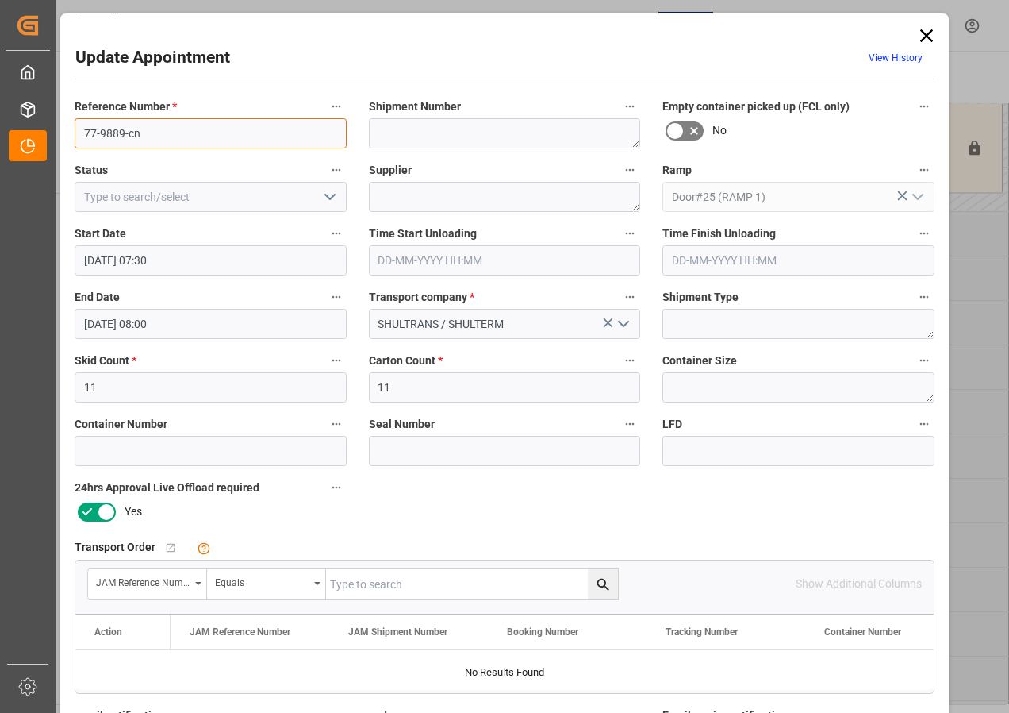
drag, startPoint x: 127, startPoint y: 133, endPoint x: 148, endPoint y: 134, distance: 20.6
click at [148, 134] on input "77-9889-cn" at bounding box center [211, 133] width 272 height 30
type input "77-9889-CN"
click at [456, 493] on div "Reference Number * 77-9889-CN Shipment Number Empty container picked up (FCL on…" at bounding box center [504, 489] width 882 height 799
click at [355, 588] on input "text" at bounding box center [472, 584] width 292 height 30
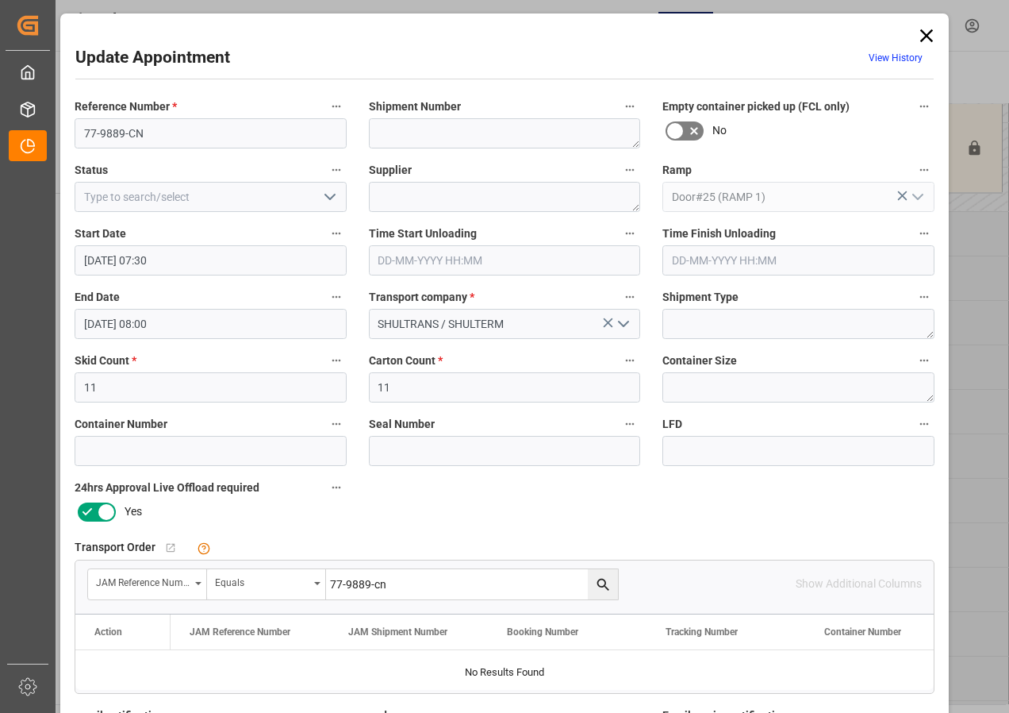
type input "77-9889-cn"
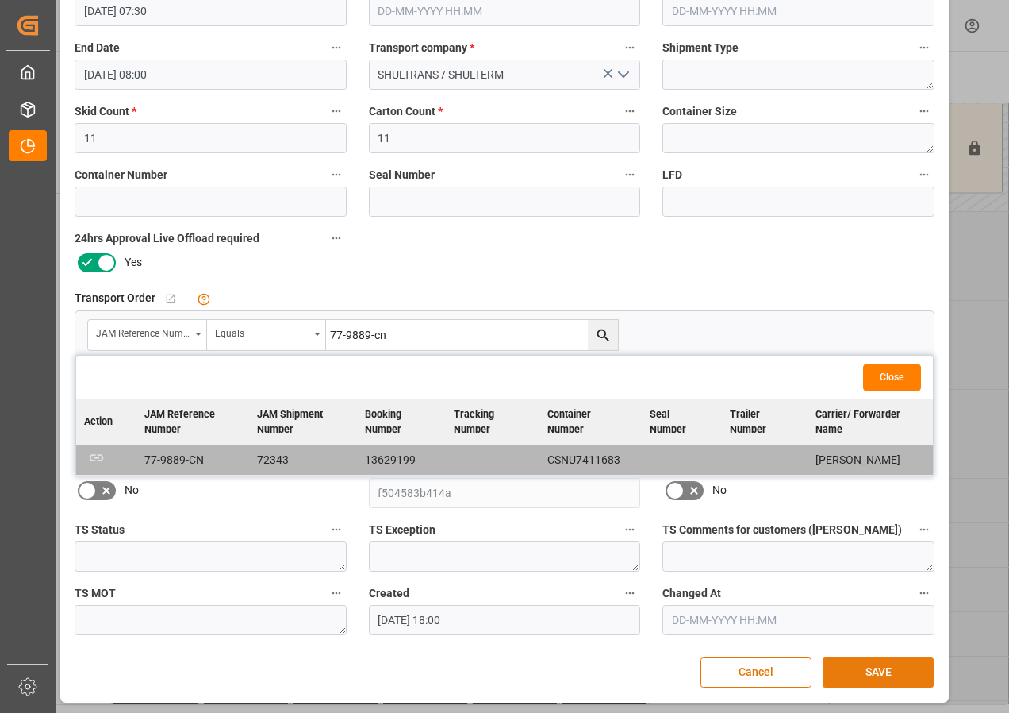
scroll to position [252, 0]
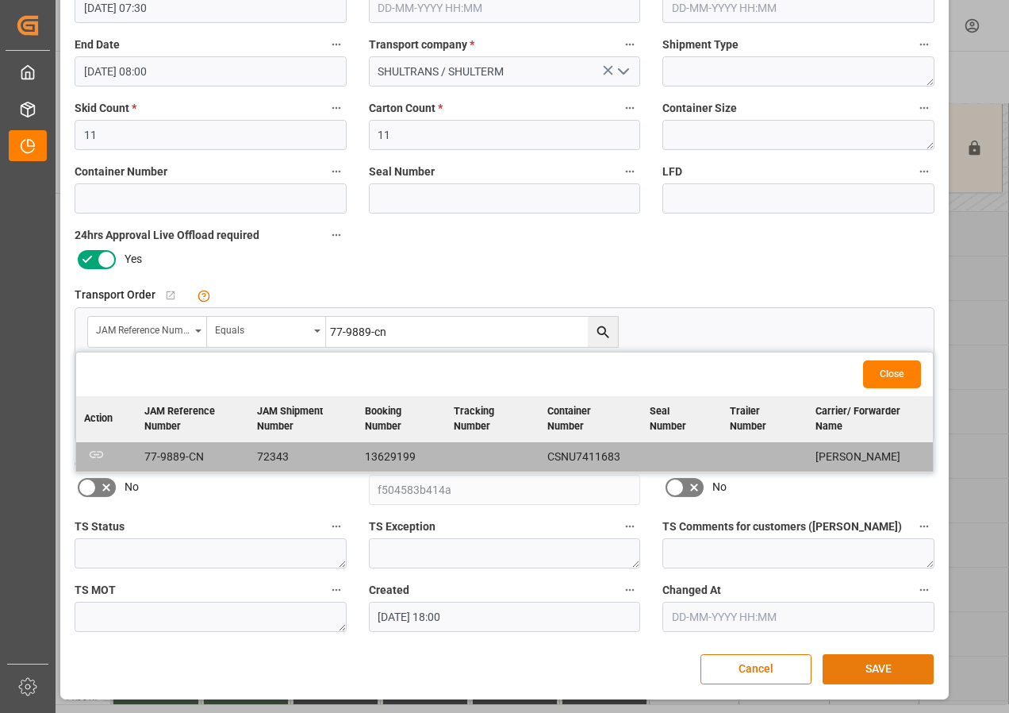
click at [880, 667] on button "SAVE" at bounding box center [878, 669] width 111 height 30
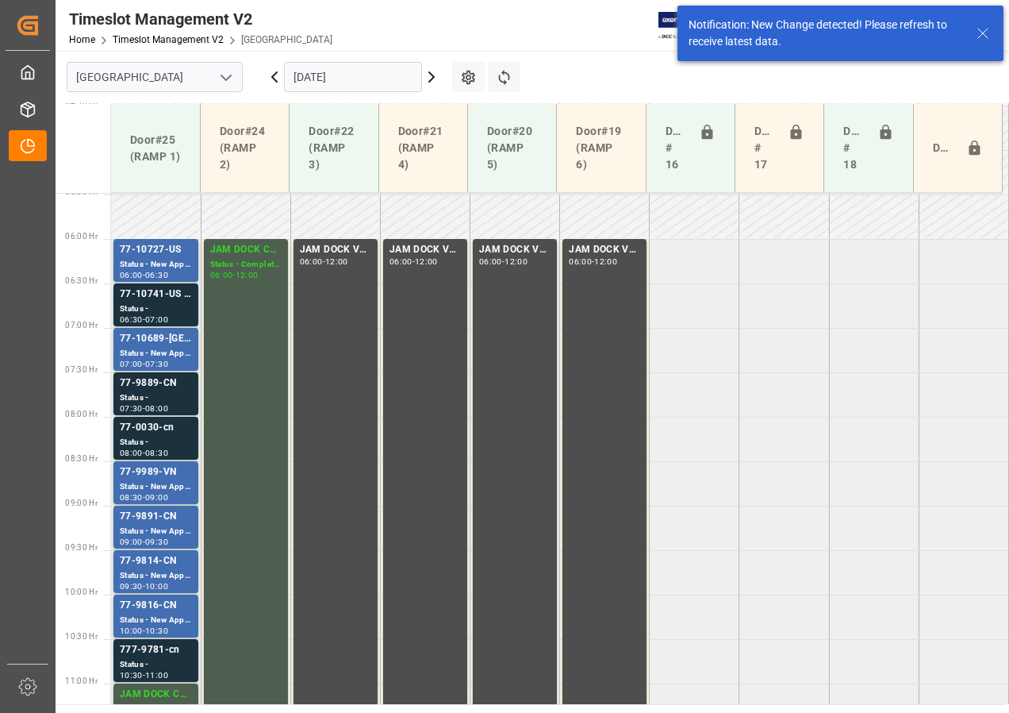
scroll to position [556, 0]
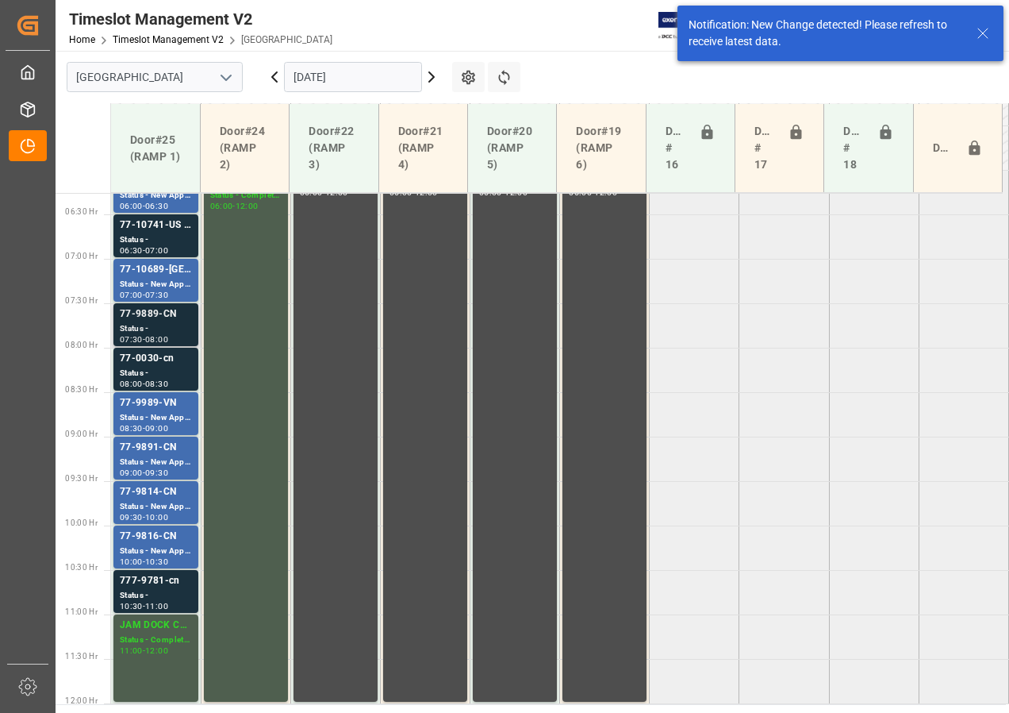
click at [155, 318] on div "77-9889-CN" at bounding box center [156, 314] width 72 height 16
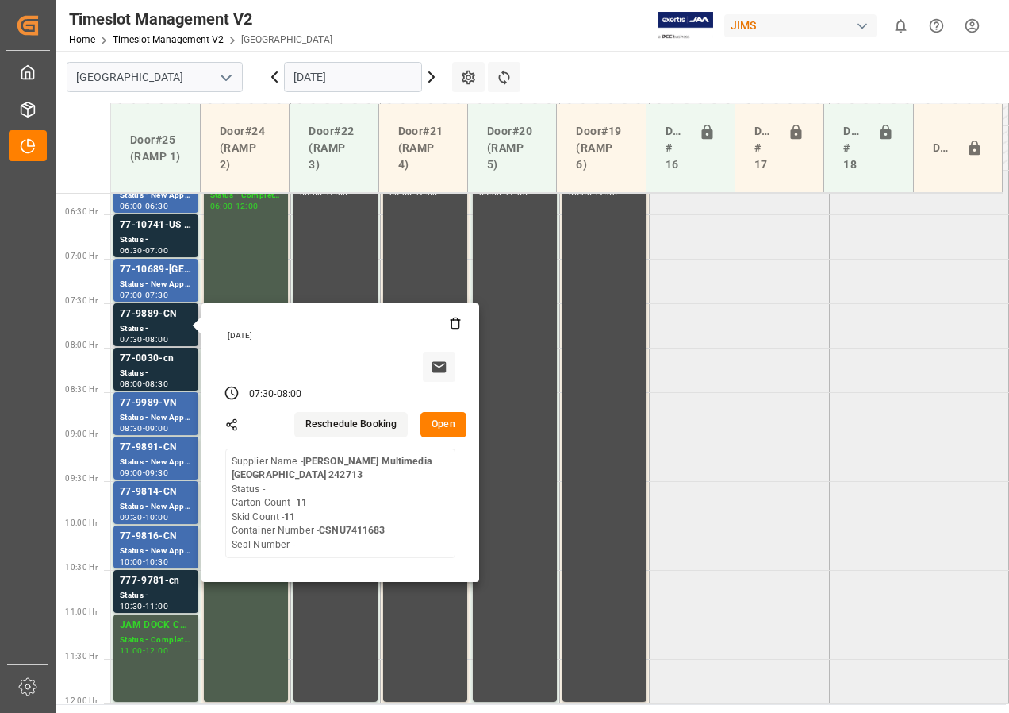
click at [450, 419] on button "Open" at bounding box center [444, 424] width 46 height 25
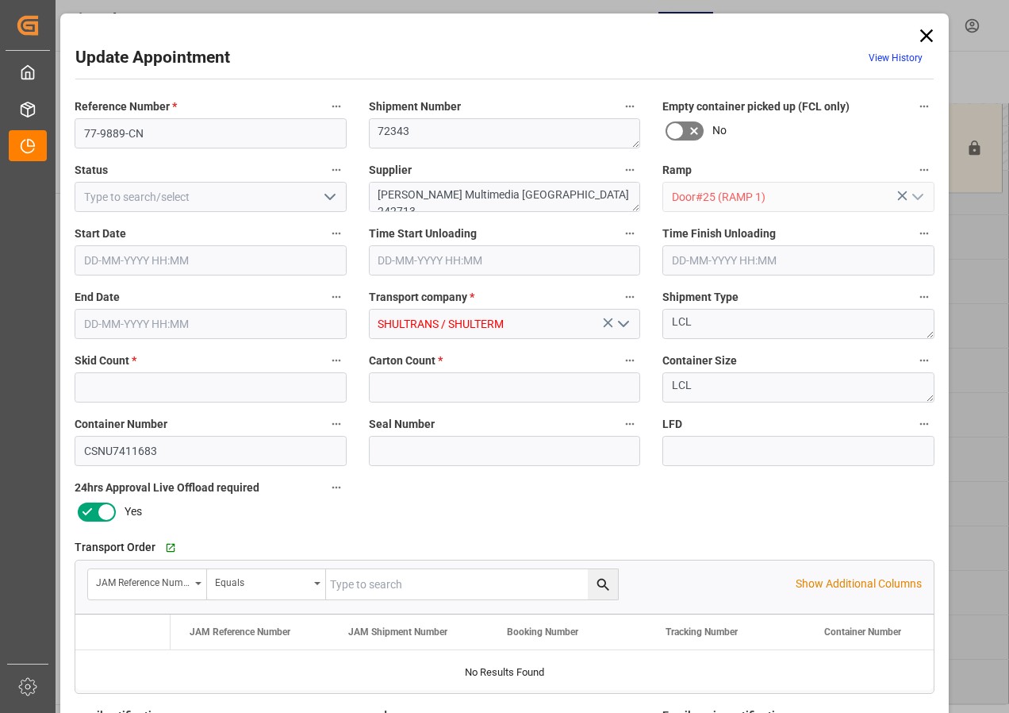
type input "11"
type input "[DATE] 07:30"
type input "[DATE] 08:00"
type input "[DATE] 18:00"
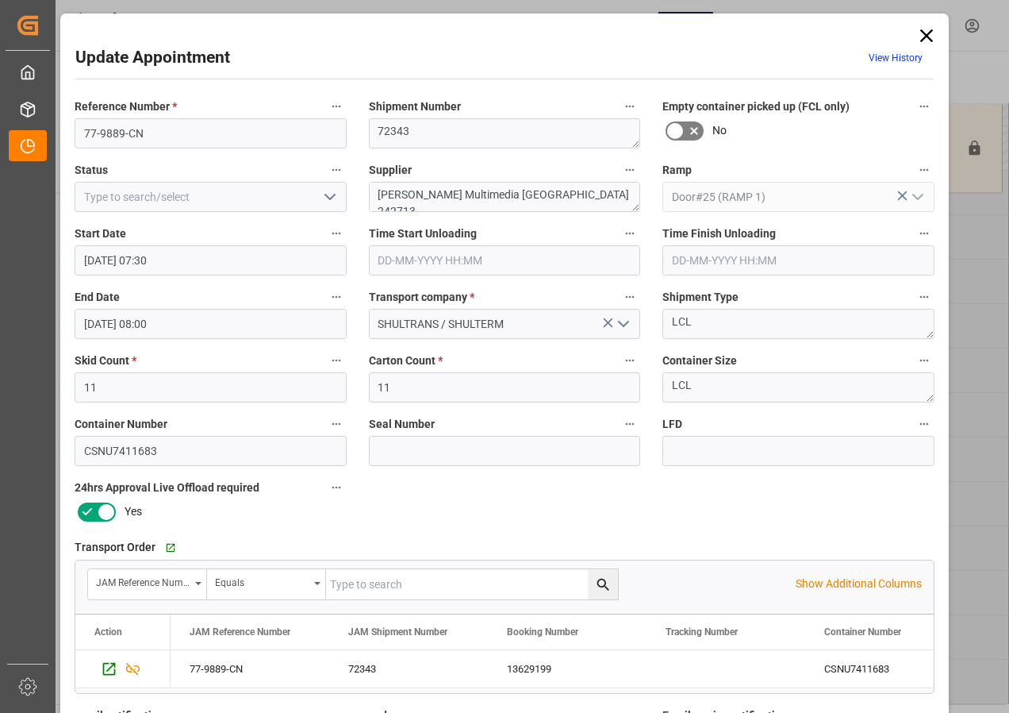
click at [922, 29] on icon at bounding box center [927, 36] width 22 height 22
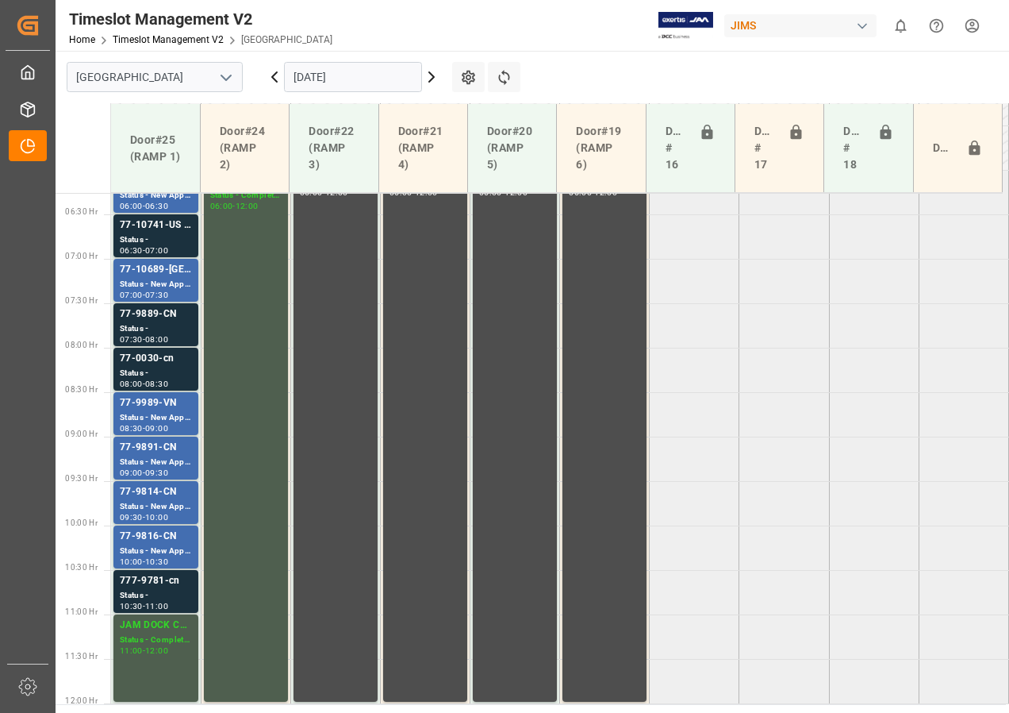
click at [433, 78] on icon at bounding box center [431, 77] width 5 height 10
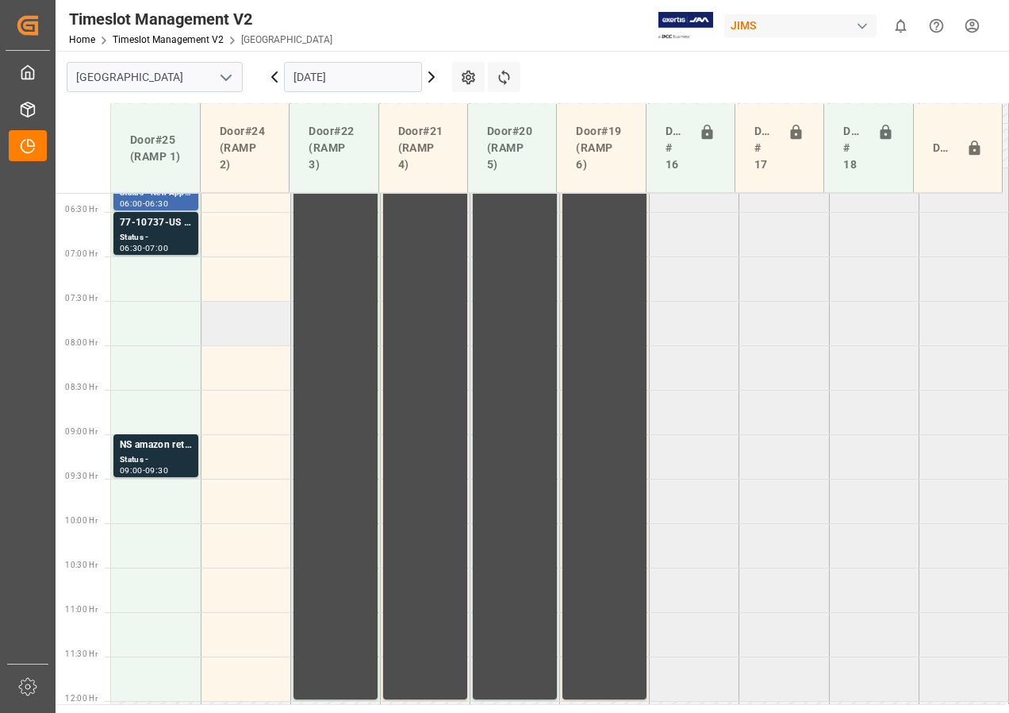
scroll to position [533, 0]
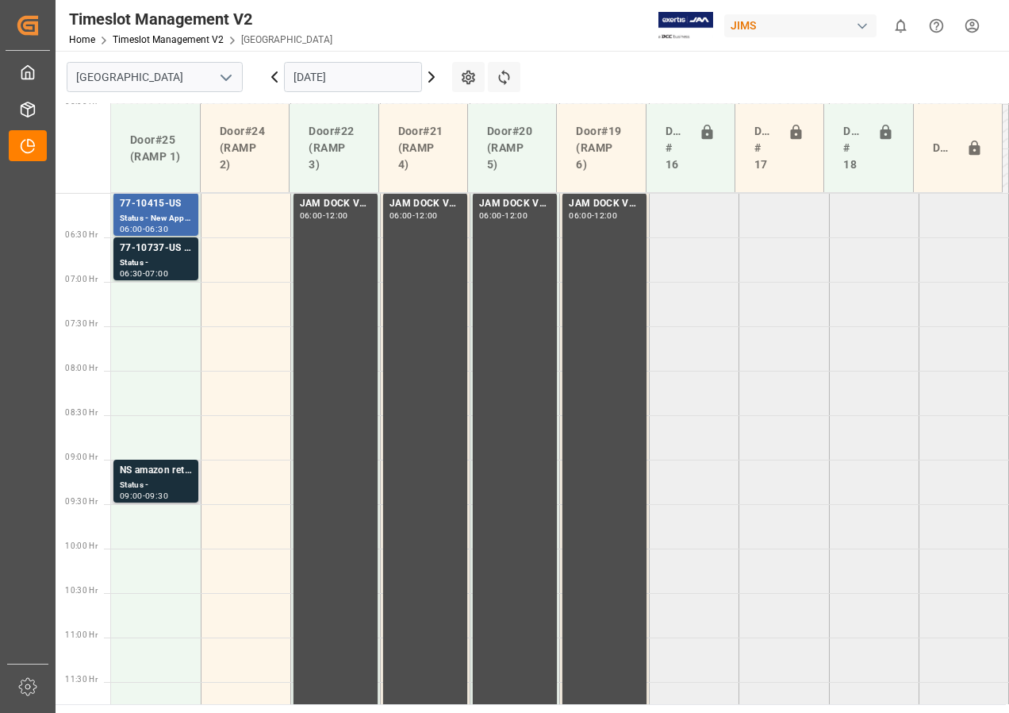
click at [161, 471] on div "NS amazon returns" at bounding box center [156, 471] width 72 height 16
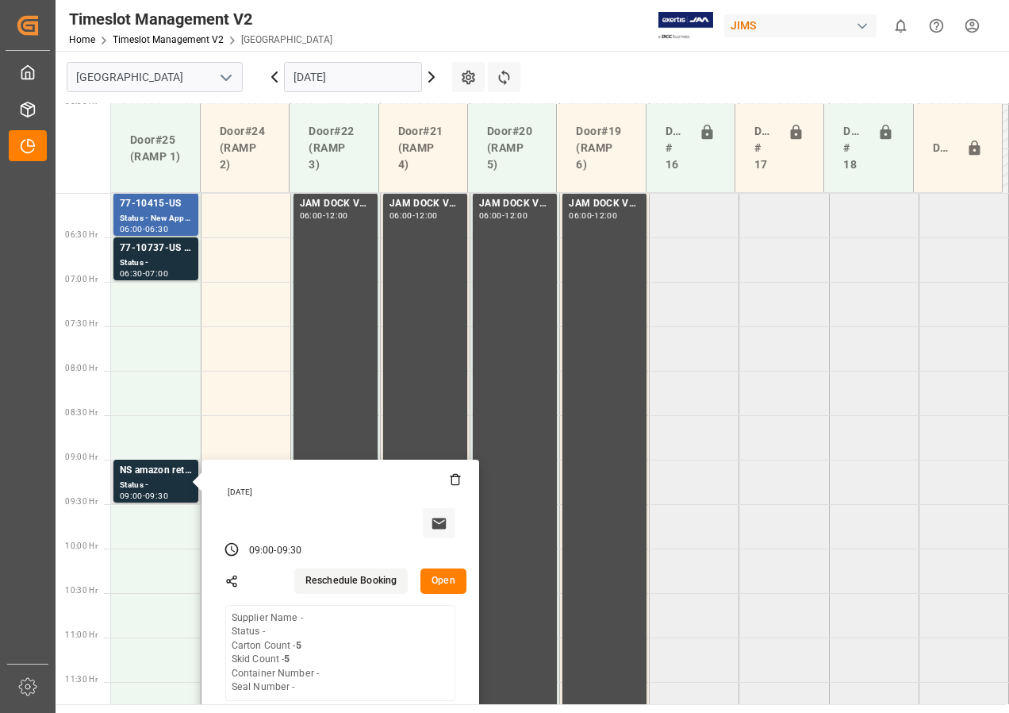
click at [453, 580] on button "Open" at bounding box center [444, 580] width 46 height 25
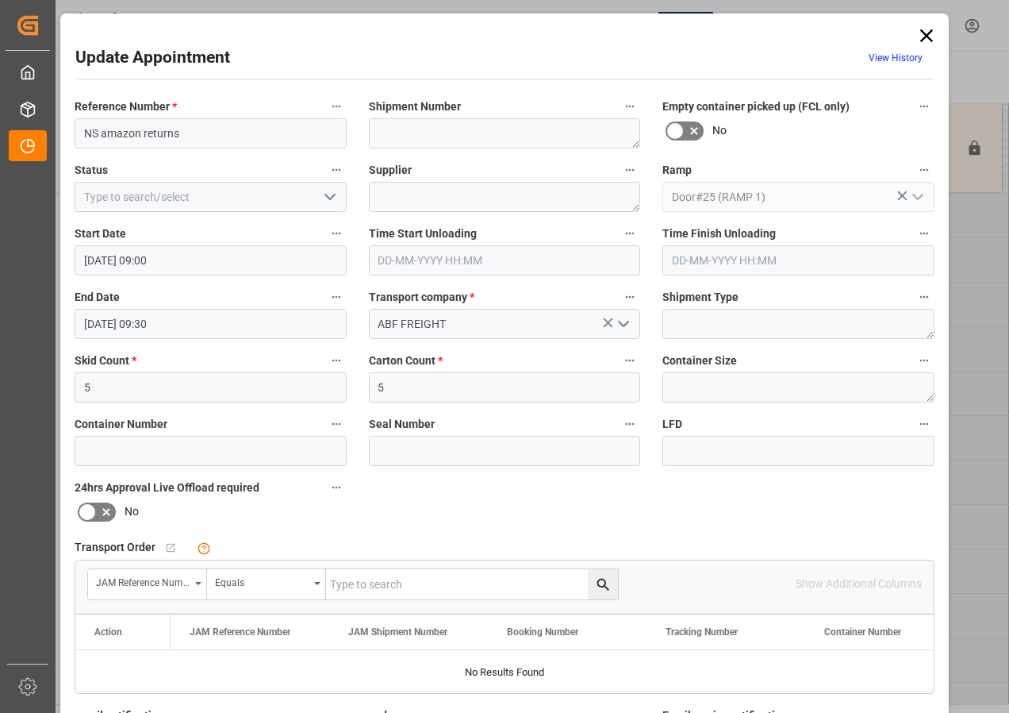
click at [127, 261] on input "[DATE] 09:00" at bounding box center [211, 260] width 272 height 30
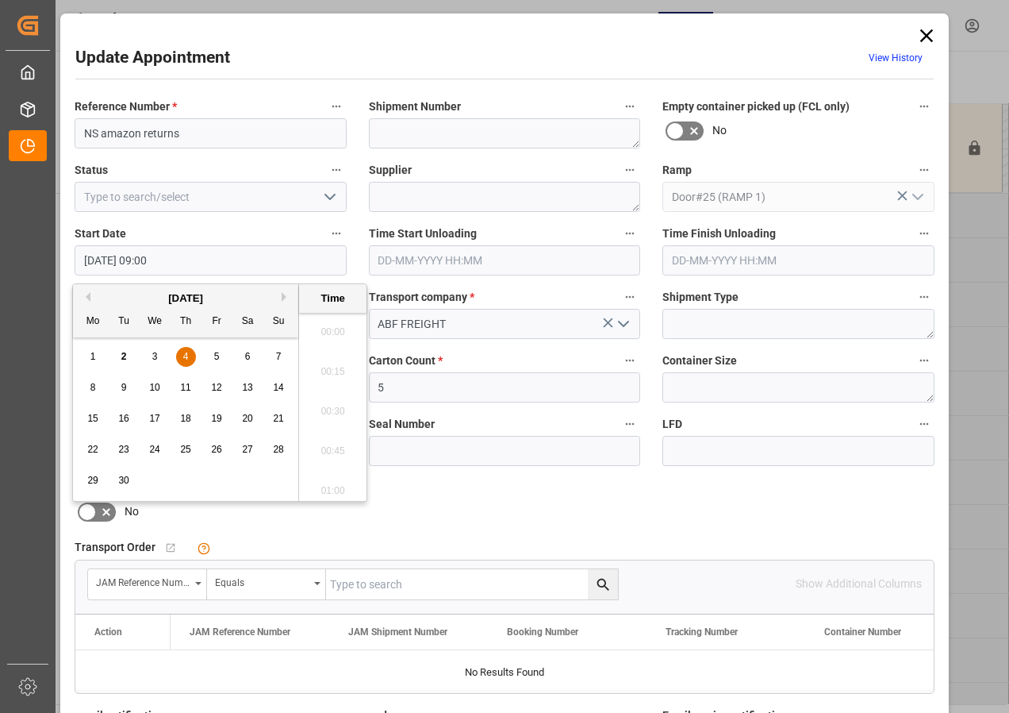
scroll to position [1355, 0]
click at [185, 356] on span "4" at bounding box center [186, 356] width 6 height 11
click at [332, 325] on li "07:00" at bounding box center [332, 327] width 67 height 40
type input "[DATE] 07:00"
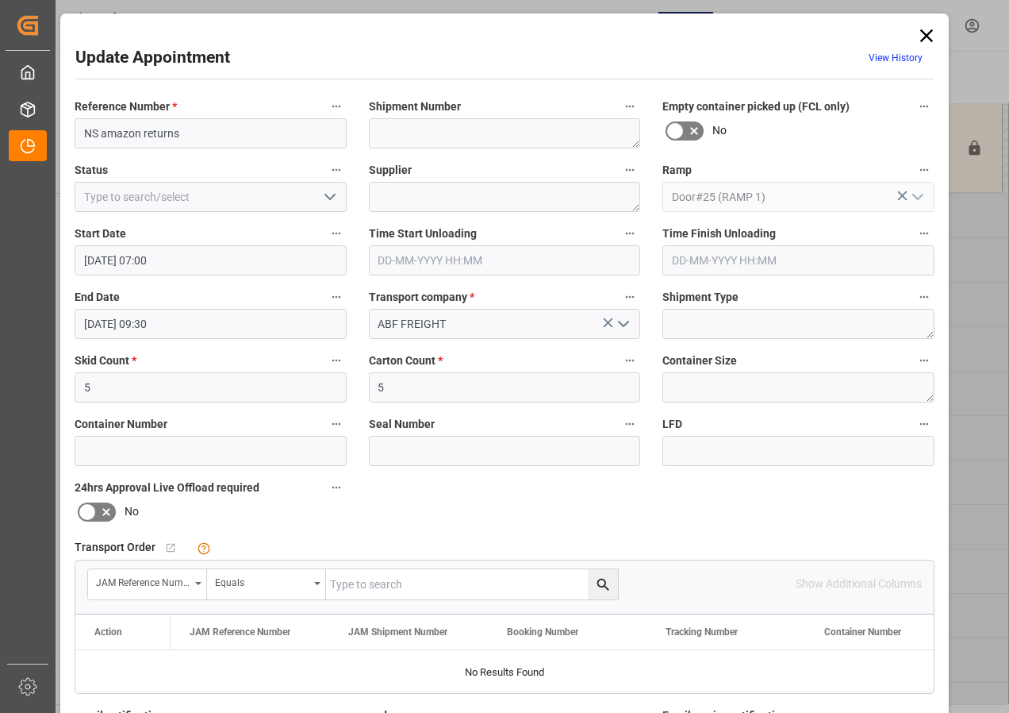
click at [97, 321] on input "[DATE] 09:30" at bounding box center [211, 324] width 272 height 30
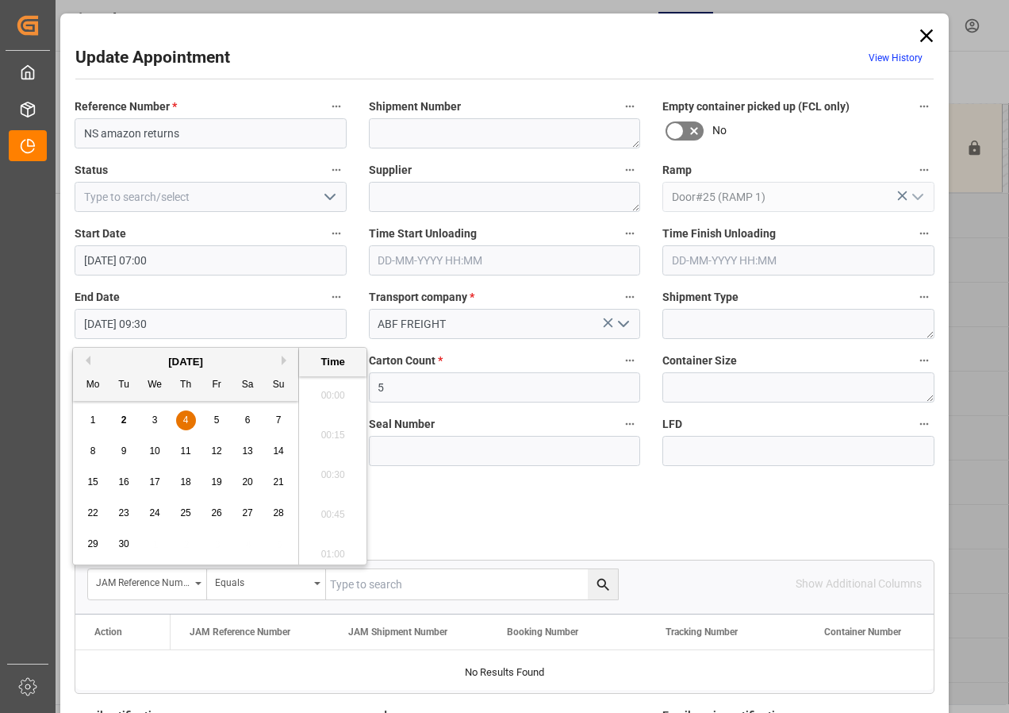
scroll to position [1434, 0]
click at [178, 418] on div "4" at bounding box center [186, 420] width 20 height 19
click at [332, 386] on li "07:30" at bounding box center [332, 391] width 67 height 40
type input "[DATE] 07:30"
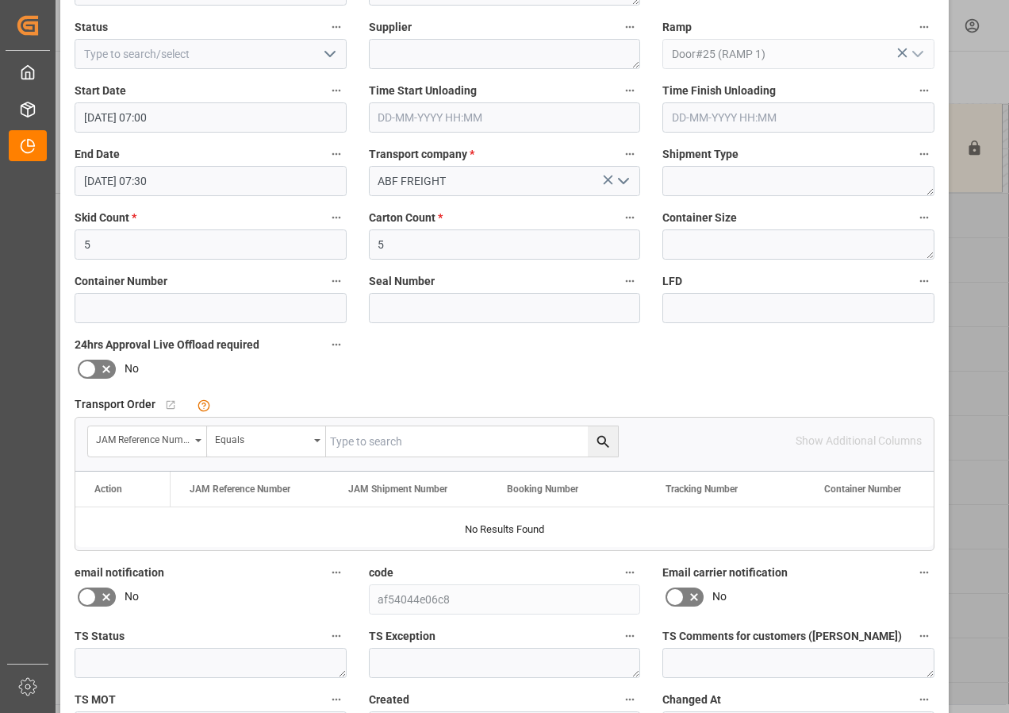
scroll to position [252, 0]
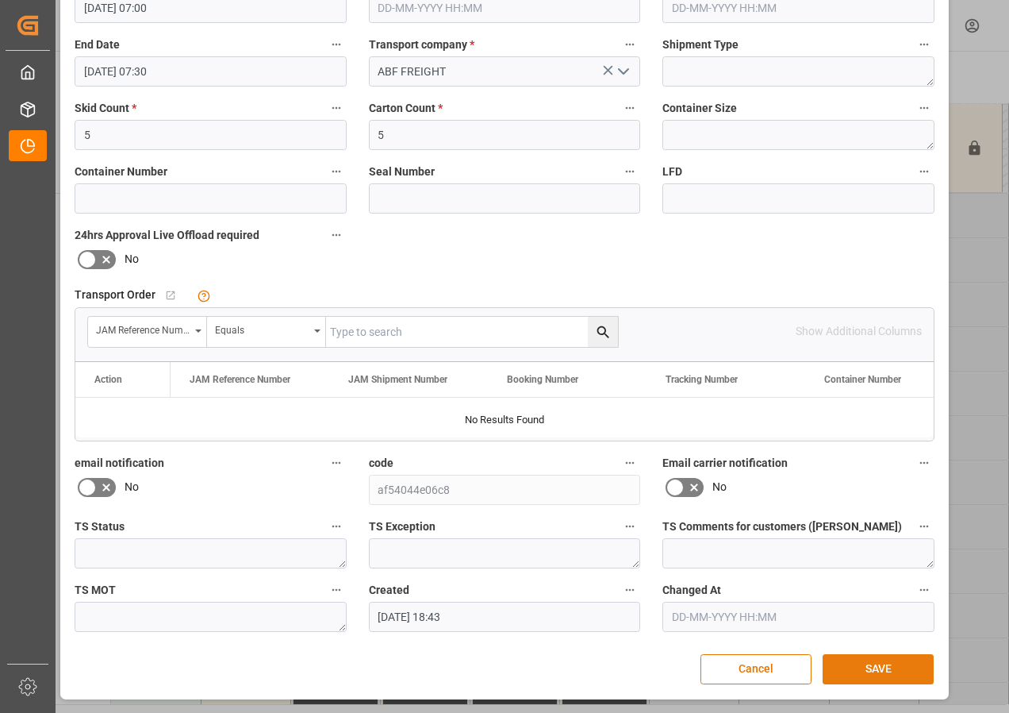
click at [886, 678] on button "SAVE" at bounding box center [878, 669] width 111 height 30
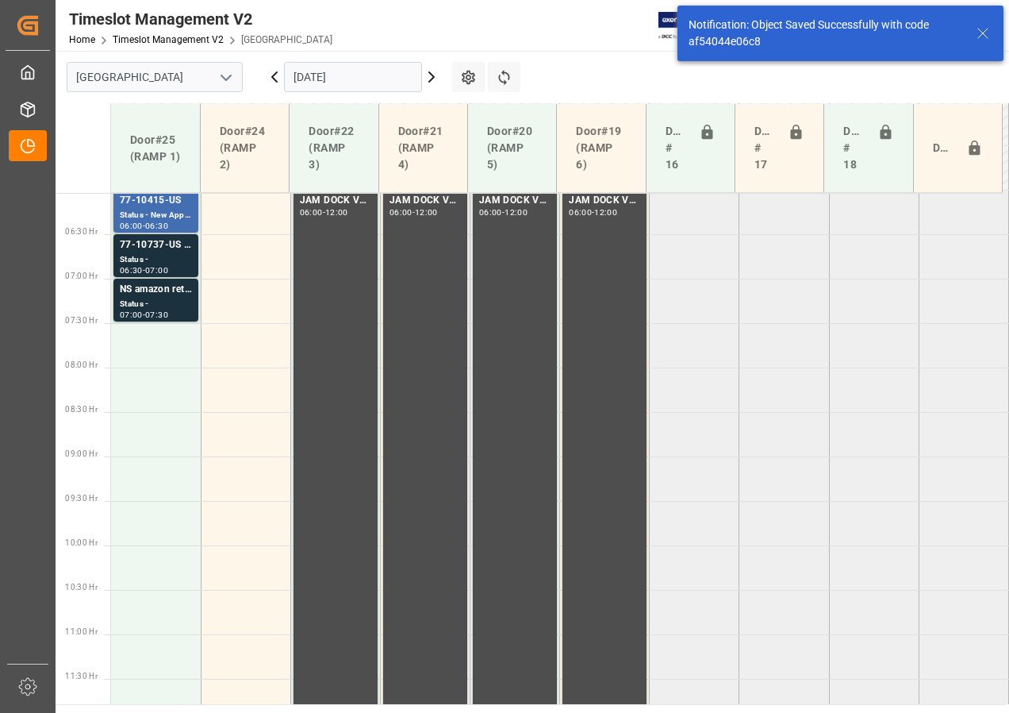
scroll to position [556, 0]
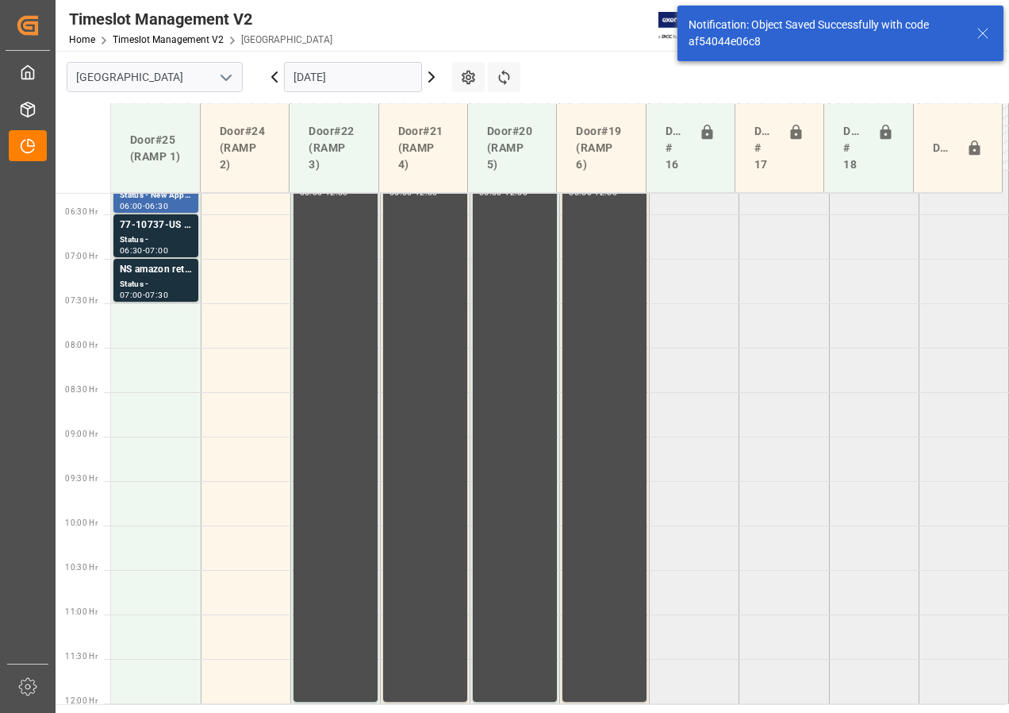
click at [432, 74] on icon at bounding box center [431, 77] width 5 height 10
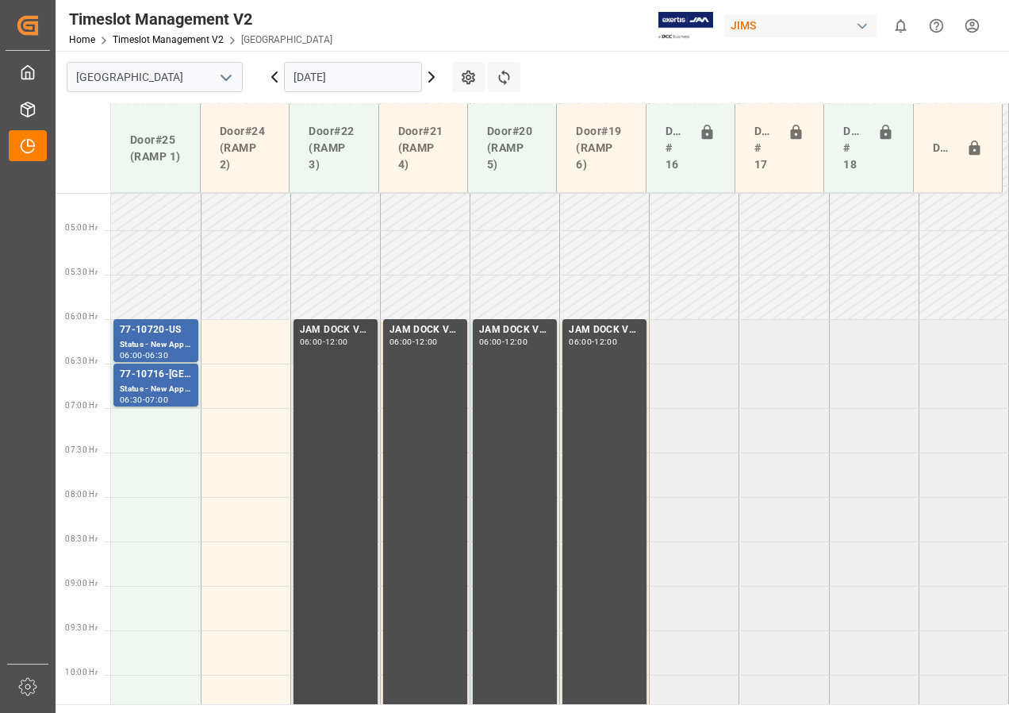
scroll to position [404, 0]
click at [430, 77] on icon at bounding box center [431, 76] width 19 height 19
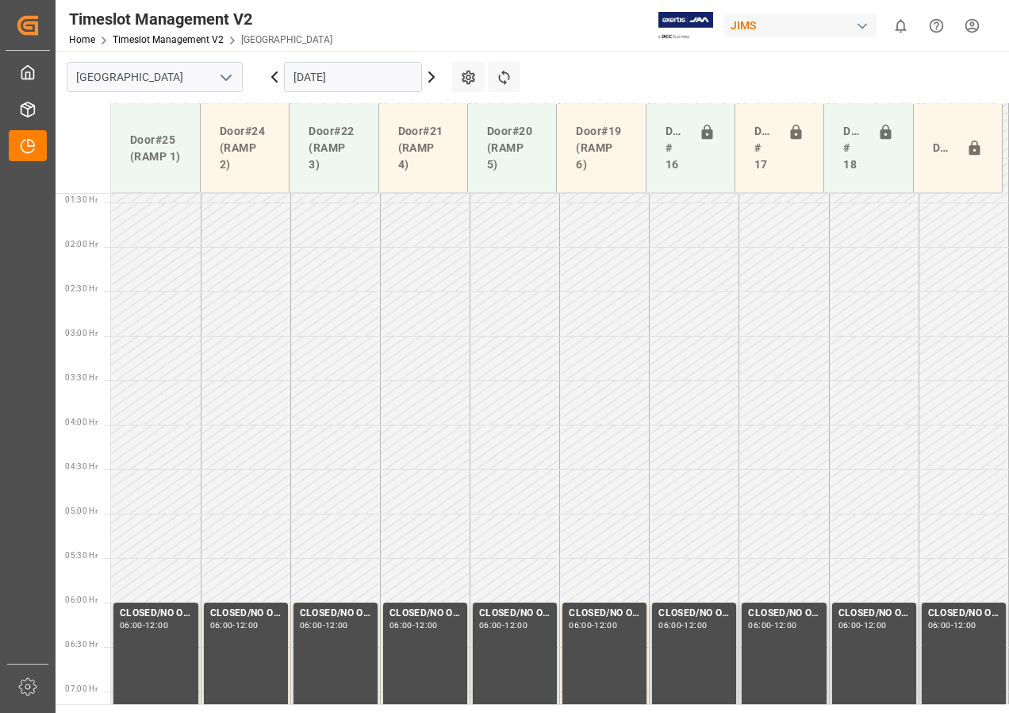
scroll to position [317, 0]
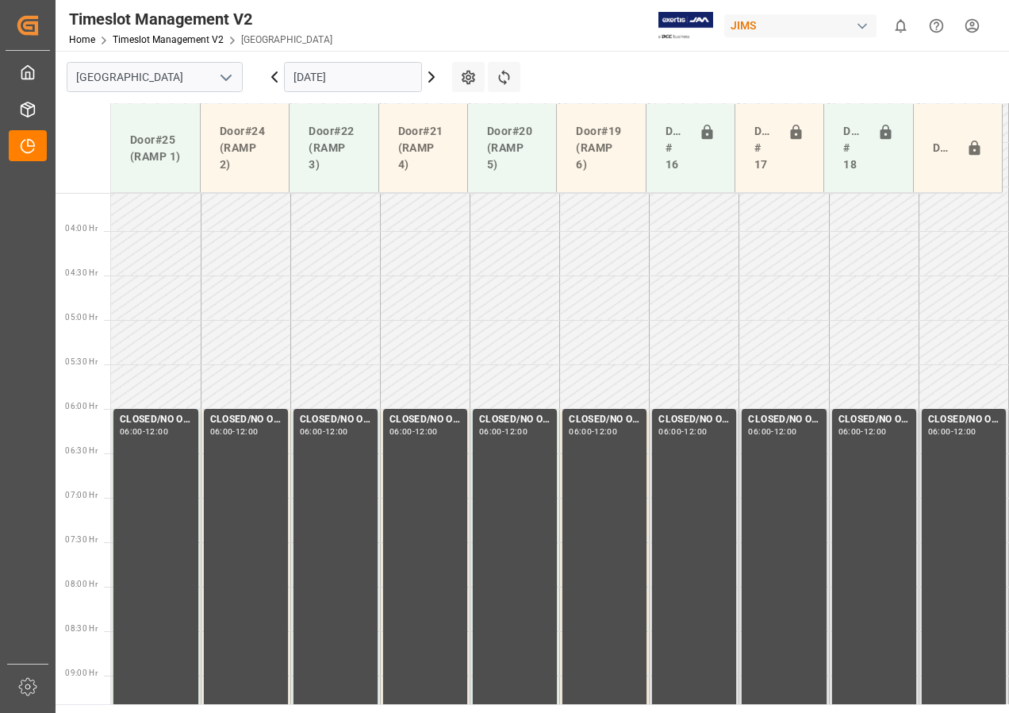
click at [273, 75] on icon at bounding box center [274, 77] width 5 height 10
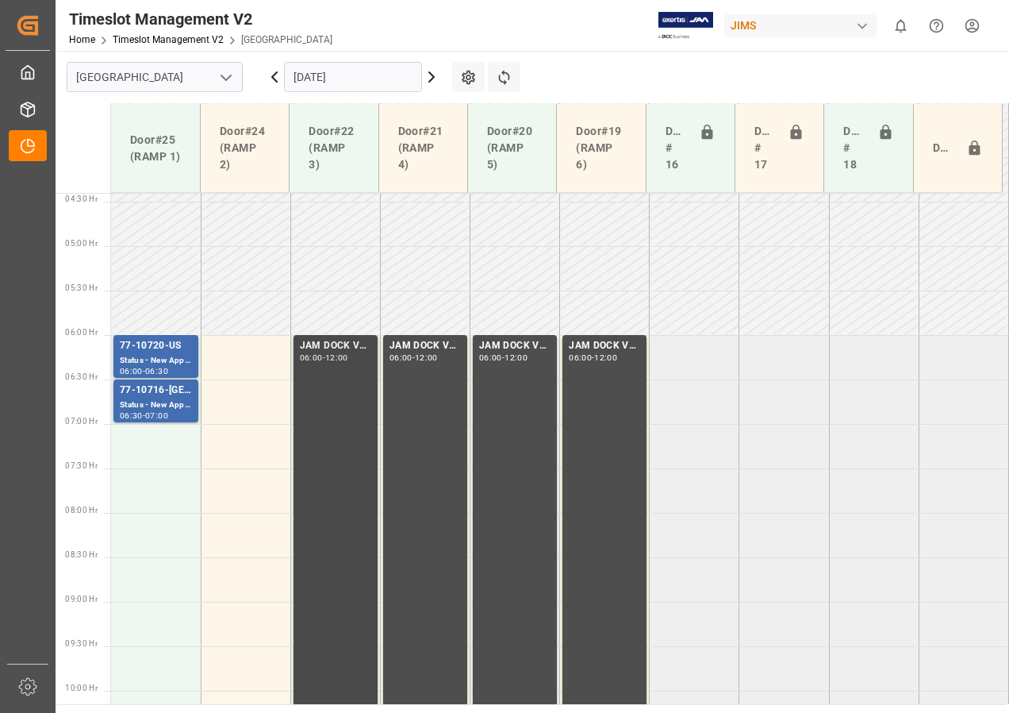
scroll to position [325, 0]
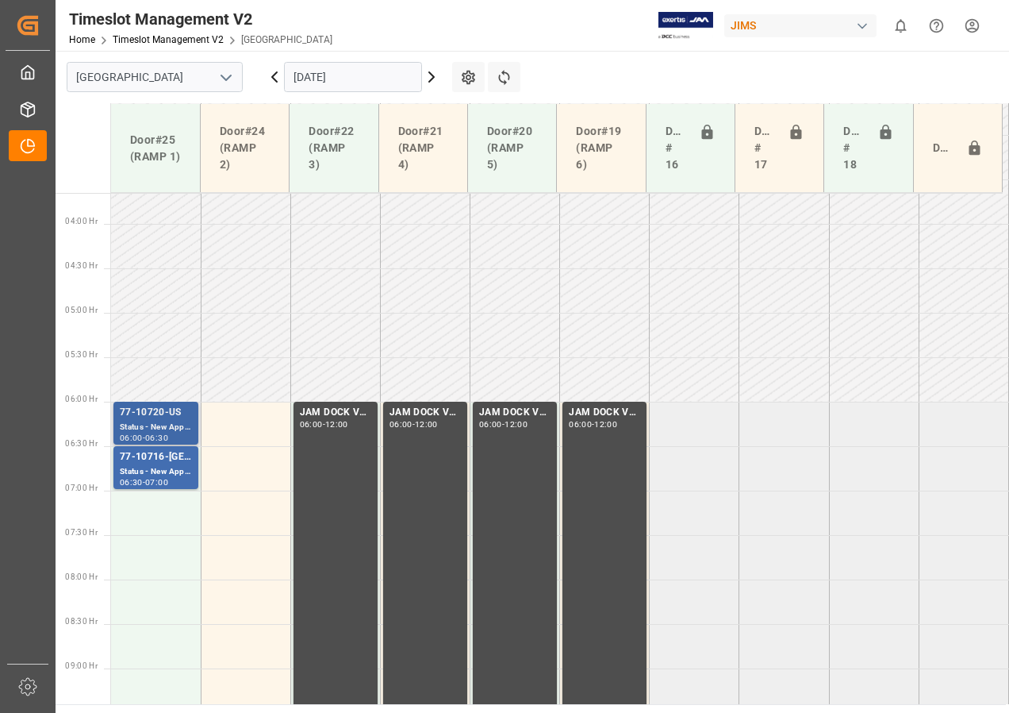
click at [176, 425] on div "Status - New Appointment" at bounding box center [156, 427] width 72 height 13
click at [167, 459] on div "77-10716-[GEOGRAPHIC_DATA]" at bounding box center [156, 457] width 72 height 16
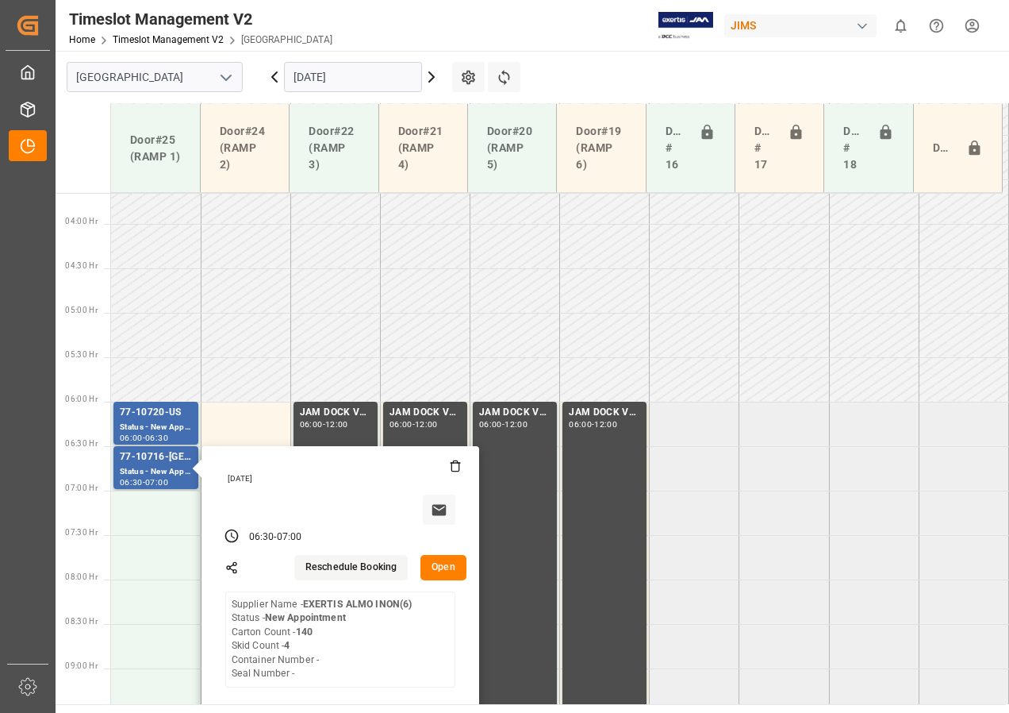
click at [272, 80] on icon at bounding box center [274, 76] width 19 height 19
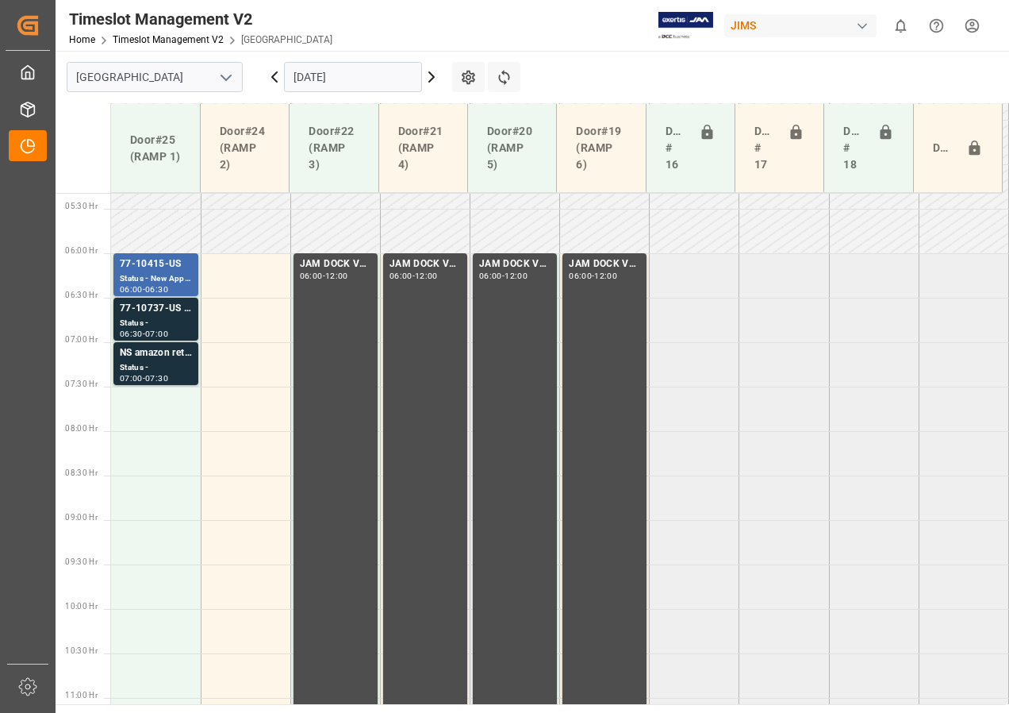
scroll to position [404, 0]
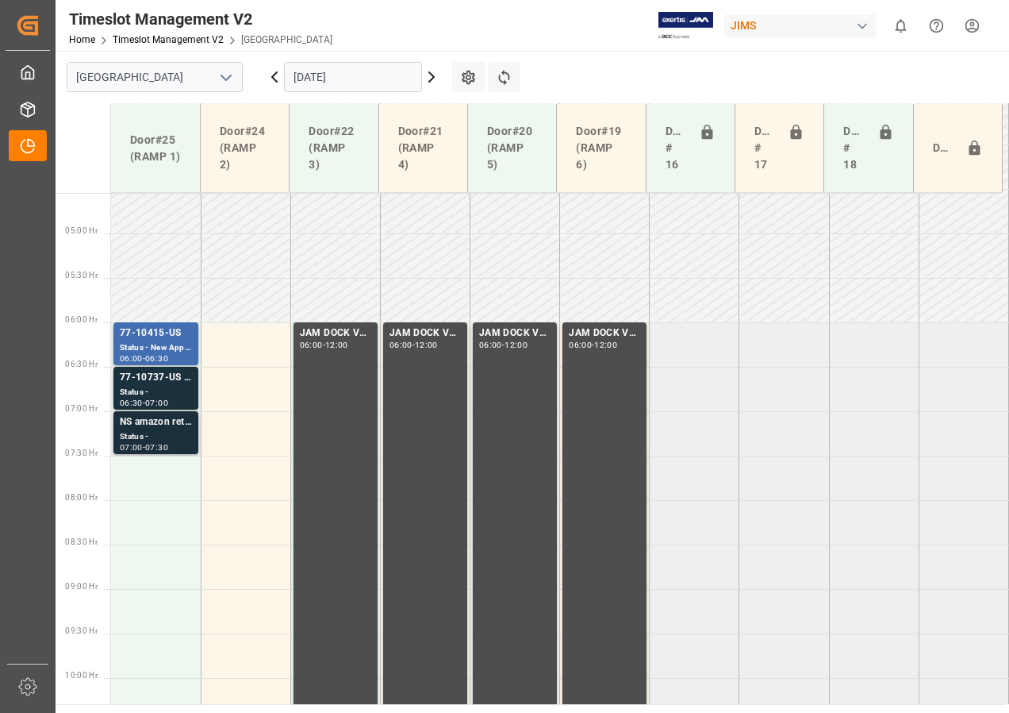
click at [165, 431] on div "Status -" at bounding box center [156, 436] width 72 height 13
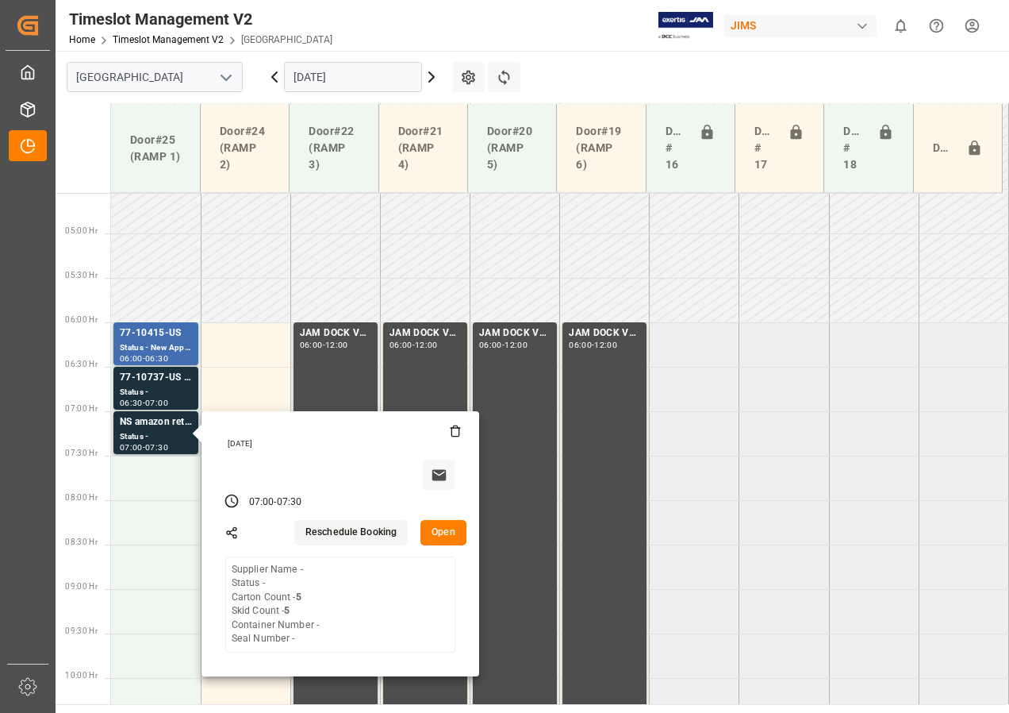
click at [445, 531] on button "Open" at bounding box center [444, 532] width 46 height 25
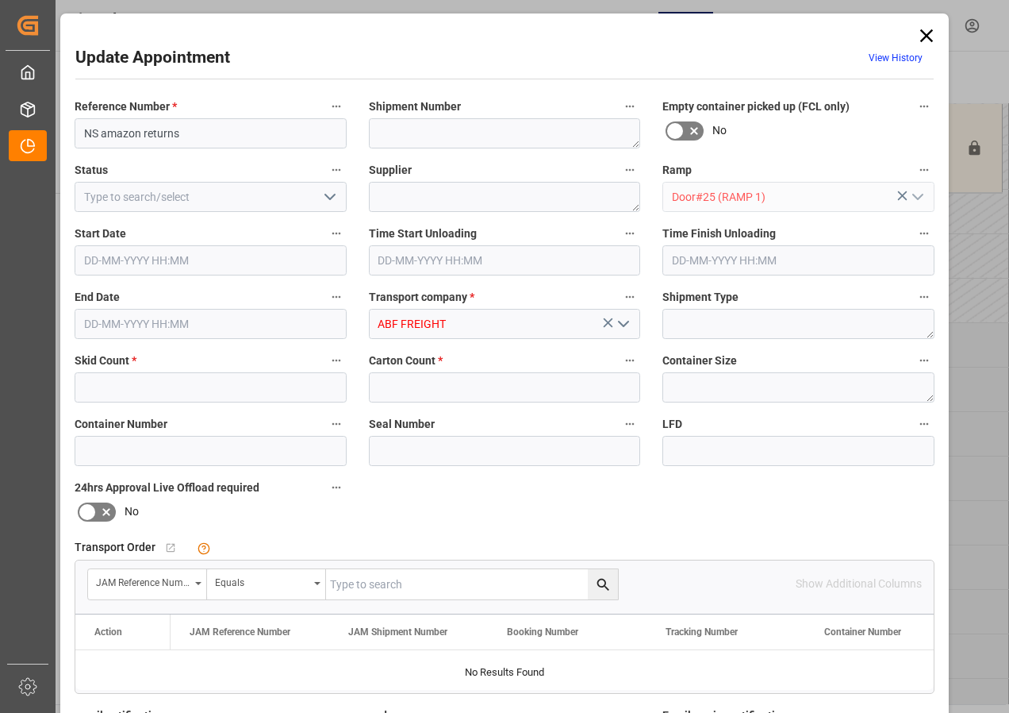
type input "5"
type input "[DATE] 07:00"
type input "[DATE] 07:30"
type input "[DATE] 18:43"
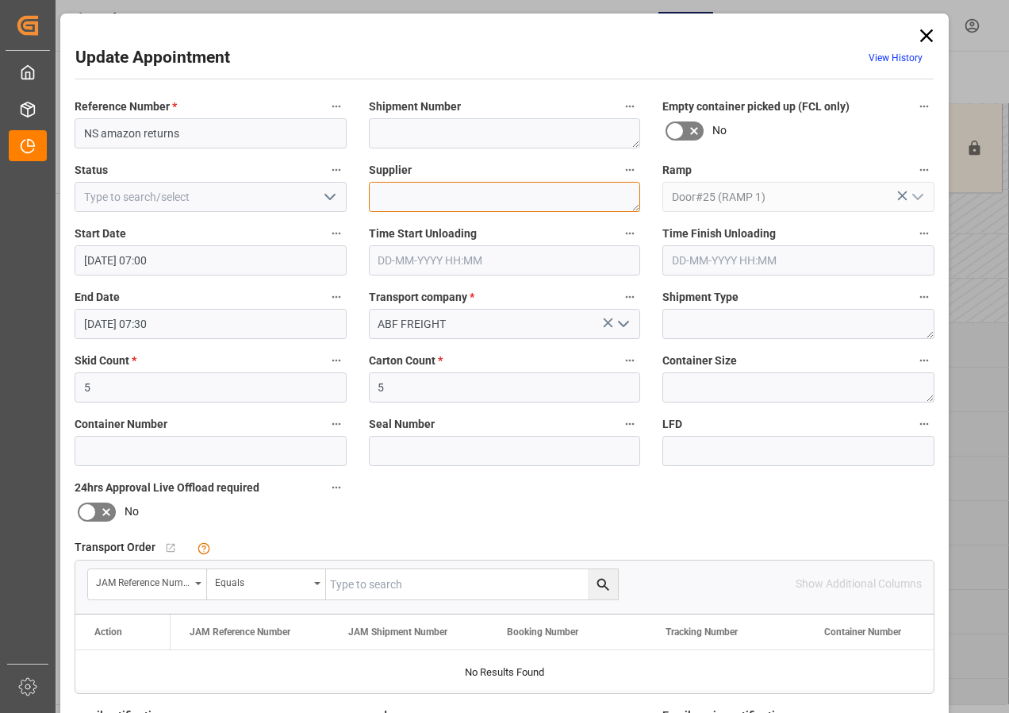
click at [385, 200] on textarea at bounding box center [505, 197] width 272 height 30
type textarea "AMAZON RMA"
click at [328, 200] on icon "open menu" at bounding box center [330, 196] width 19 height 19
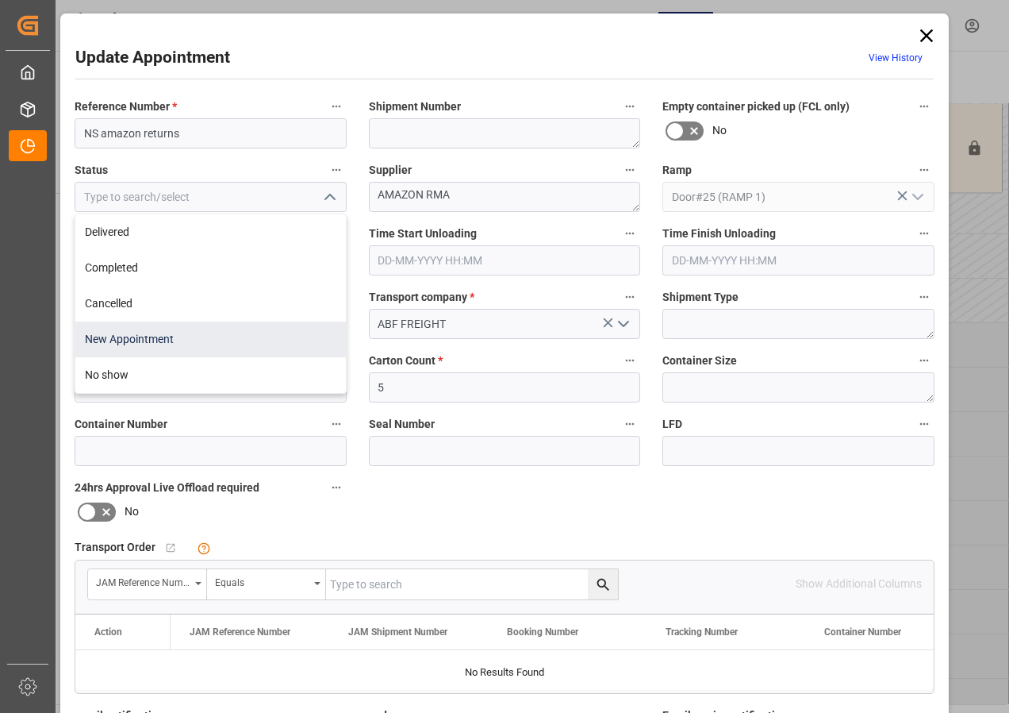
click at [152, 337] on div "New Appointment" at bounding box center [210, 339] width 271 height 36
type input "New Appointment"
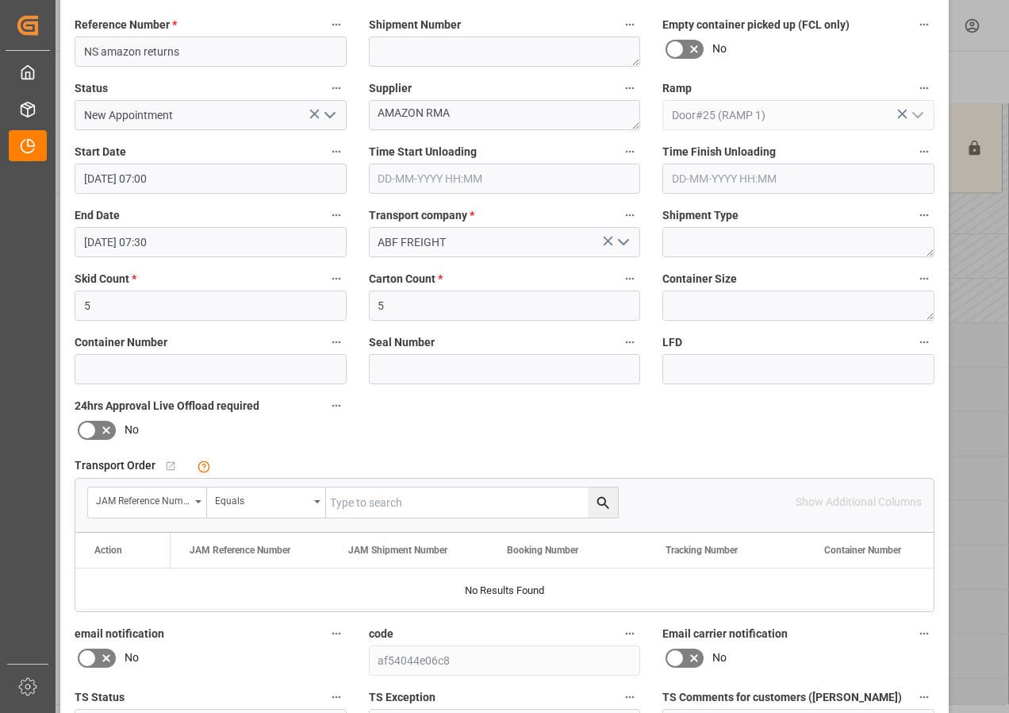
scroll to position [252, 0]
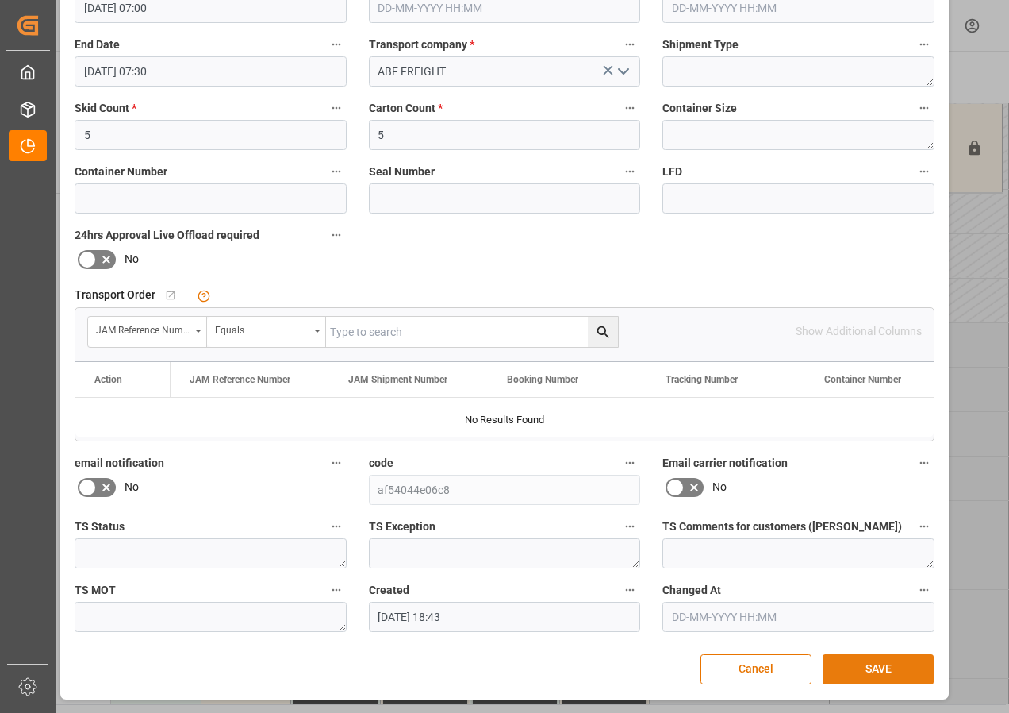
click at [860, 658] on button "SAVE" at bounding box center [878, 669] width 111 height 30
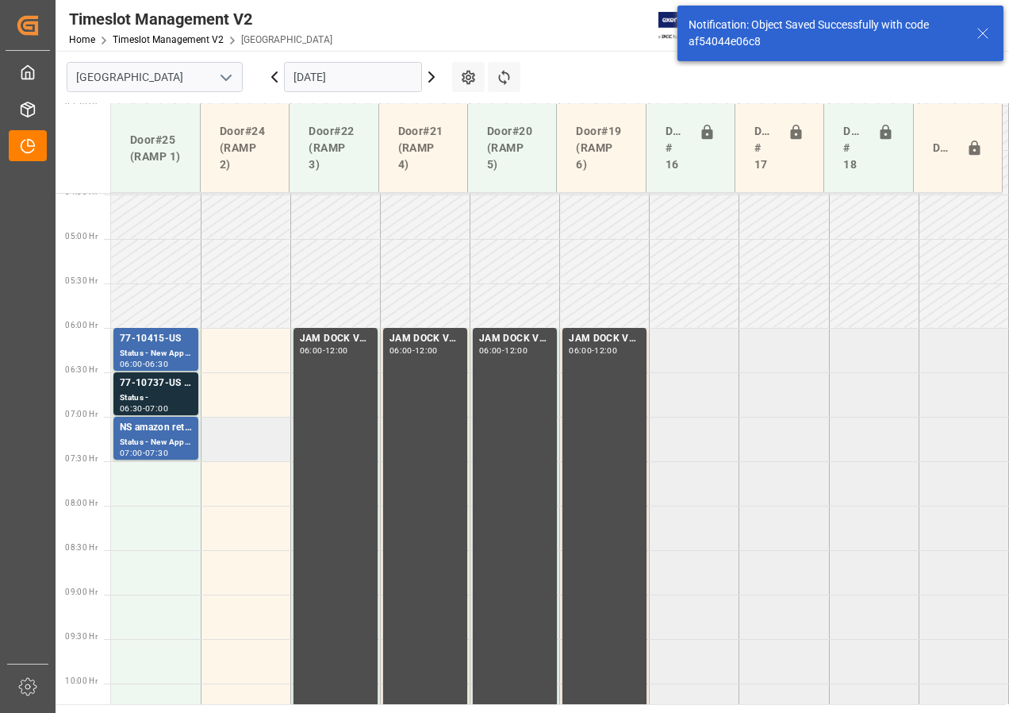
scroll to position [398, 0]
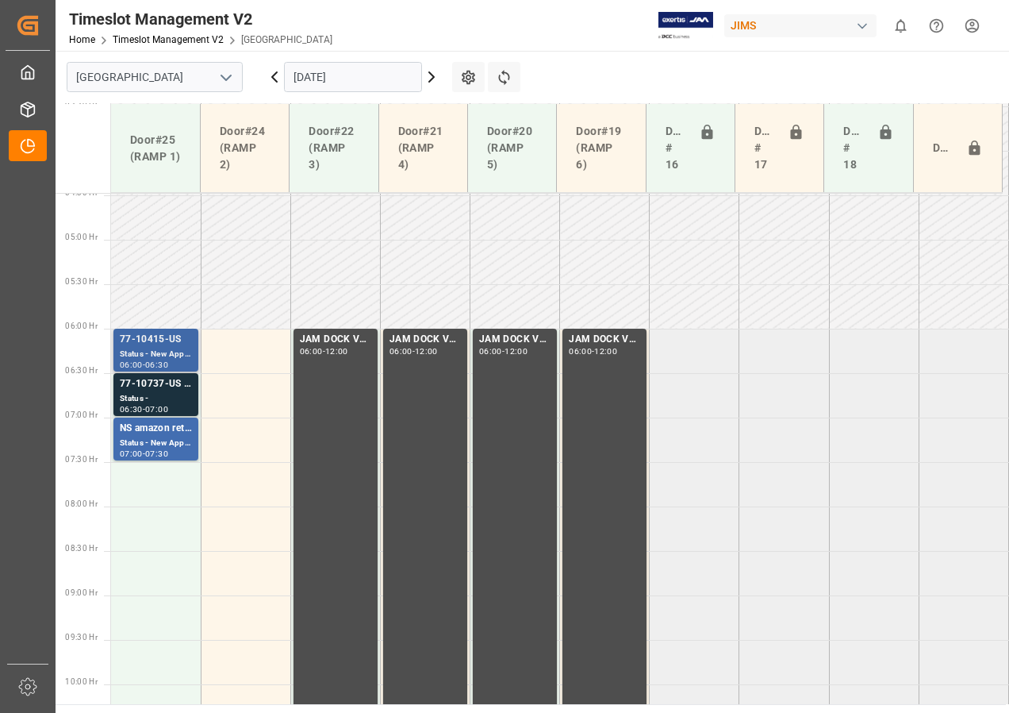
click at [175, 348] on div "Status - New Appointment" at bounding box center [156, 354] width 72 height 13
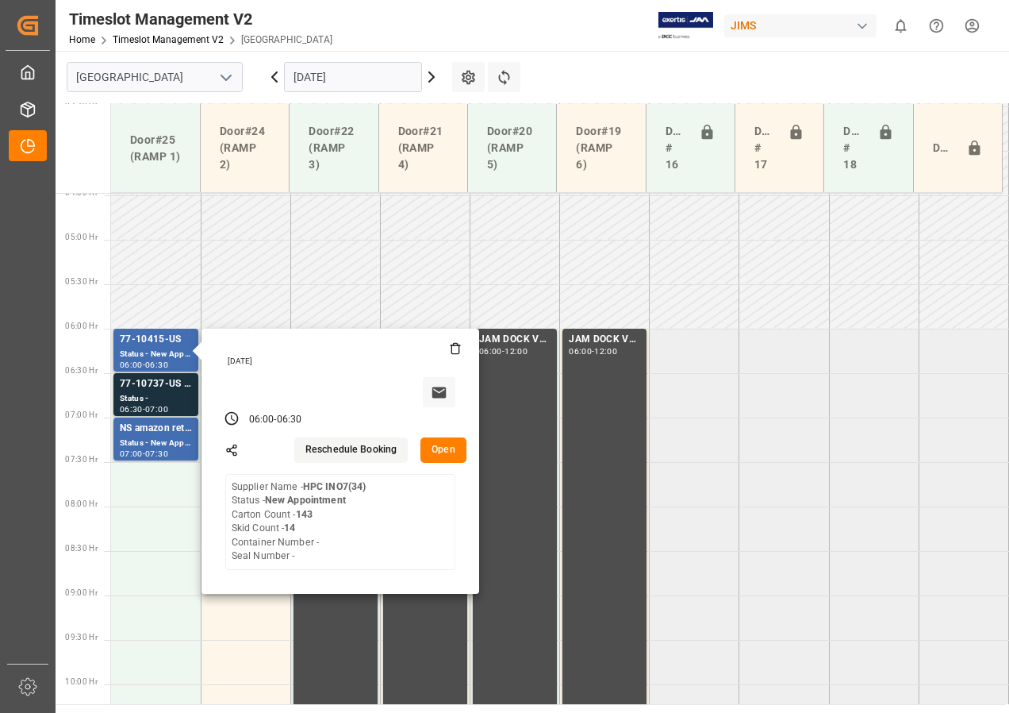
click at [448, 445] on button "Open" at bounding box center [444, 449] width 46 height 25
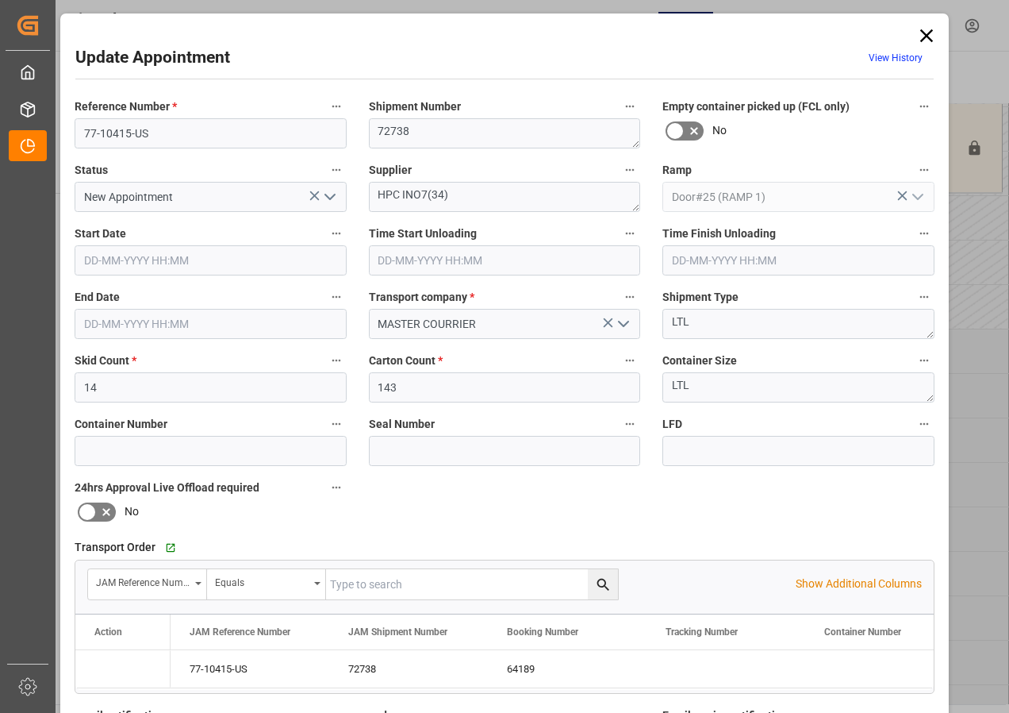
type input "[DATE] 06:00"
type input "[DATE] 06:30"
type input "[DATE] 14:41"
click at [105, 260] on input "[DATE] 06:00" at bounding box center [211, 260] width 272 height 30
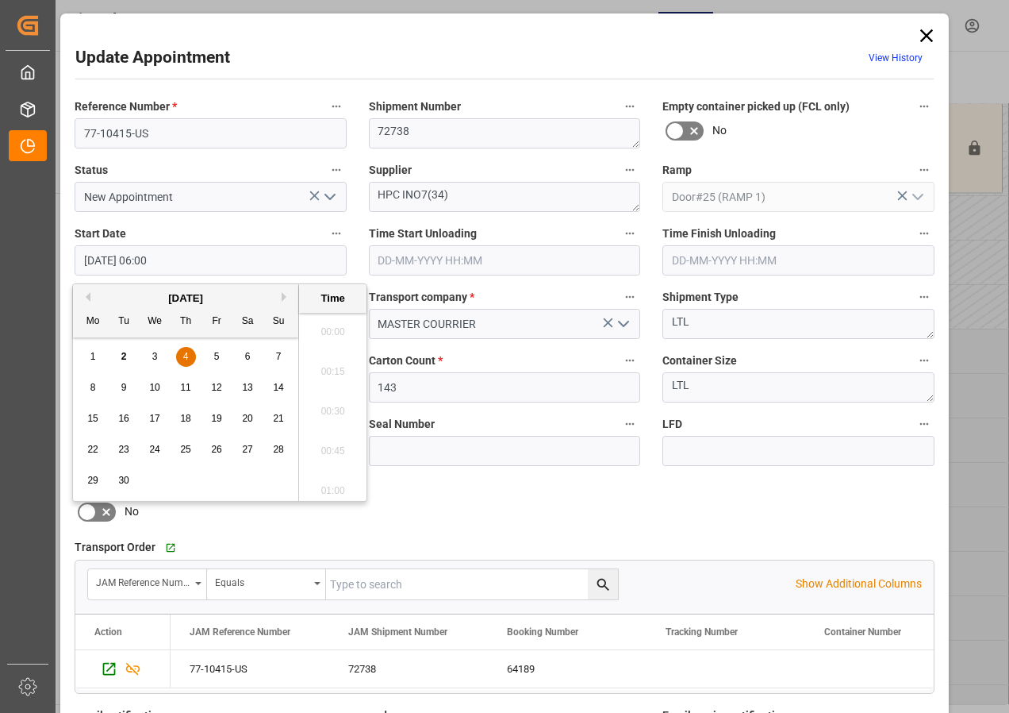
scroll to position [879, 0]
click at [182, 352] on div "4" at bounding box center [186, 357] width 20 height 19
click at [343, 406] on li "07:30" at bounding box center [332, 406] width 67 height 40
type input "[DATE] 07:30"
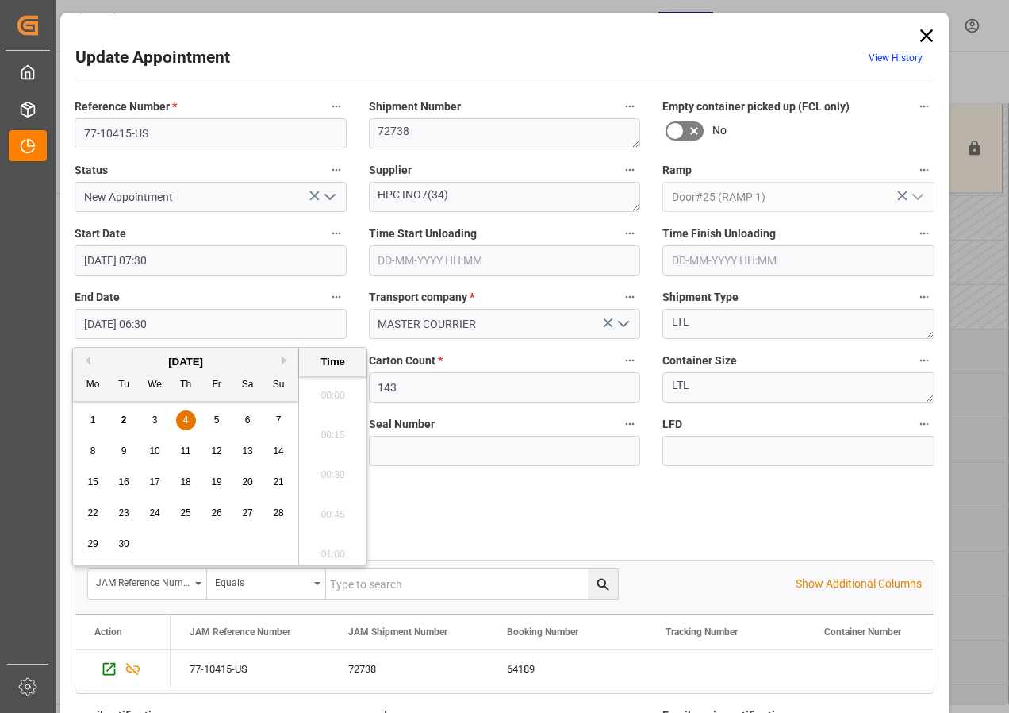
click at [80, 328] on input "[DATE] 06:30" at bounding box center [211, 324] width 272 height 30
click at [183, 418] on span "4" at bounding box center [186, 419] width 6 height 11
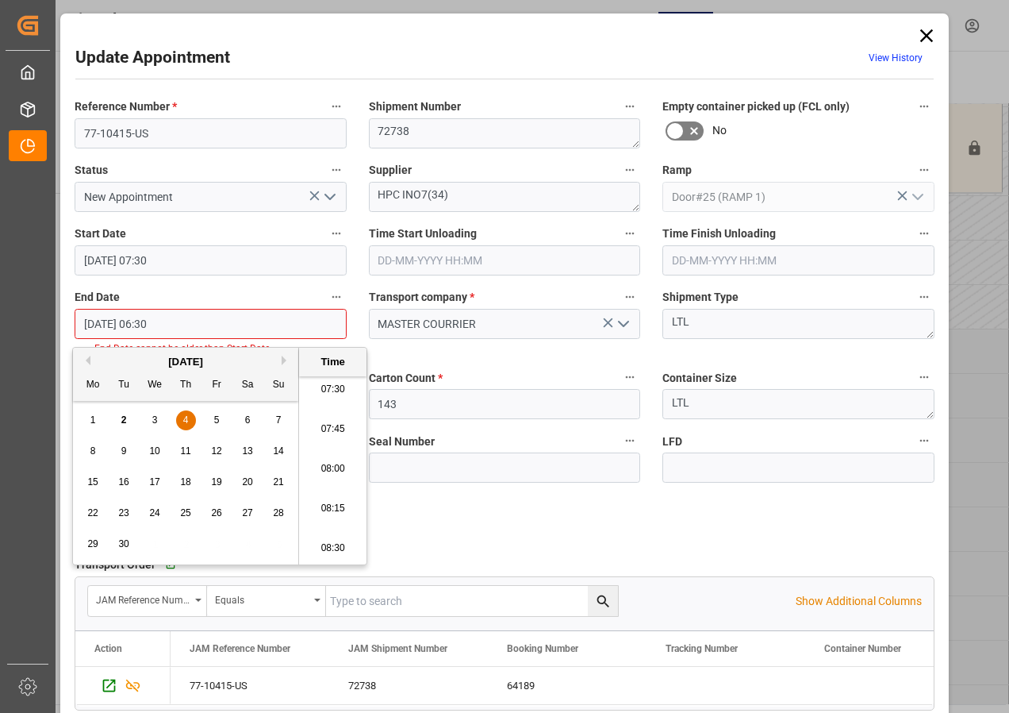
scroll to position [1196, 0]
click at [330, 471] on li "08:00" at bounding box center [332, 470] width 67 height 40
type input "[DATE] 08:00"
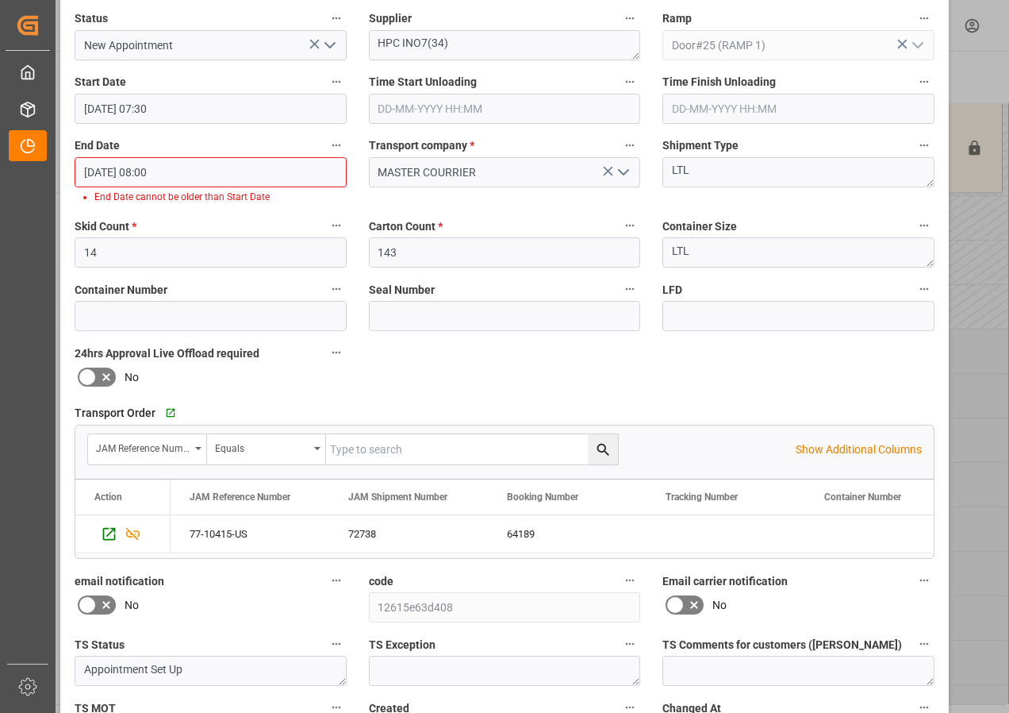
scroll to position [238, 0]
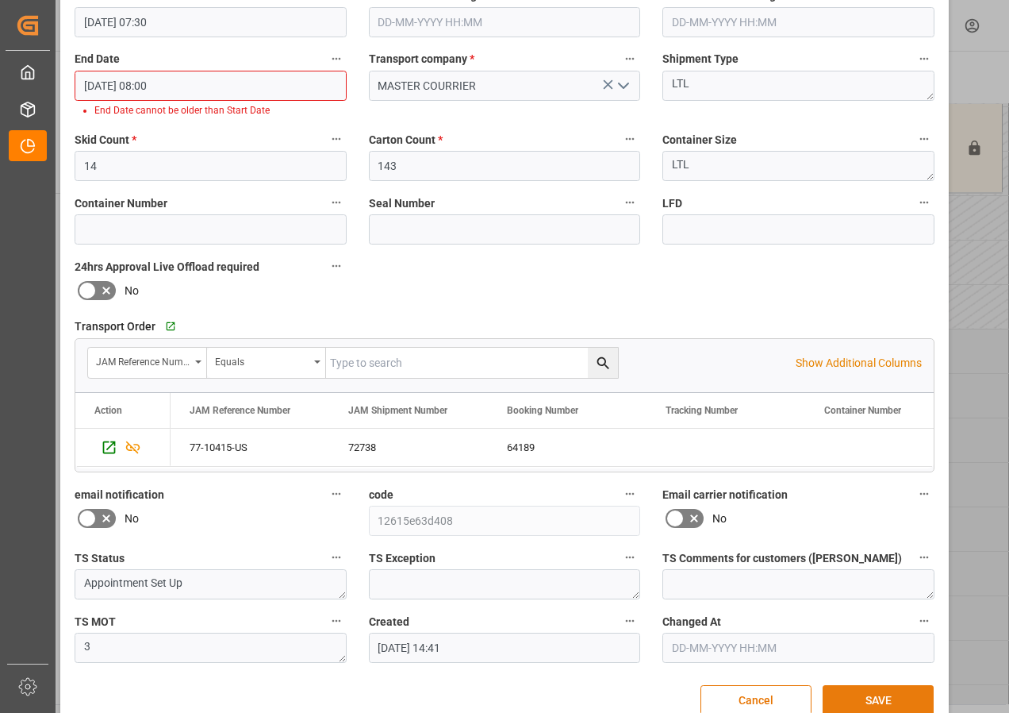
click at [873, 690] on button "SAVE" at bounding box center [878, 700] width 111 height 30
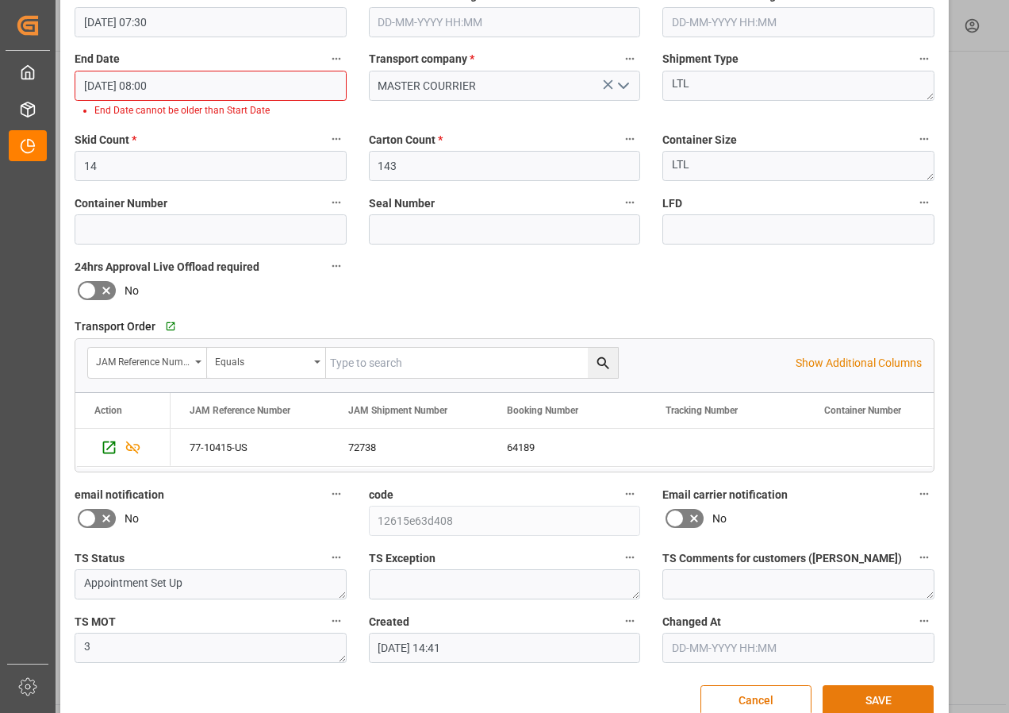
click at [878, 697] on button "SAVE" at bounding box center [878, 700] width 111 height 30
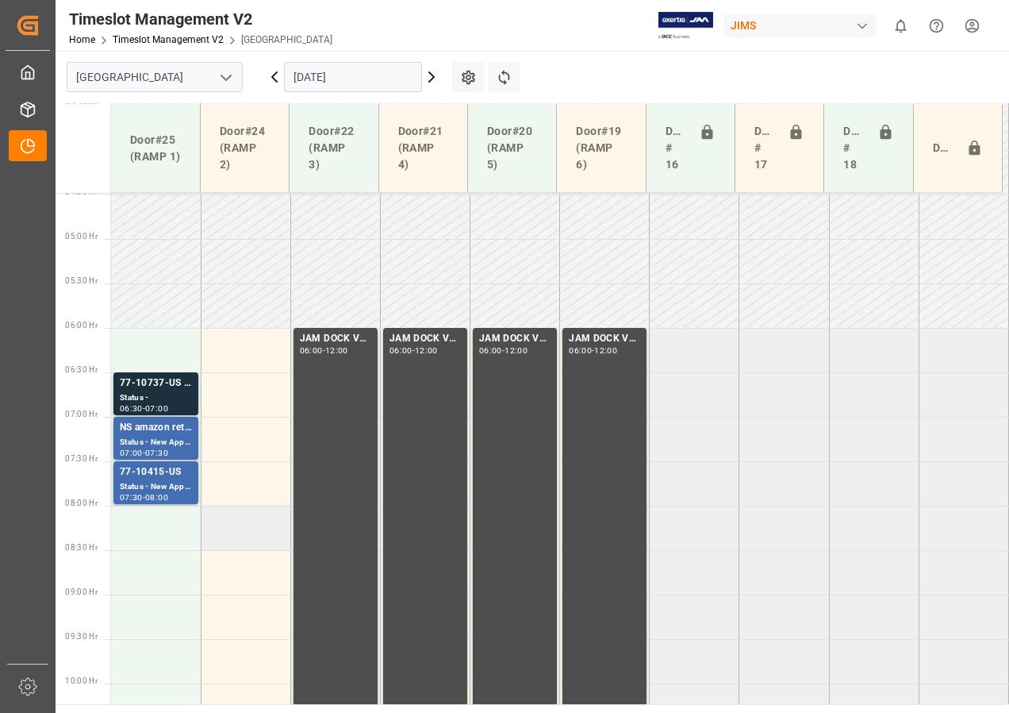
scroll to position [397, 0]
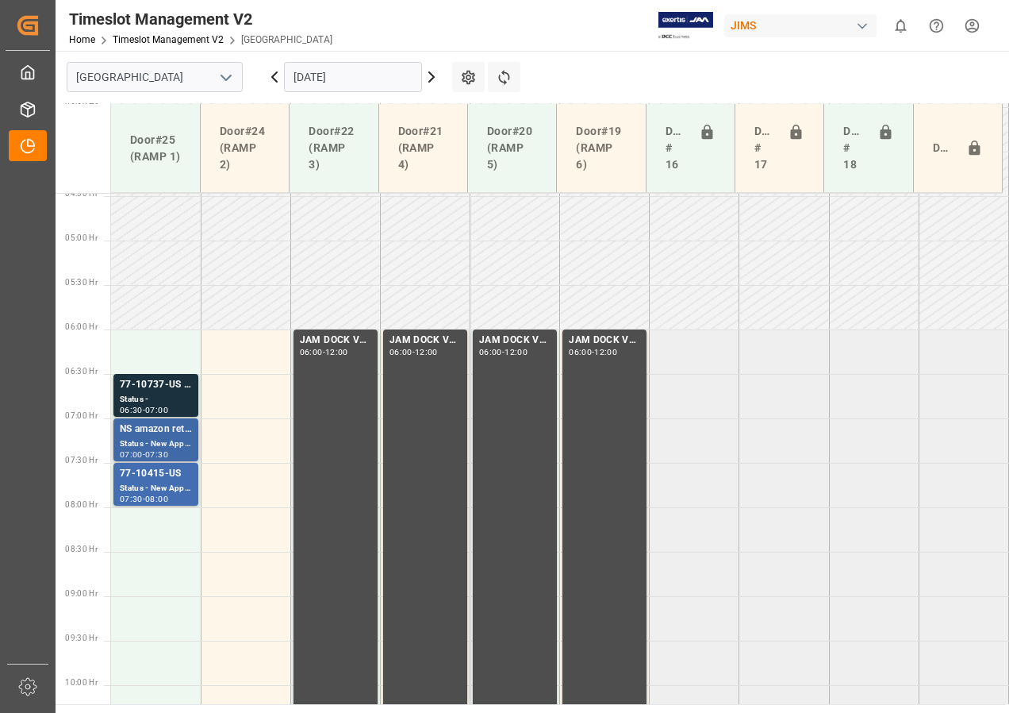
click at [162, 438] on div "Status - New Appointment" at bounding box center [156, 443] width 72 height 13
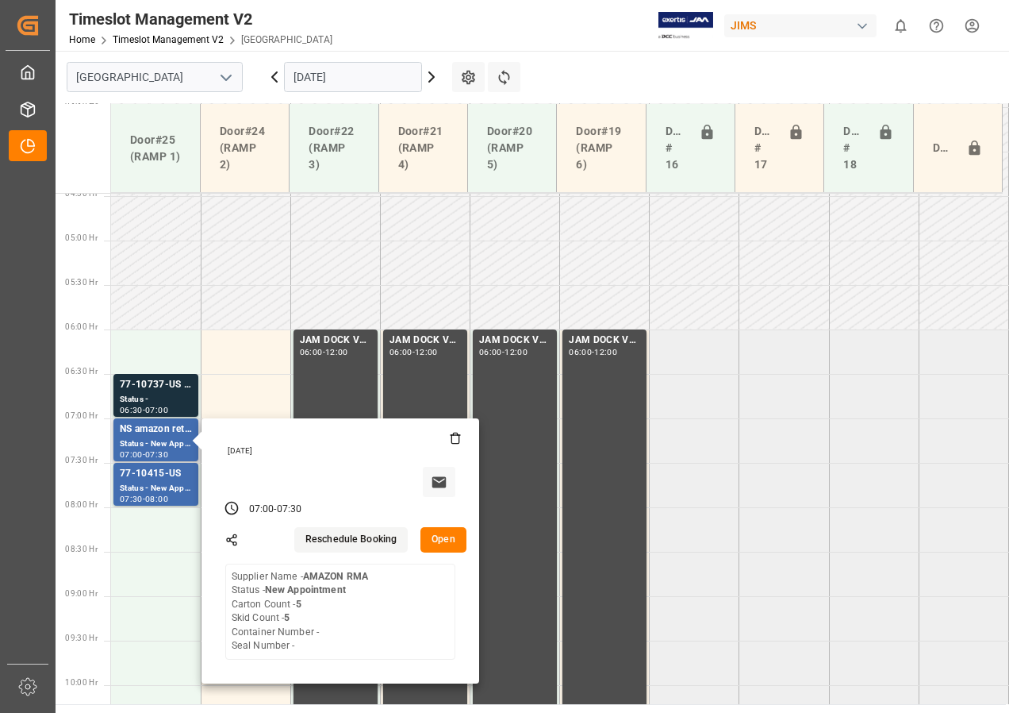
click at [444, 544] on button "Open" at bounding box center [444, 539] width 46 height 25
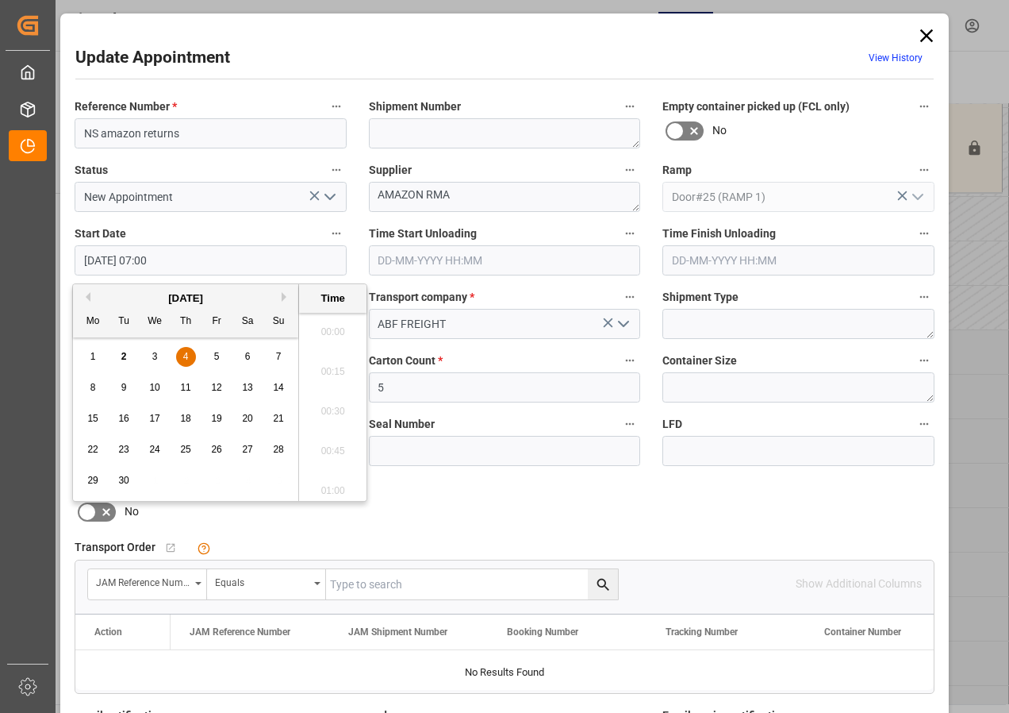
click at [121, 262] on input "[DATE] 07:00" at bounding box center [211, 260] width 272 height 30
click at [181, 352] on div "4" at bounding box center [186, 357] width 20 height 19
click at [338, 324] on li "06:00" at bounding box center [332, 327] width 67 height 40
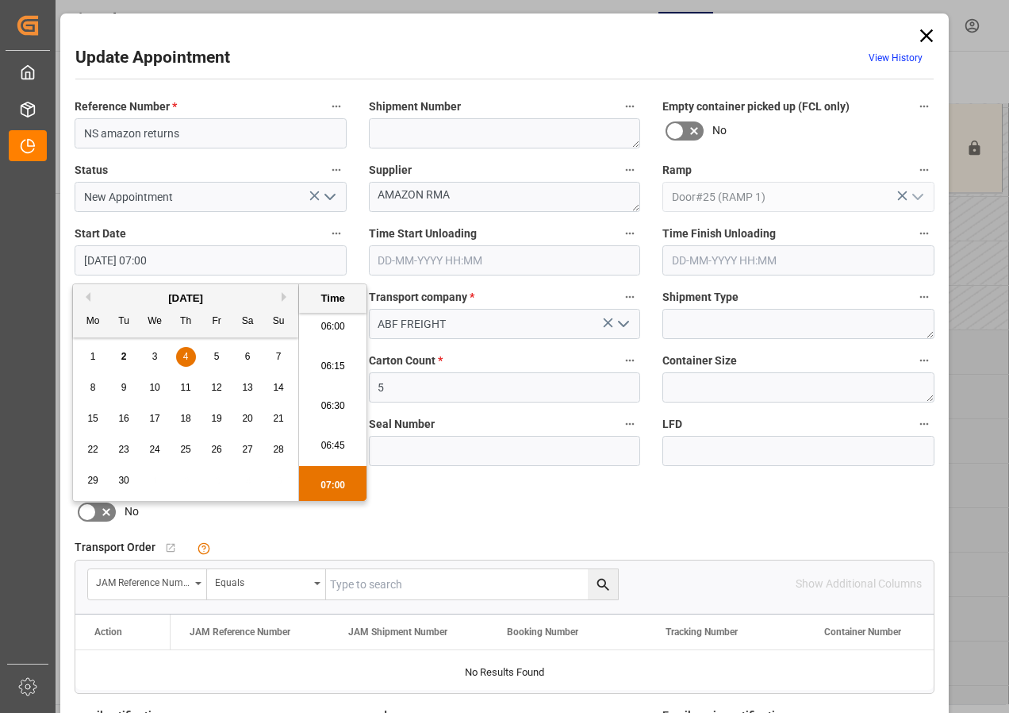
type input "[DATE] 06:00"
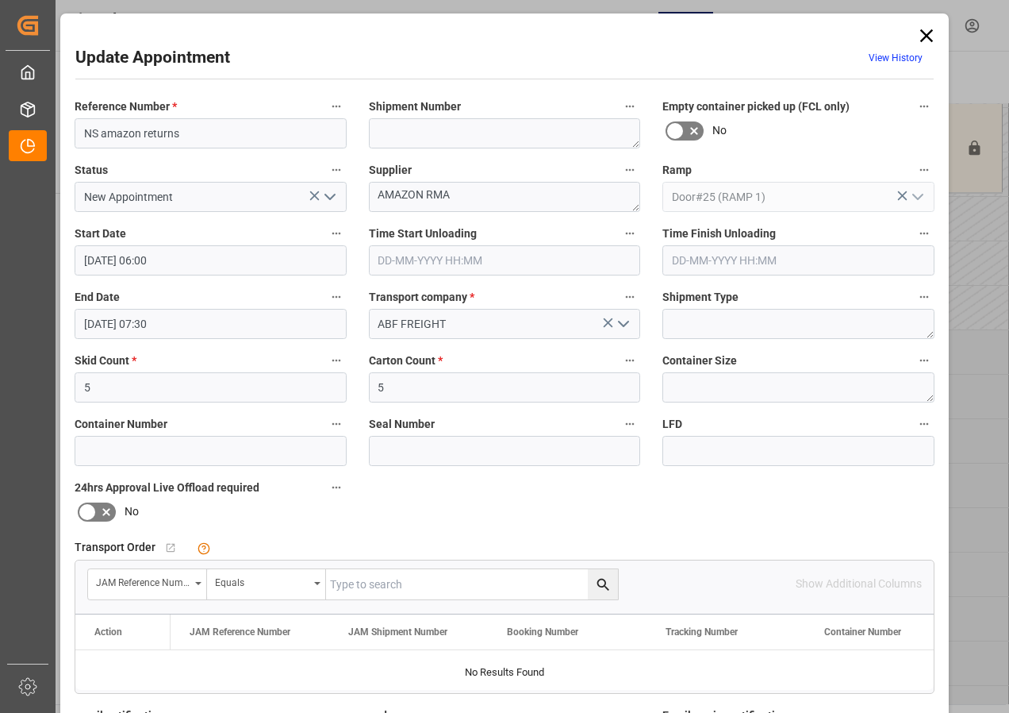
click at [101, 325] on input "[DATE] 07:30" at bounding box center [211, 324] width 272 height 30
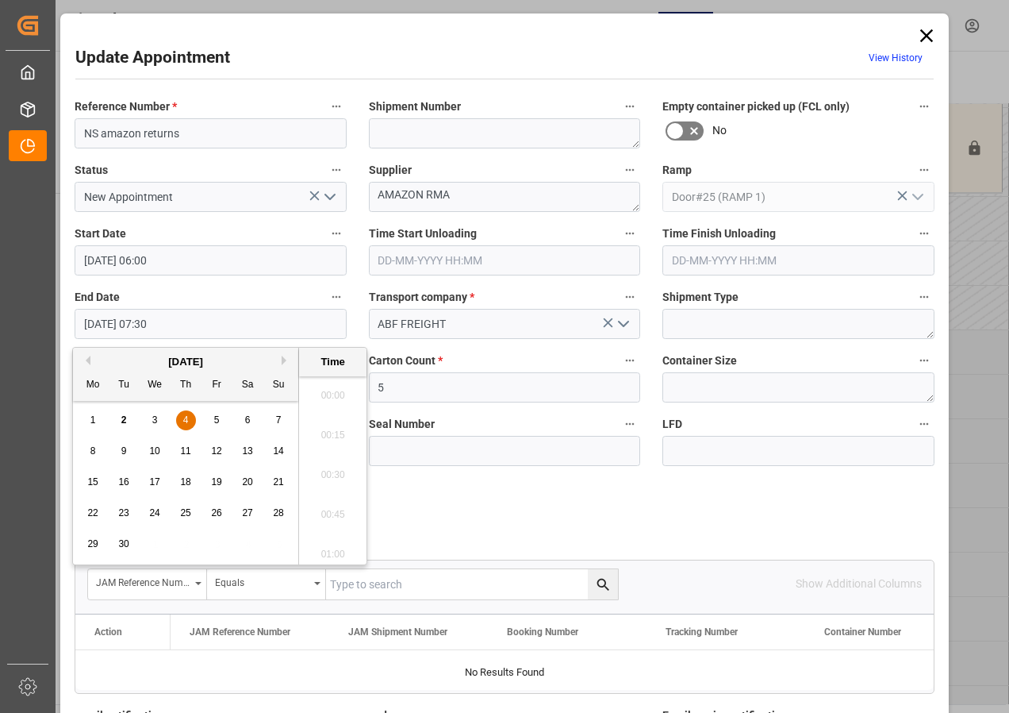
scroll to position [1117, 0]
click at [184, 416] on span "4" at bounding box center [186, 419] width 6 height 11
click at [329, 465] on li "06:30" at bounding box center [332, 470] width 67 height 40
type input "[DATE] 06:30"
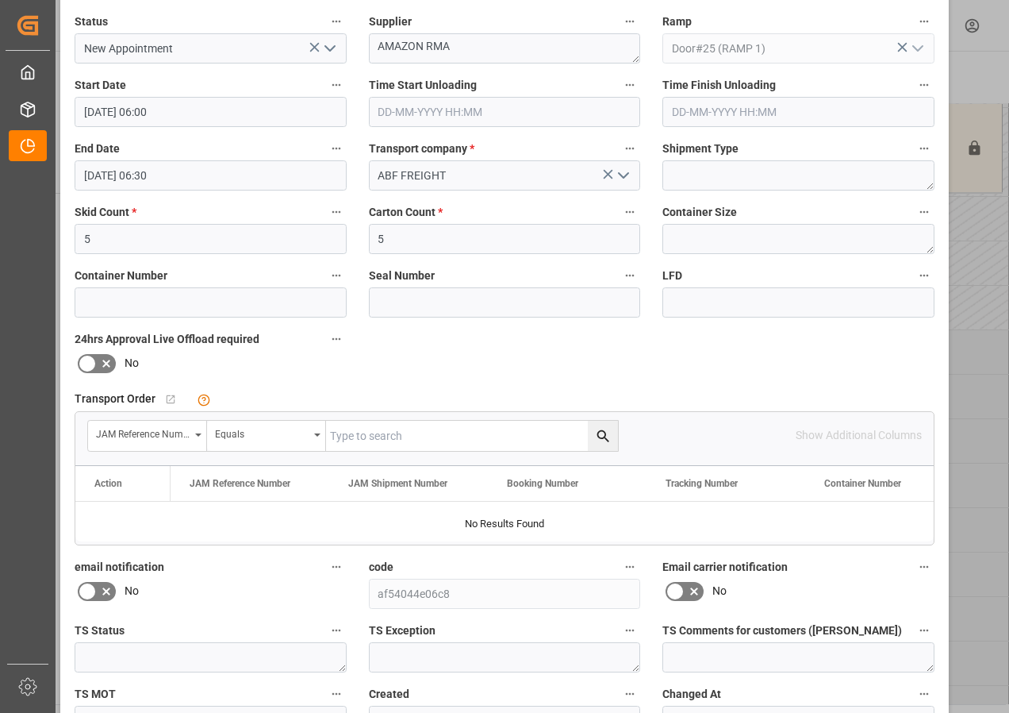
scroll to position [238, 0]
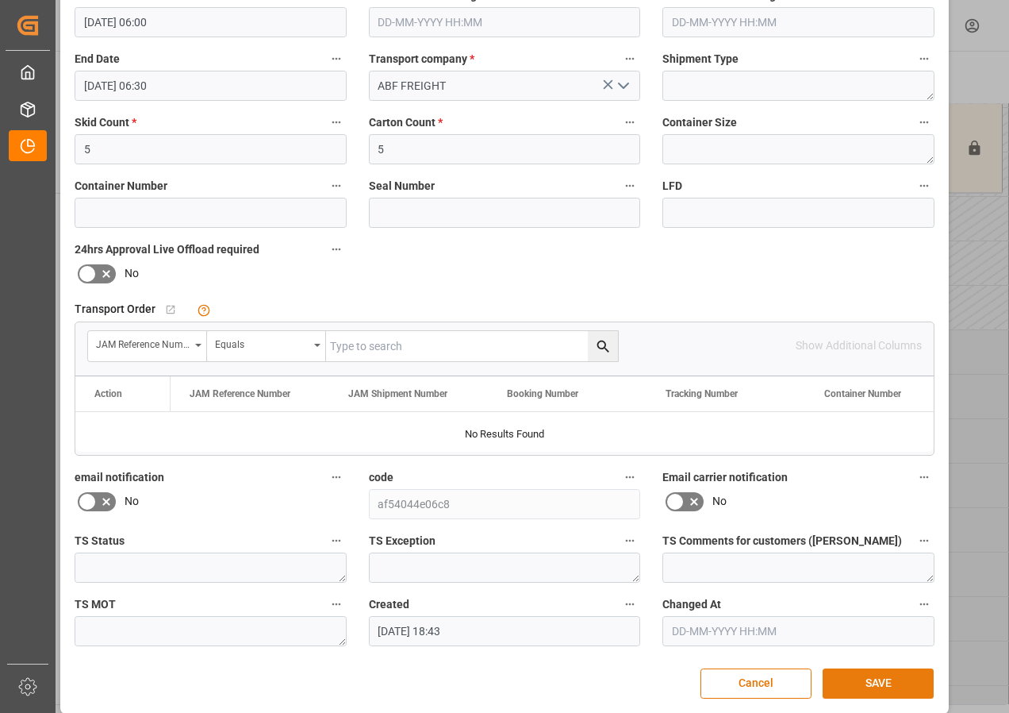
click at [875, 685] on button "SAVE" at bounding box center [878, 683] width 111 height 30
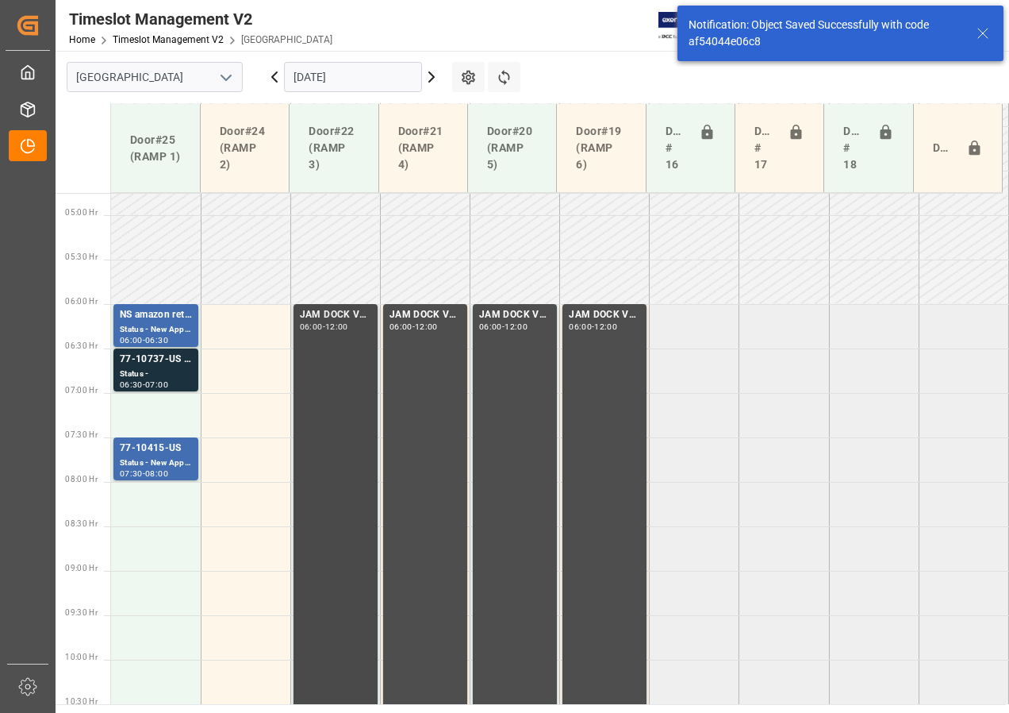
scroll to position [467, 0]
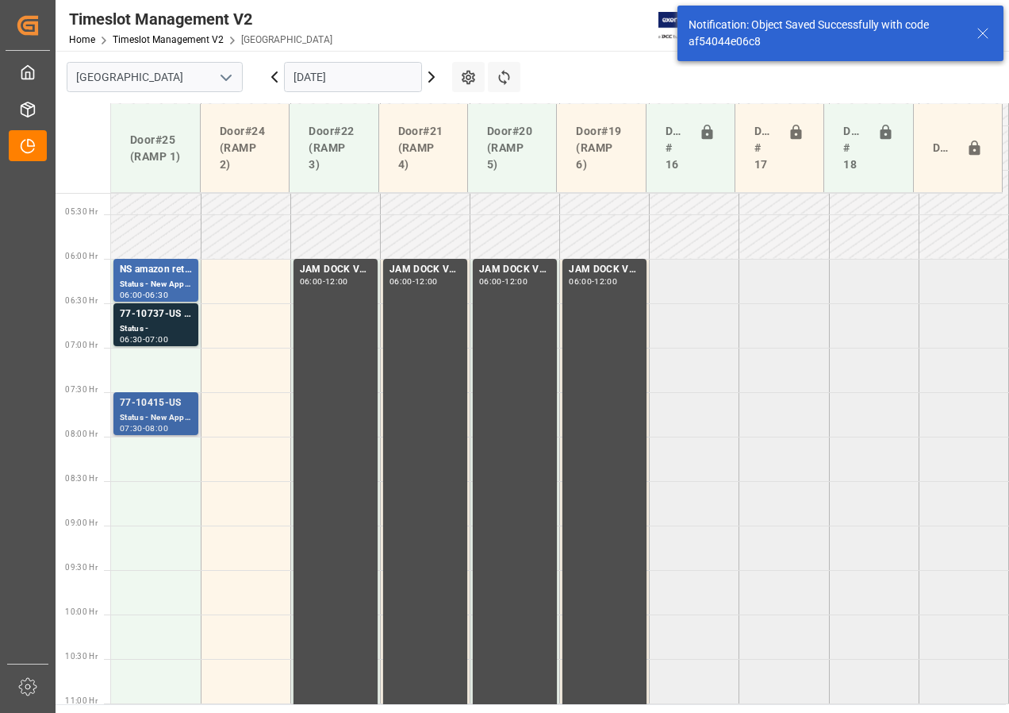
click at [161, 415] on div "Status - New Appointment" at bounding box center [156, 417] width 72 height 13
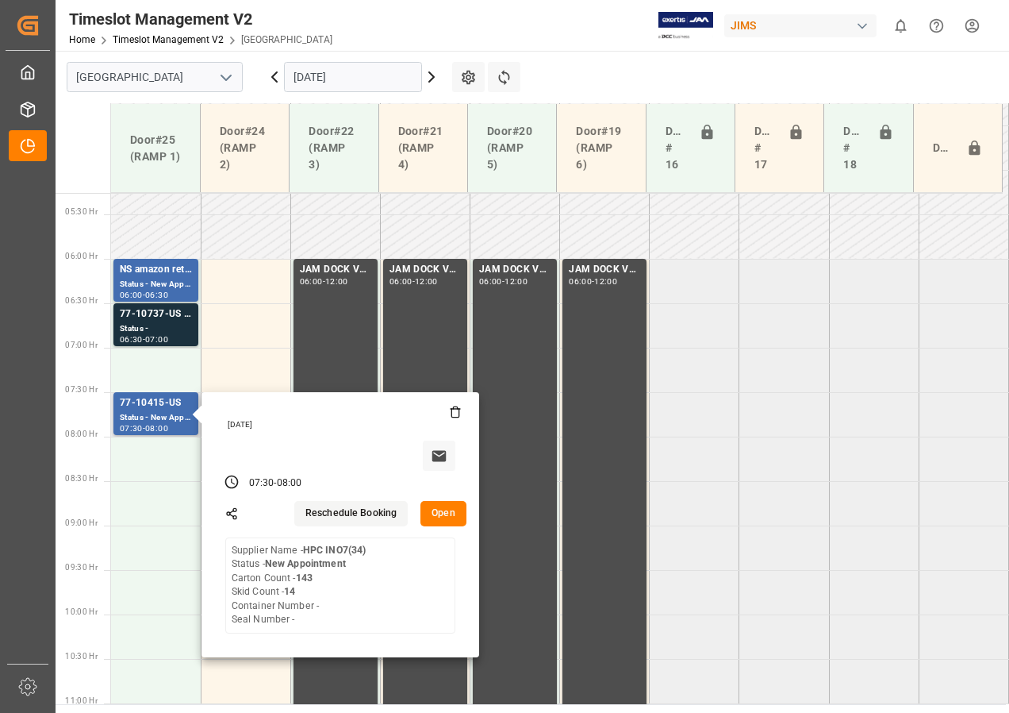
click at [444, 510] on button "Open" at bounding box center [444, 513] width 46 height 25
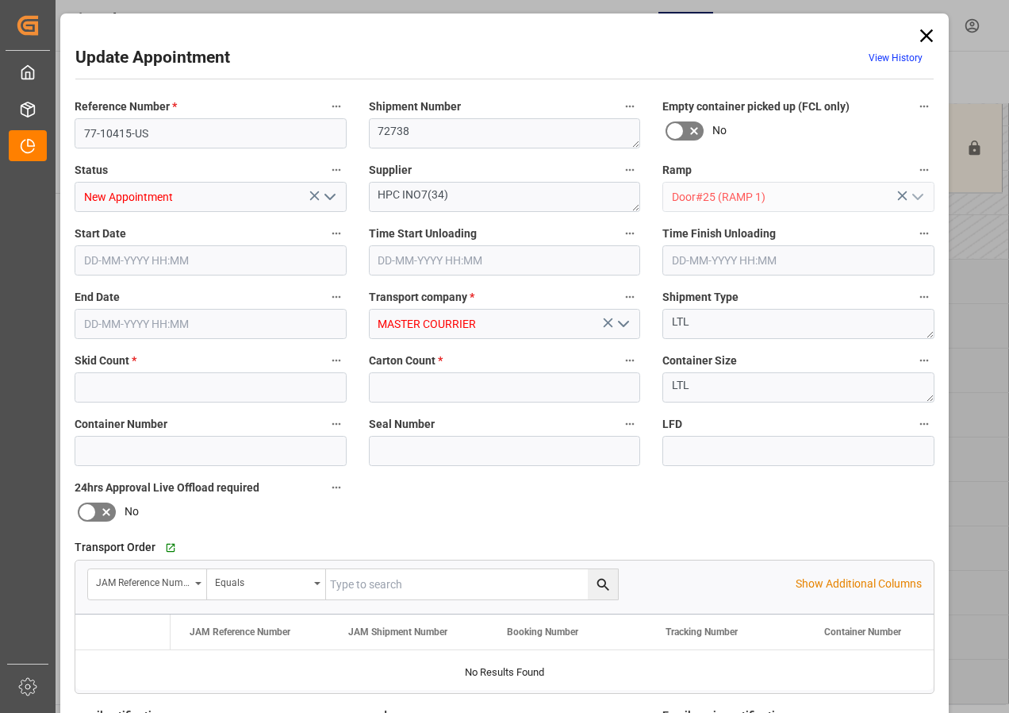
type input "14"
type input "143"
type input "[DATE] 07:30"
type input "[DATE] 08:00"
type input "[DATE] 14:41"
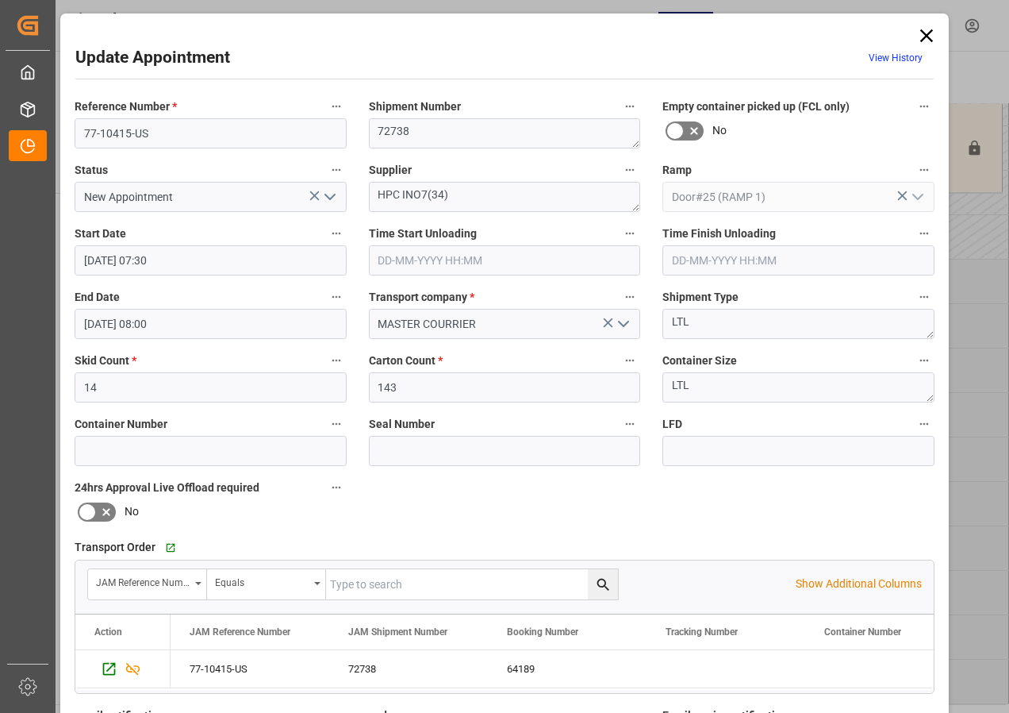
click at [135, 266] on input "[DATE] 07:30" at bounding box center [211, 260] width 272 height 30
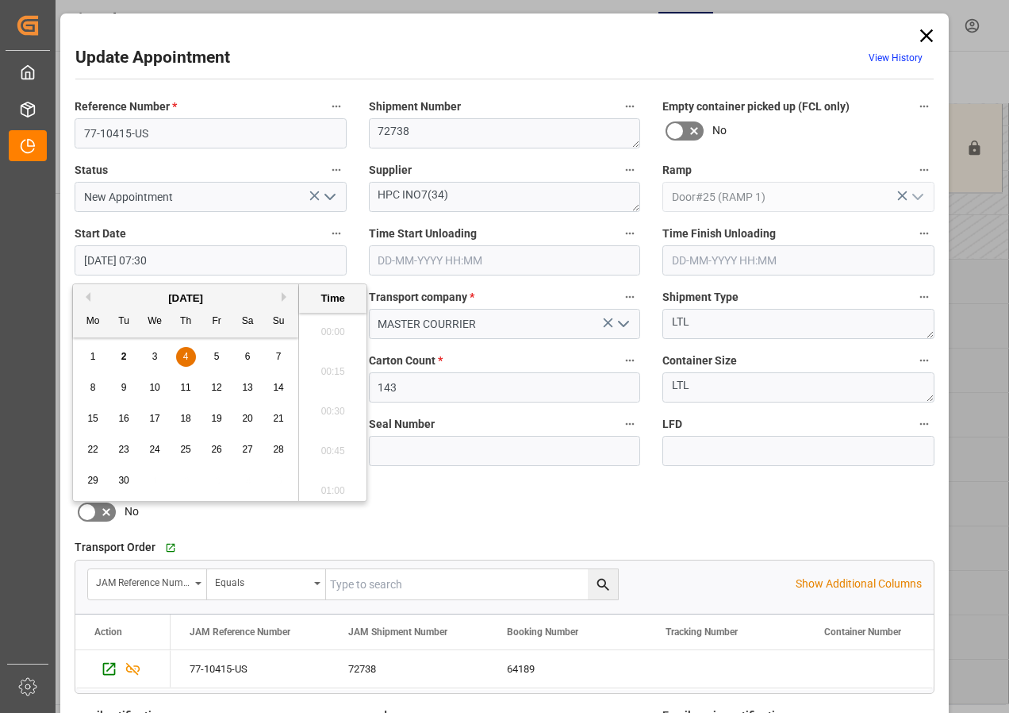
scroll to position [1117, 0]
click at [180, 354] on div "4" at bounding box center [186, 357] width 20 height 19
click at [335, 323] on li "07:00" at bounding box center [332, 327] width 67 height 40
type input "[DATE] 07:00"
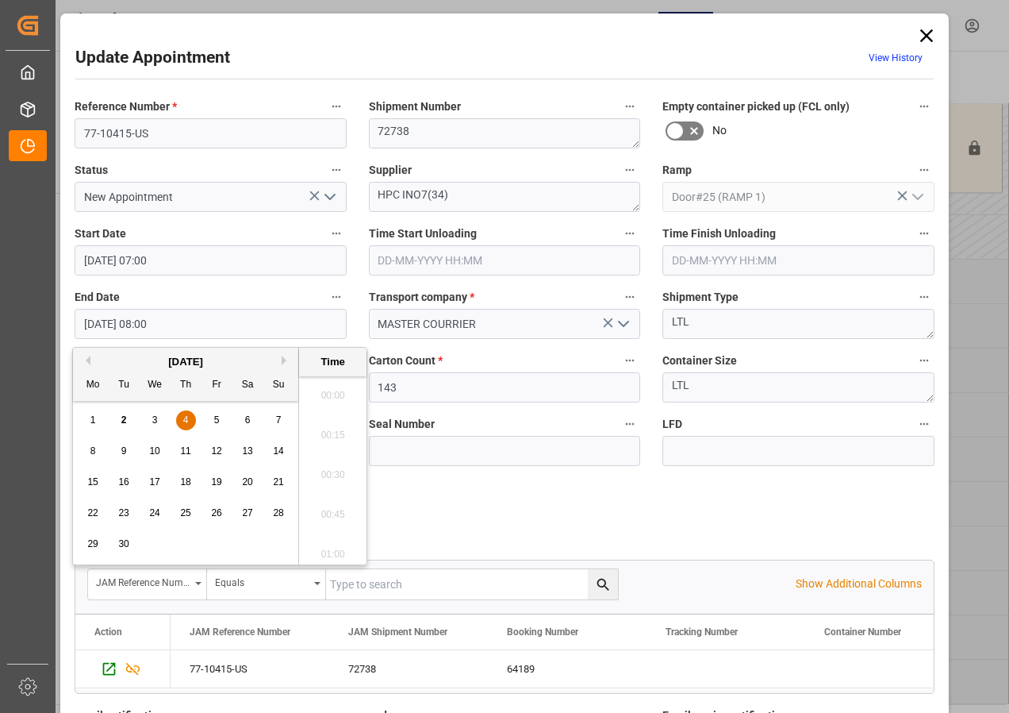
click at [112, 327] on input "[DATE] 08:00" at bounding box center [211, 324] width 272 height 30
click at [182, 417] on div "4" at bounding box center [186, 420] width 20 height 19
click at [326, 386] on li "07:30" at bounding box center [332, 391] width 67 height 40
type input "[DATE] 07:30"
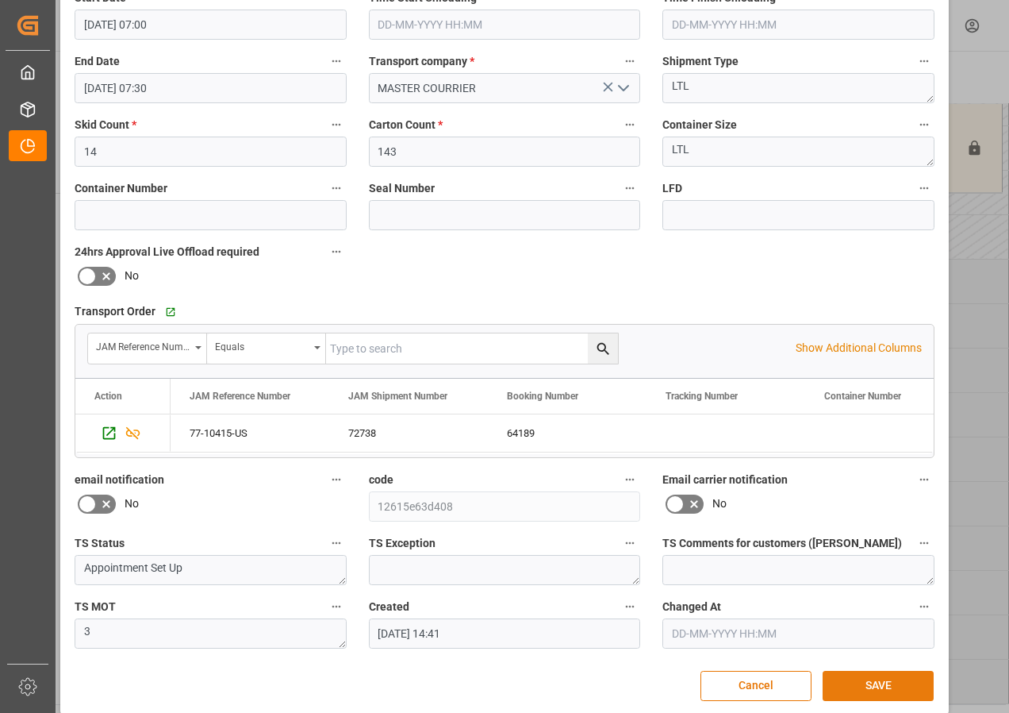
scroll to position [238, 0]
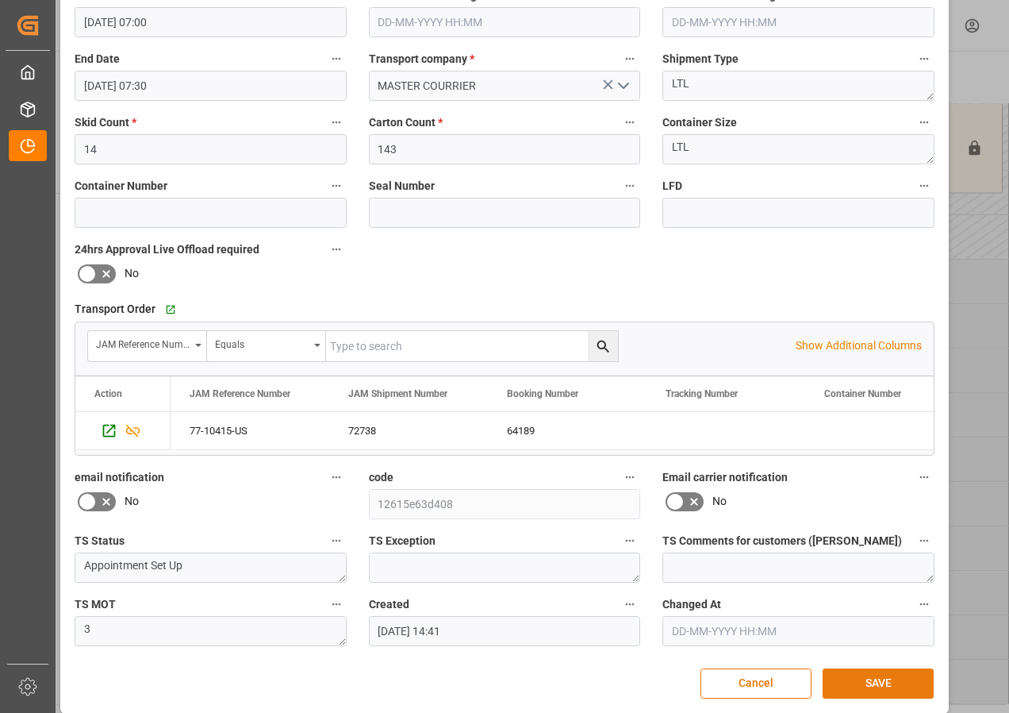
click at [896, 680] on button "SAVE" at bounding box center [878, 683] width 111 height 30
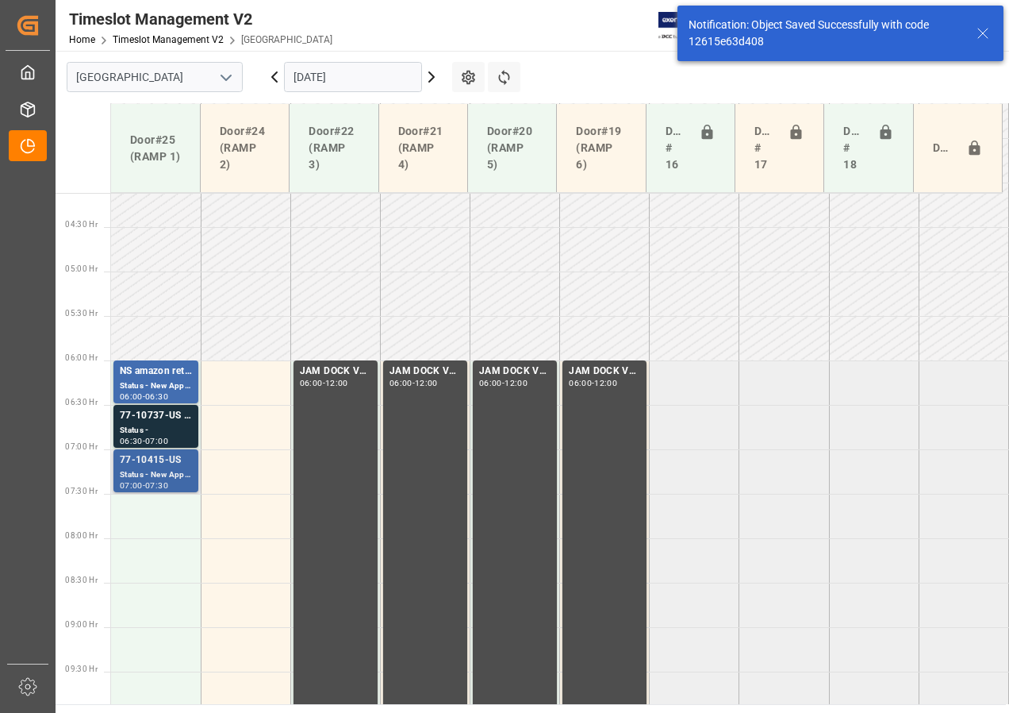
scroll to position [318, 0]
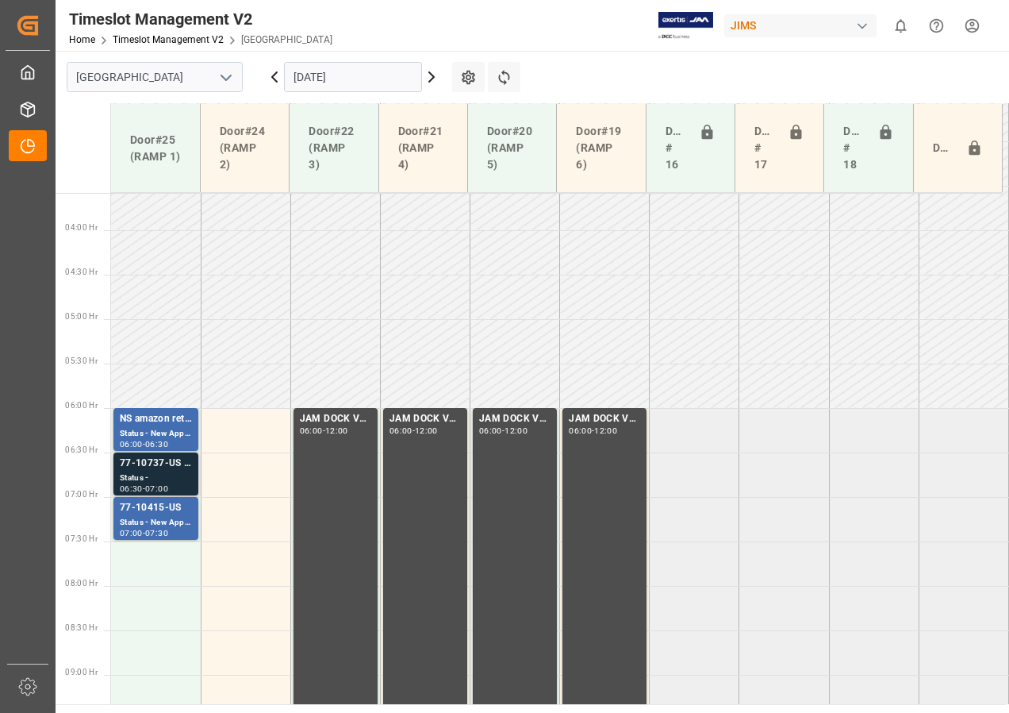
click at [145, 466] on div "77-10737-US SHIPM#/M" at bounding box center [156, 464] width 72 height 16
click at [275, 77] on icon at bounding box center [274, 76] width 19 height 19
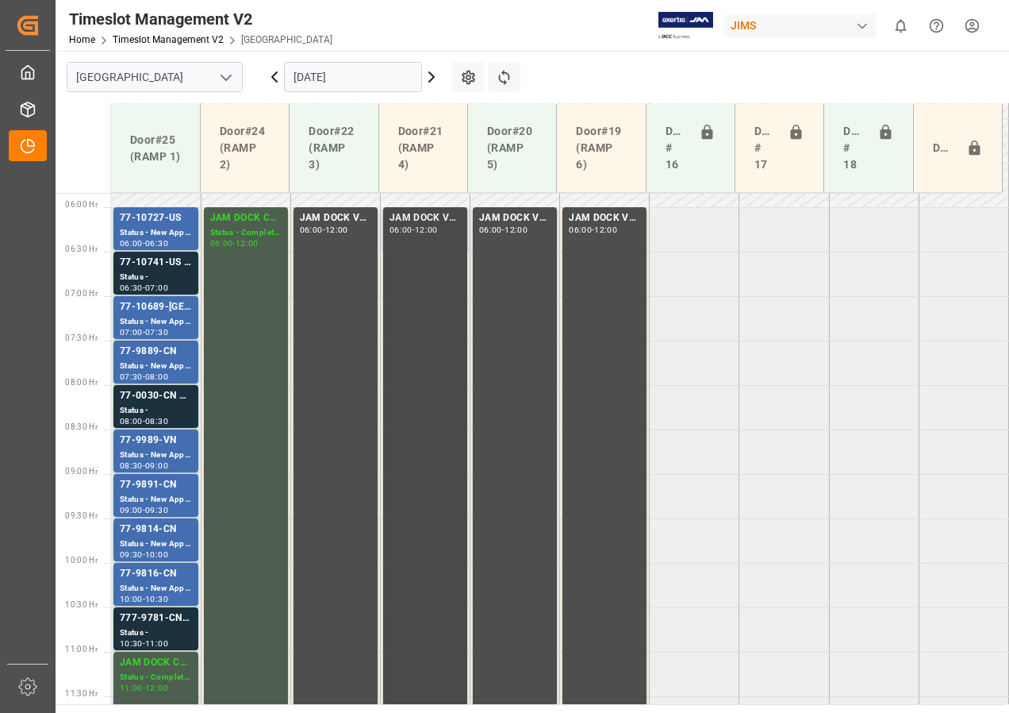
scroll to position [483, 0]
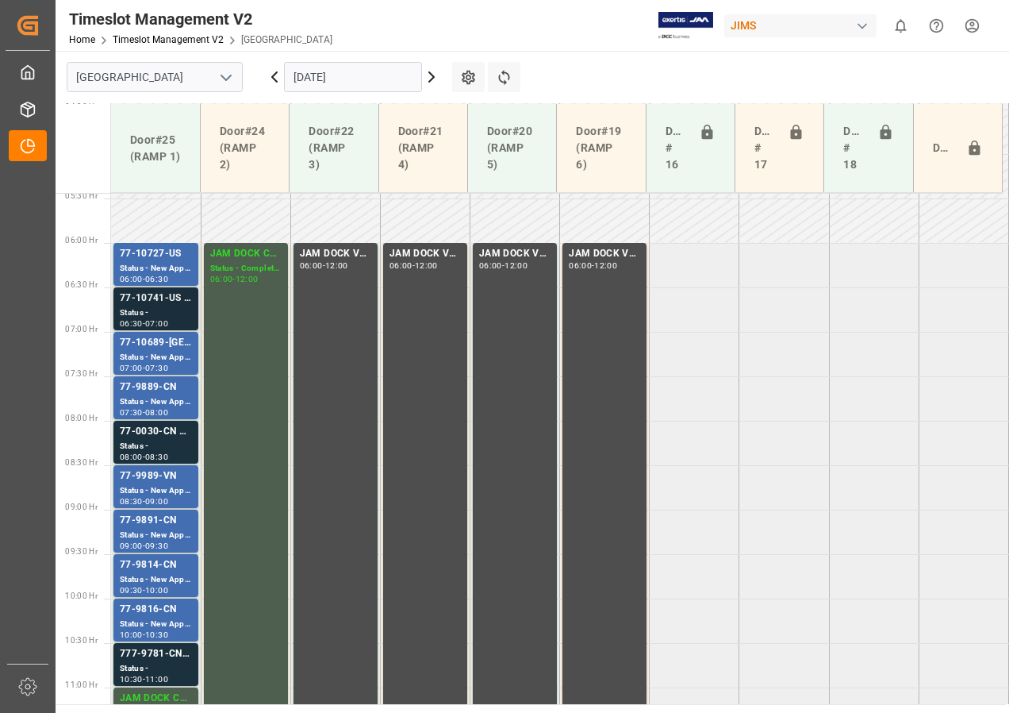
click at [160, 298] on div "77-10741-US SHIPM#/M" at bounding box center [156, 298] width 72 height 16
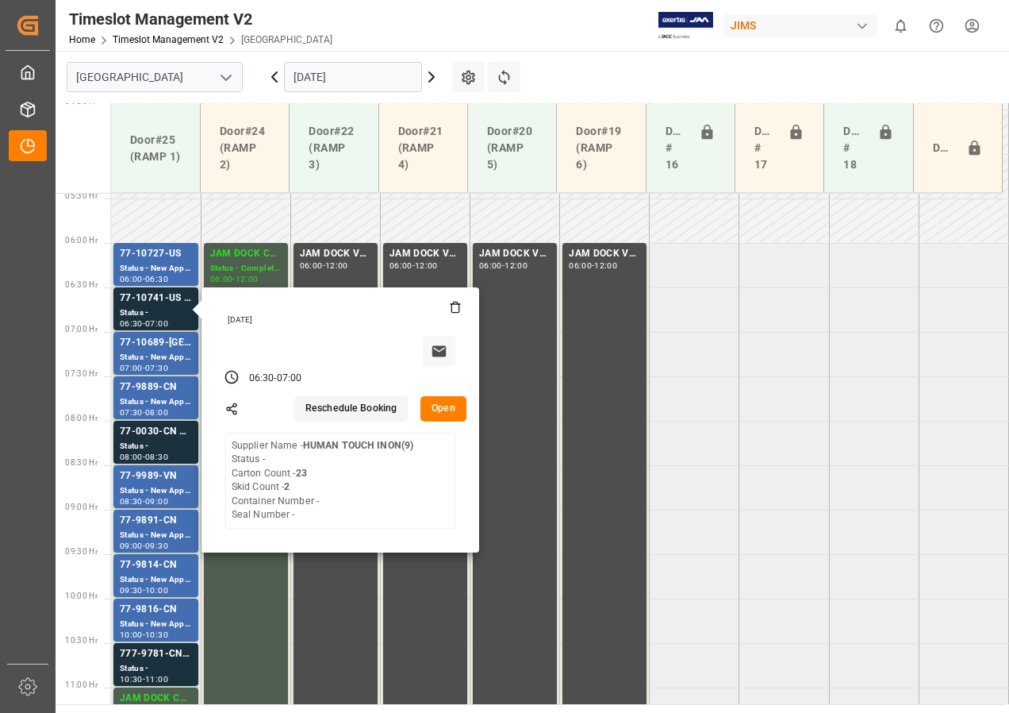
click at [444, 406] on button "Open" at bounding box center [444, 408] width 46 height 25
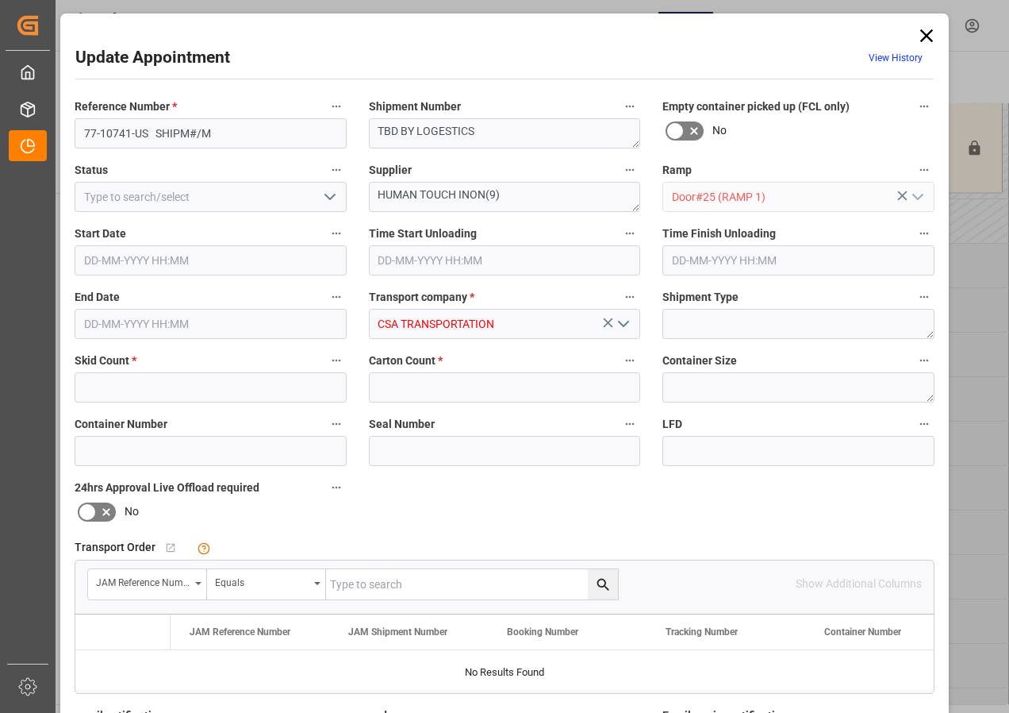
type input "2"
type input "23"
type input "[DATE] 06:30"
type input "[DATE] 07:00"
type input "[DATE] 15:13"
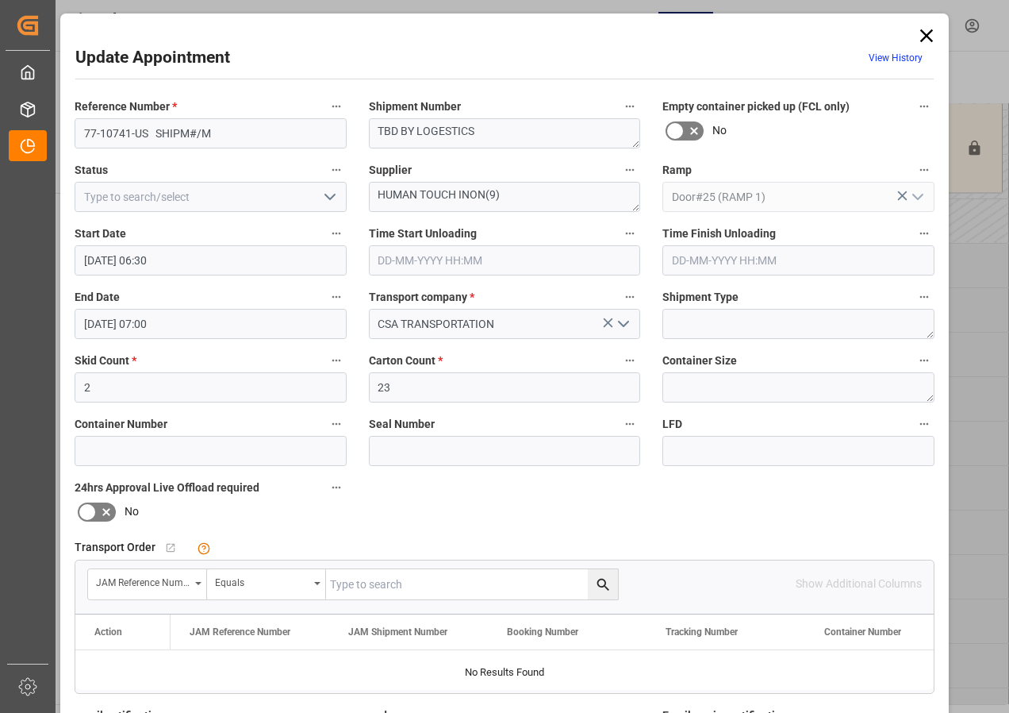
click at [921, 35] on icon at bounding box center [927, 36] width 22 height 22
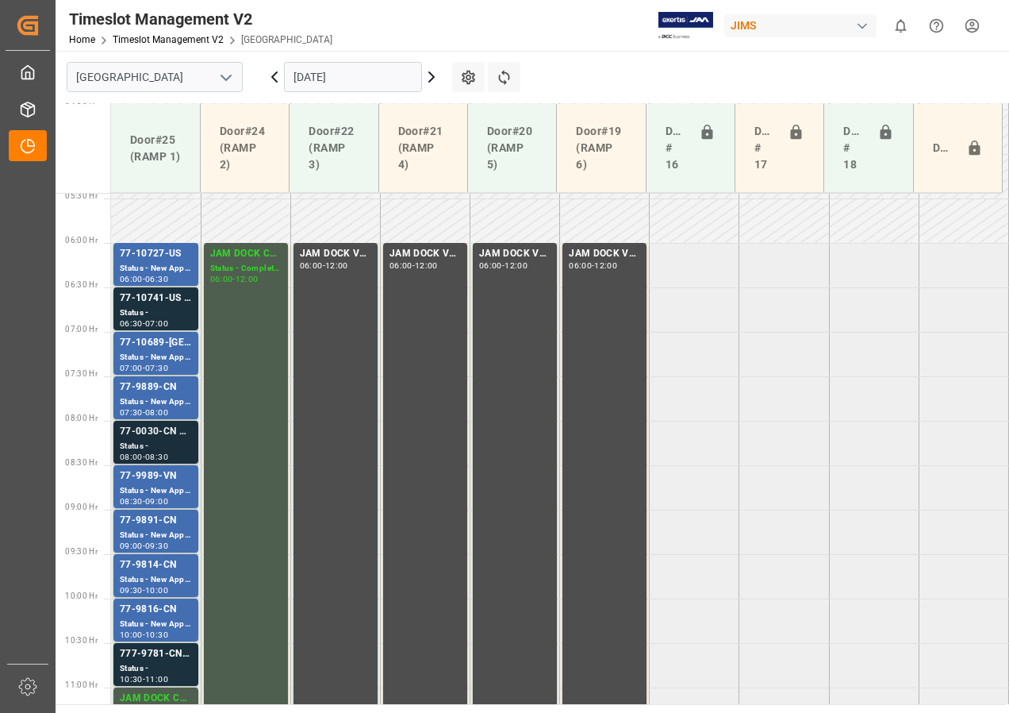
click at [146, 436] on div "77-0030-CN SHIPM#/M" at bounding box center [156, 432] width 72 height 16
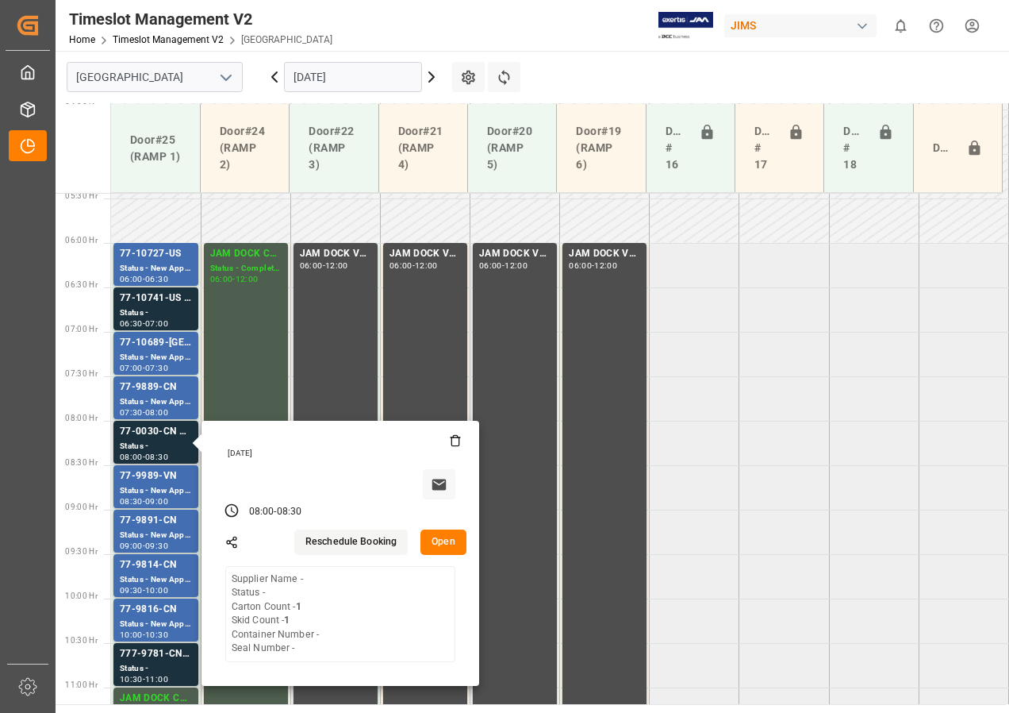
click at [446, 539] on button "Open" at bounding box center [444, 541] width 46 height 25
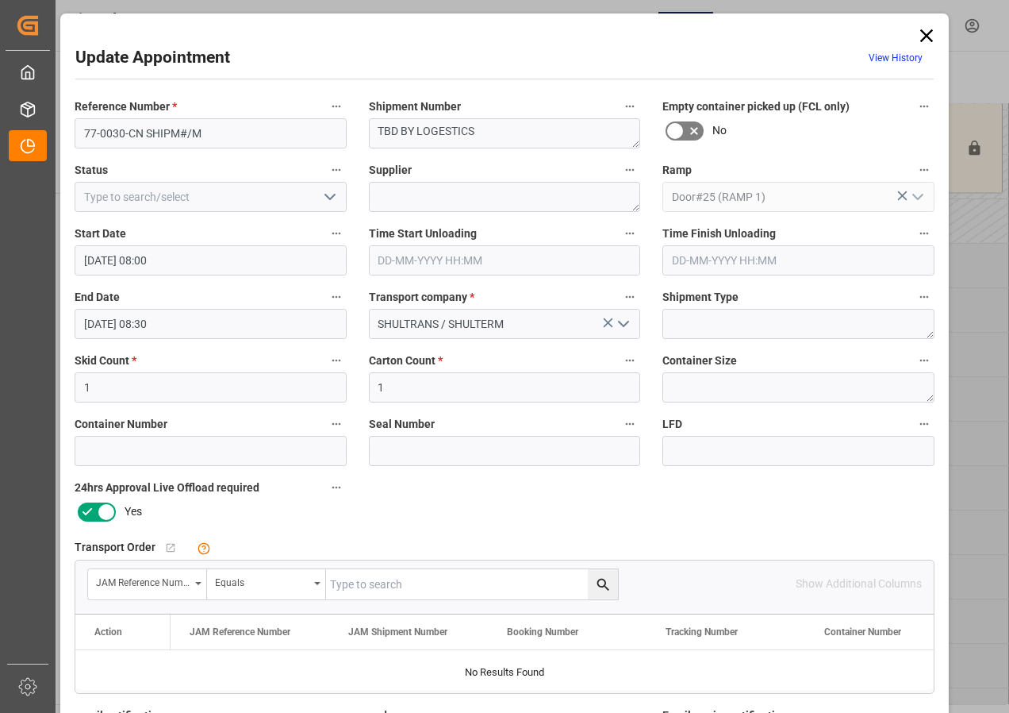
click at [929, 29] on icon at bounding box center [927, 36] width 22 height 22
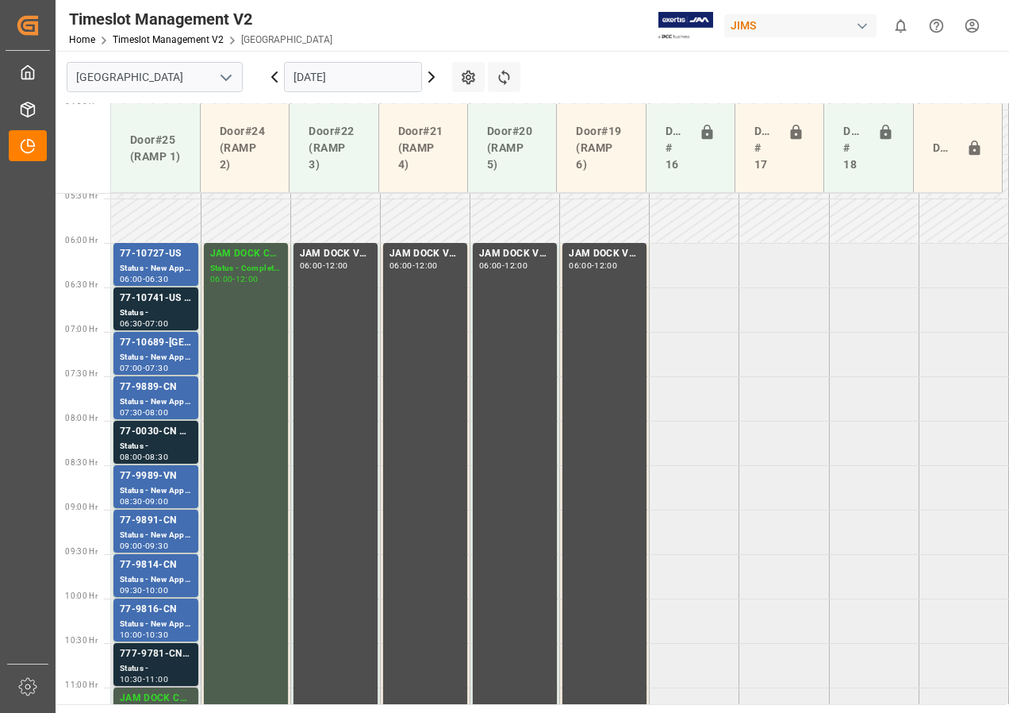
click at [152, 656] on div "777-9781-CN SHIPM#/M" at bounding box center [156, 654] width 72 height 16
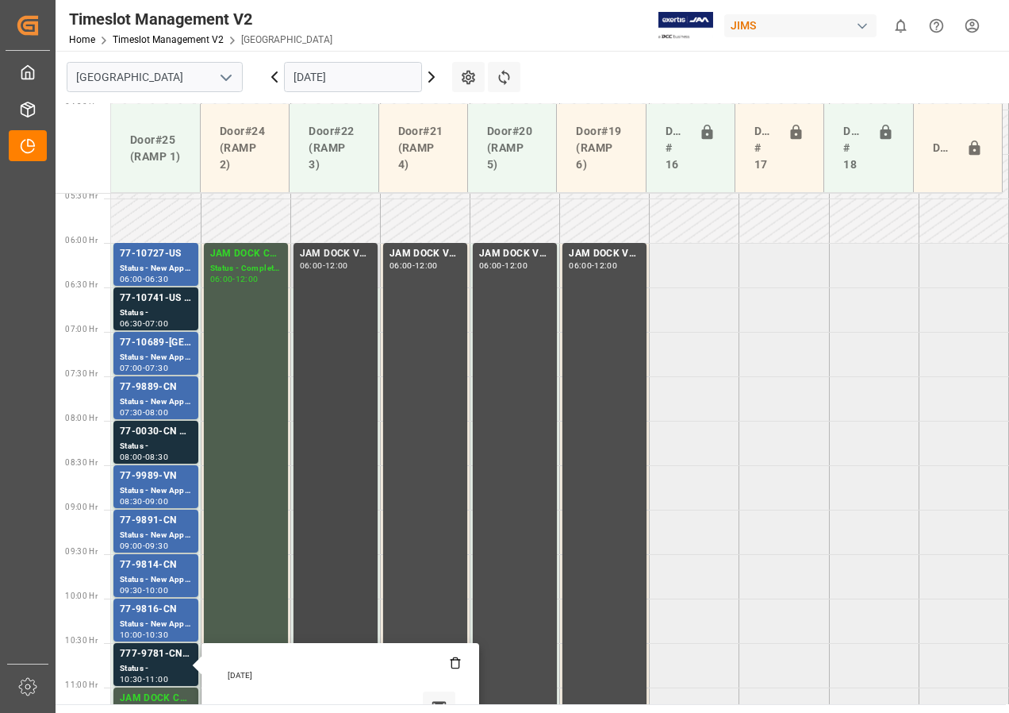
scroll to position [721, 0]
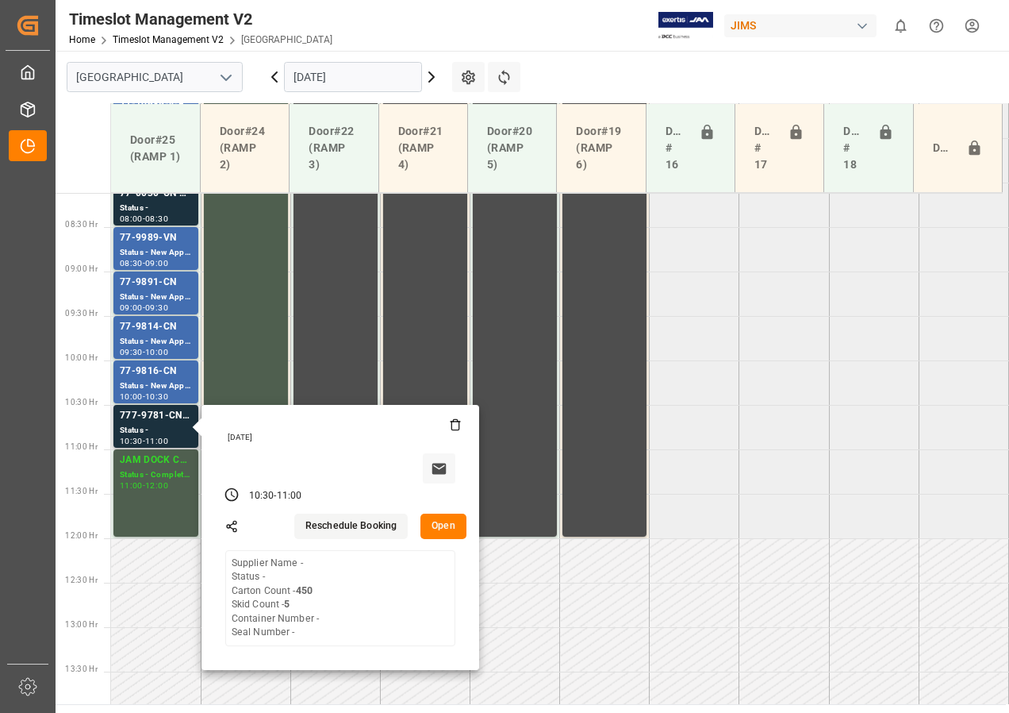
click at [444, 520] on button "Open" at bounding box center [444, 525] width 46 height 25
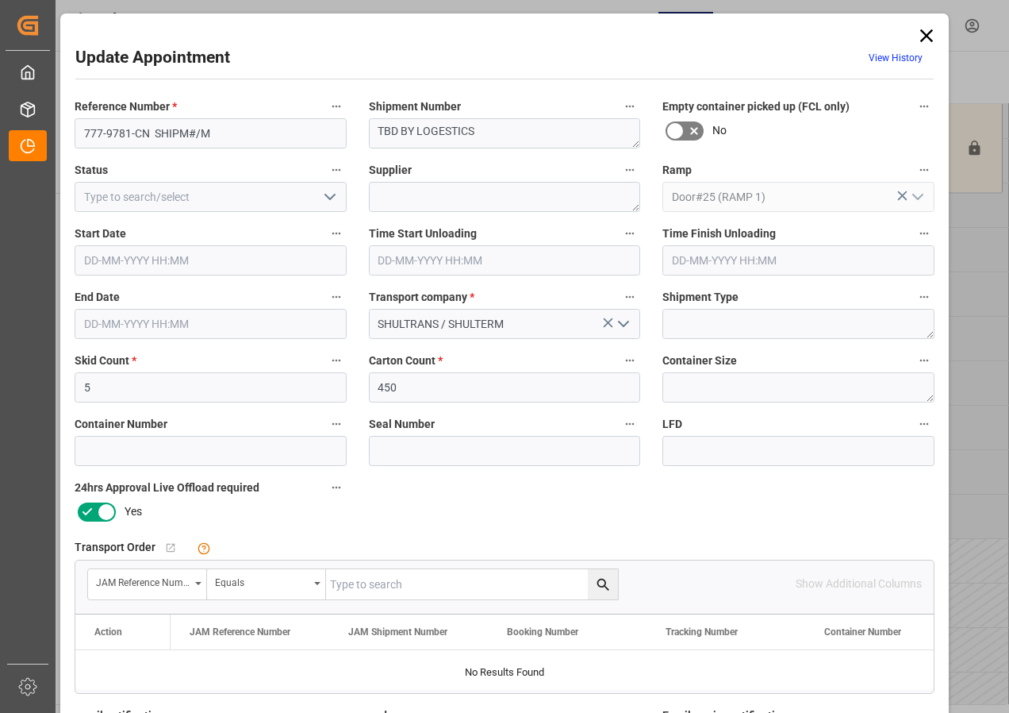
type input "[DATE] 10:30"
type input "[DATE] 11:00"
type input "[DATE] 18:00"
click at [917, 32] on icon at bounding box center [927, 36] width 22 height 22
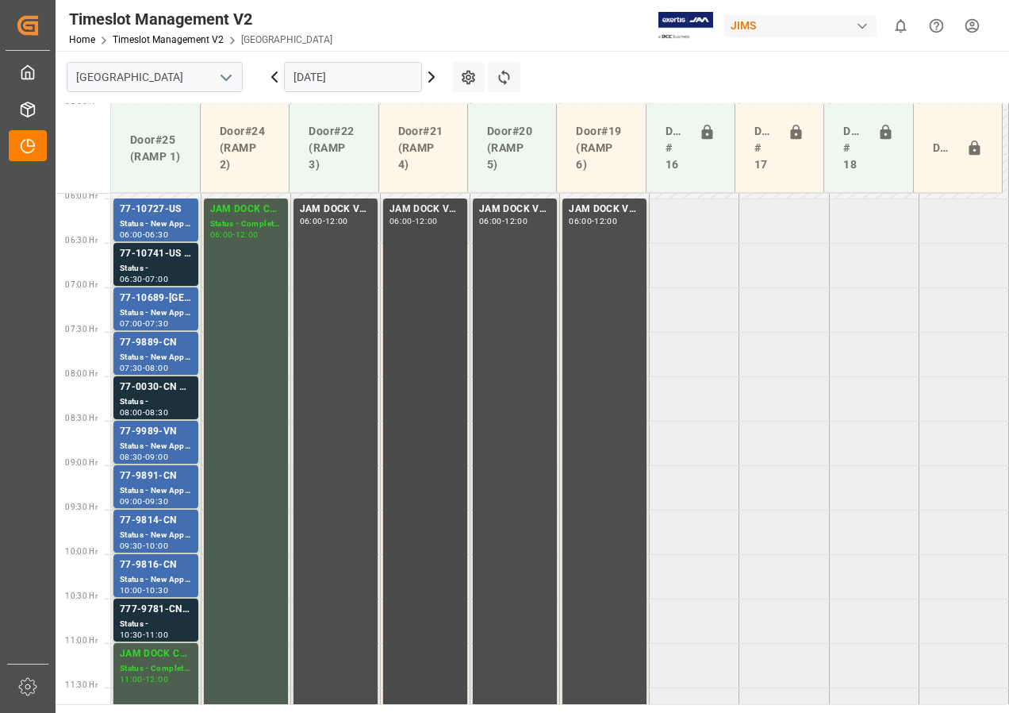
scroll to position [563, 0]
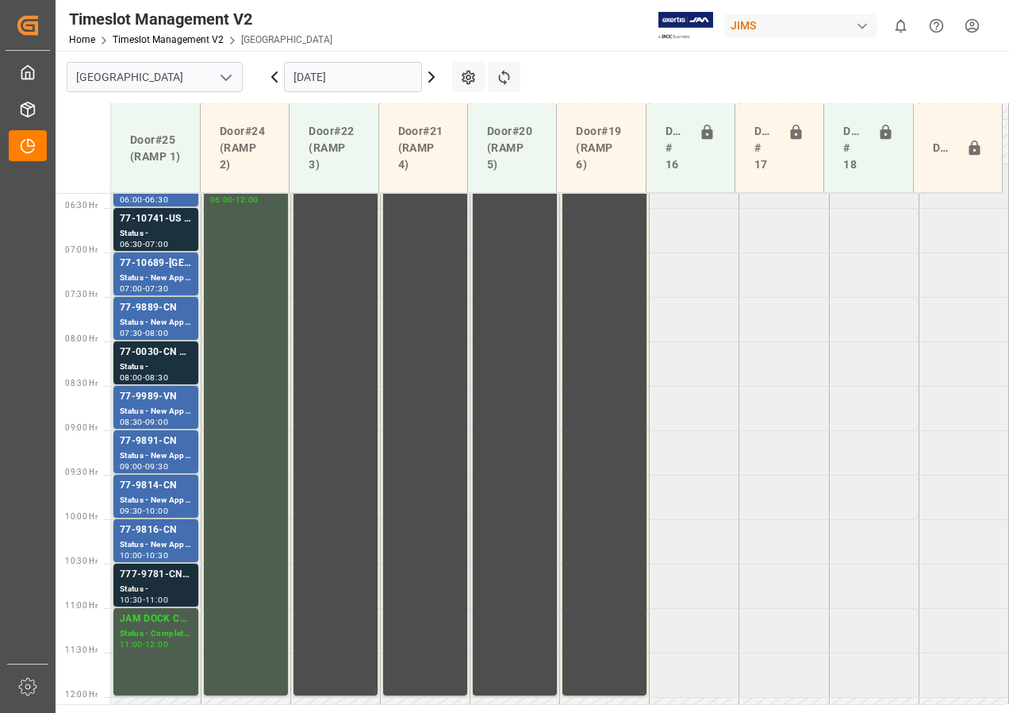
click at [151, 578] on div "777-9781-CN SHIPM#/M" at bounding box center [156, 575] width 72 height 16
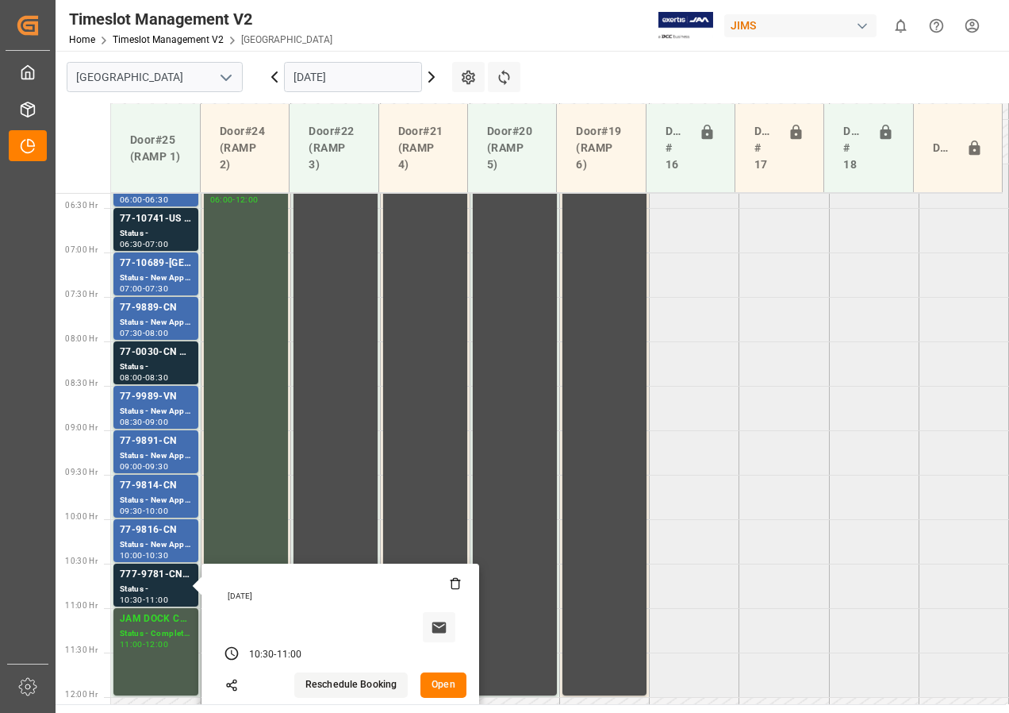
click at [431, 75] on icon at bounding box center [431, 77] width 5 height 10
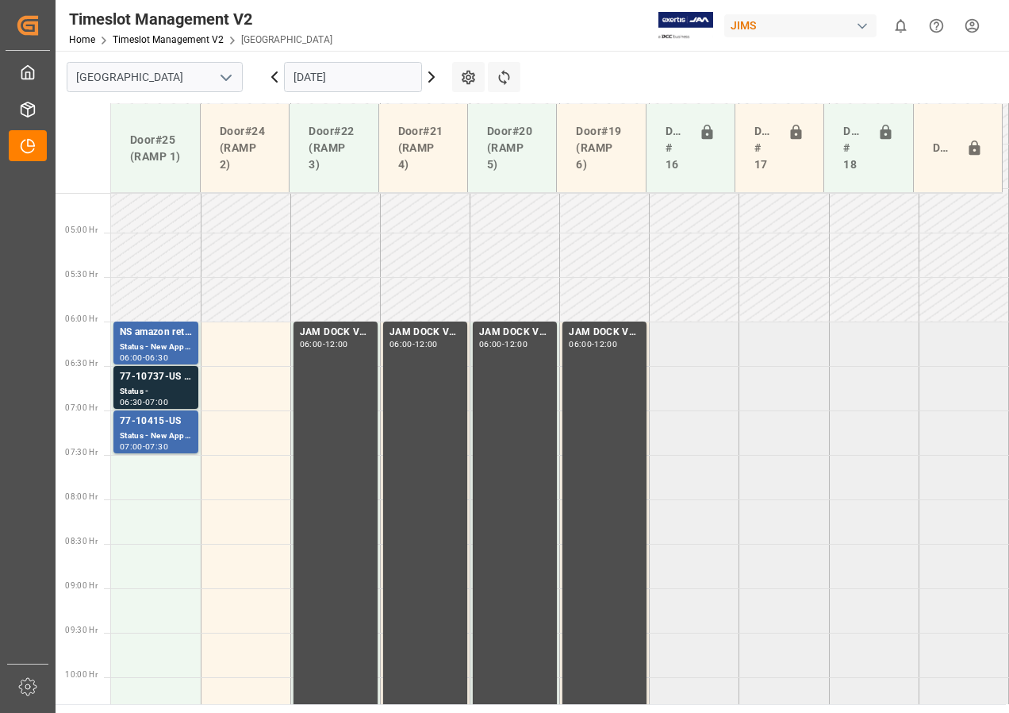
scroll to position [404, 0]
click at [435, 79] on icon at bounding box center [431, 76] width 19 height 19
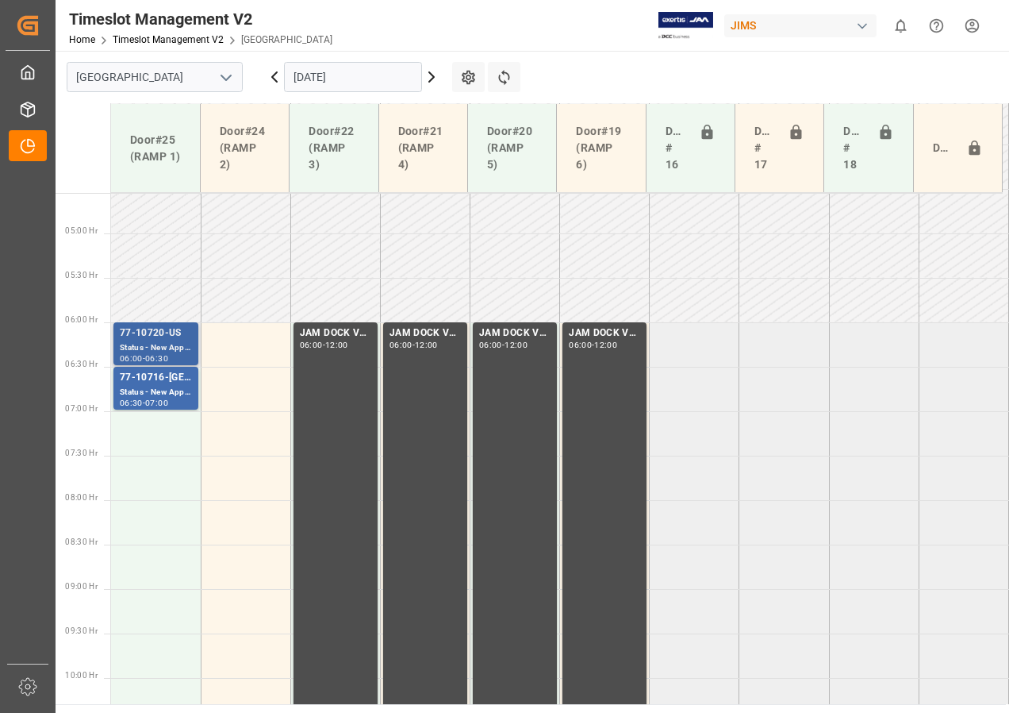
click at [171, 344] on div "Status - New Appointment" at bounding box center [156, 347] width 72 height 13
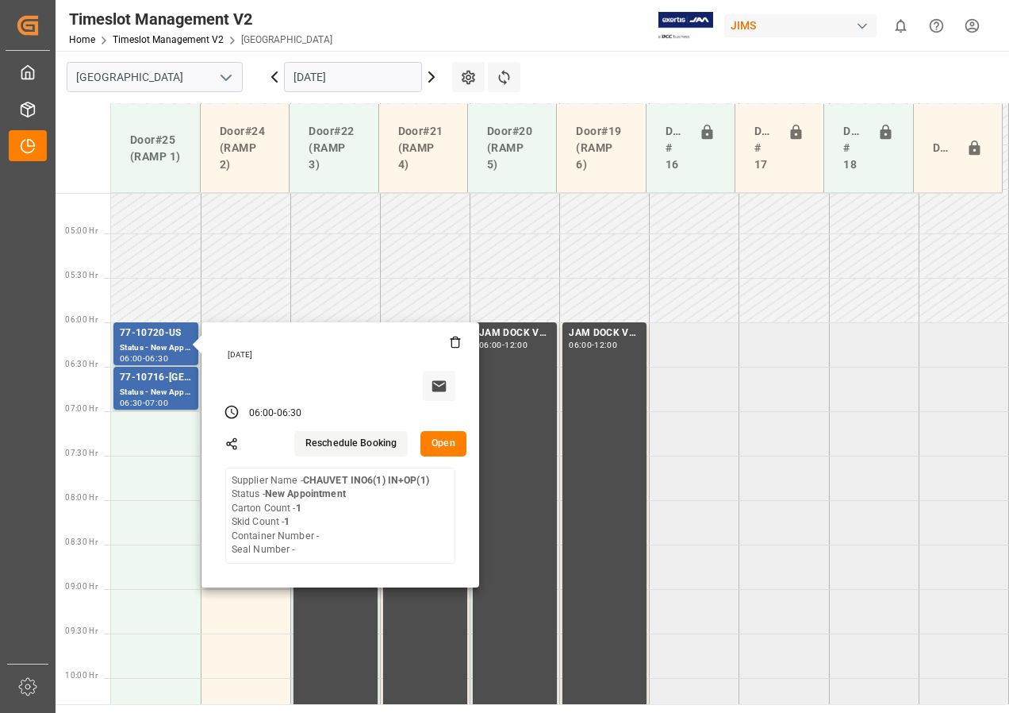
click at [272, 75] on icon at bounding box center [274, 76] width 19 height 19
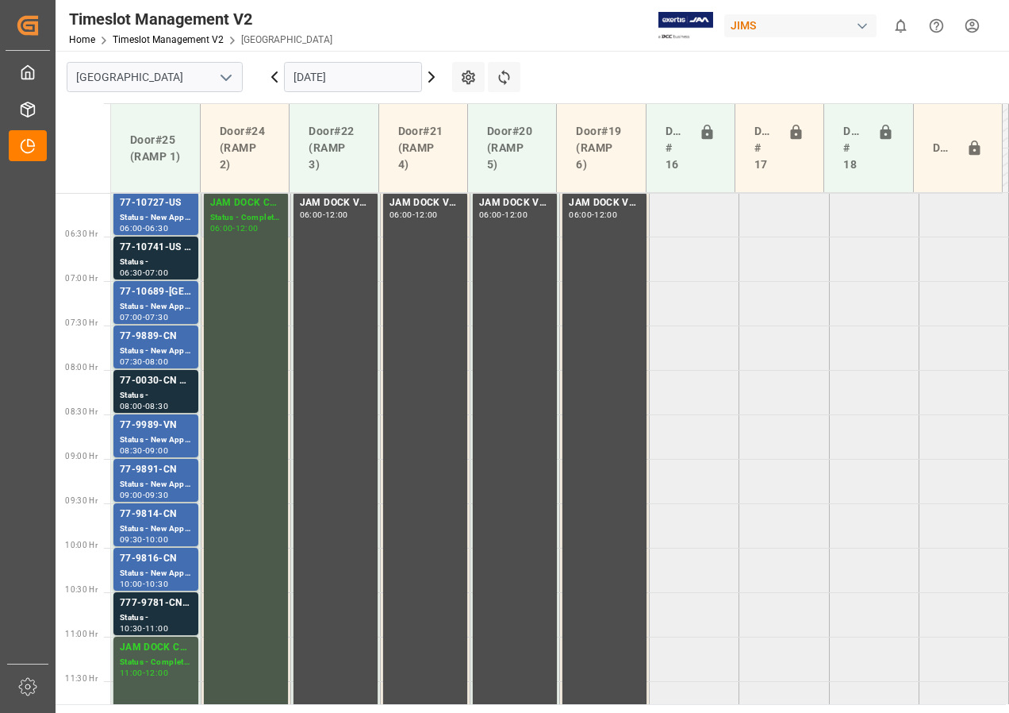
scroll to position [556, 0]
